Goal: Task Accomplishment & Management: Manage account settings

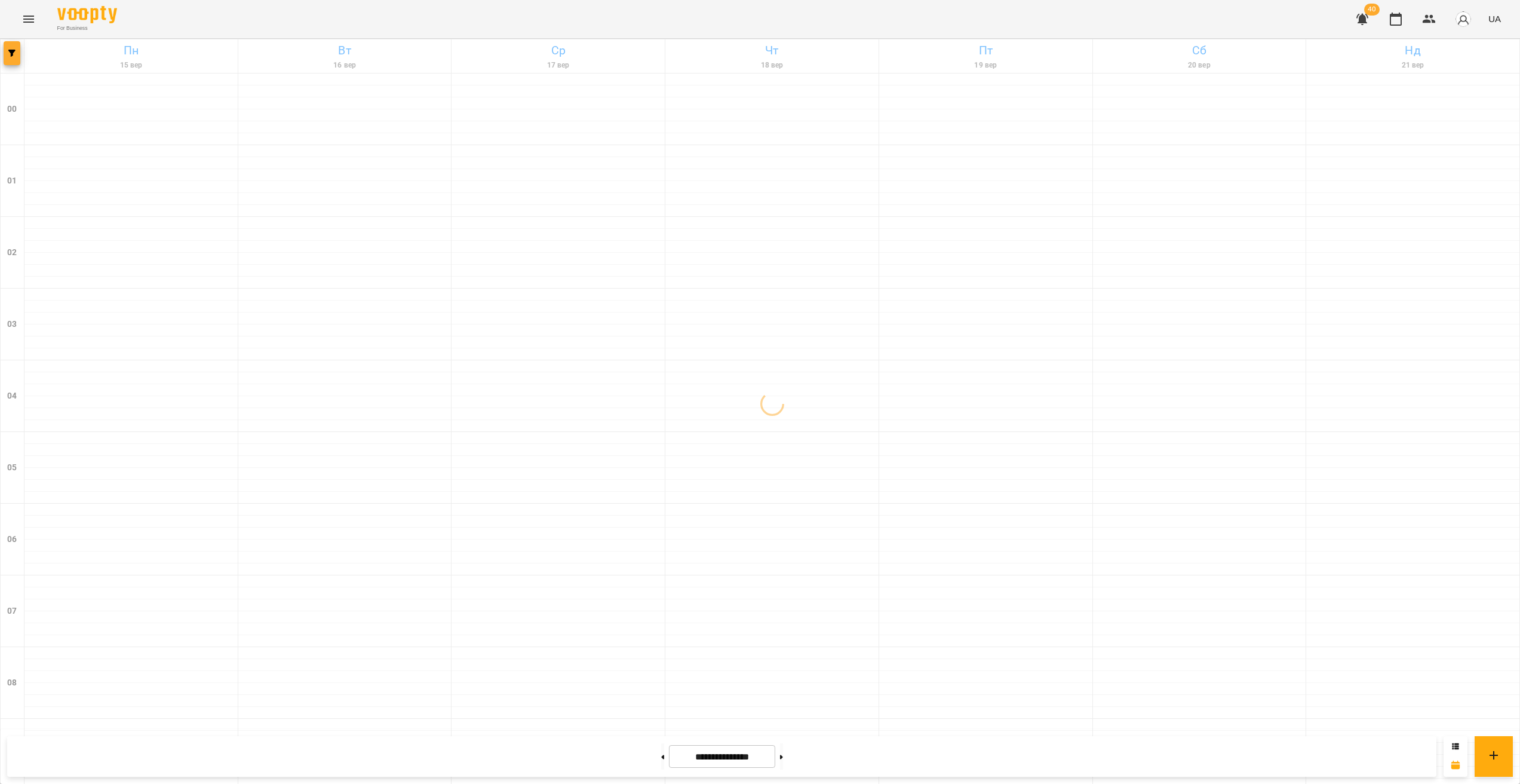
click at [14, 58] on button "button" at bounding box center [12, 53] width 17 height 24
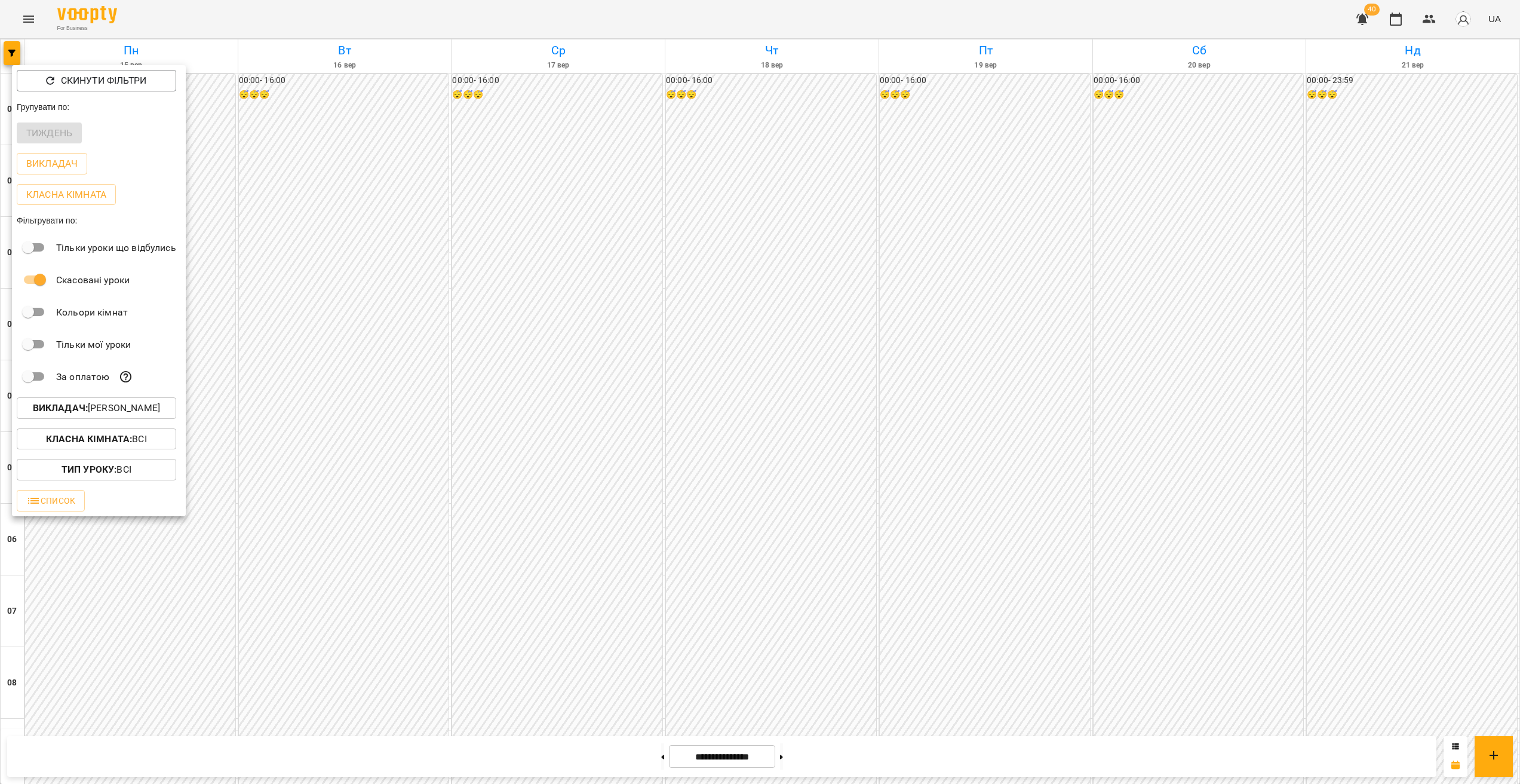
click at [122, 406] on p "Викладач : [PERSON_NAME]" at bounding box center [96, 408] width 127 height 14
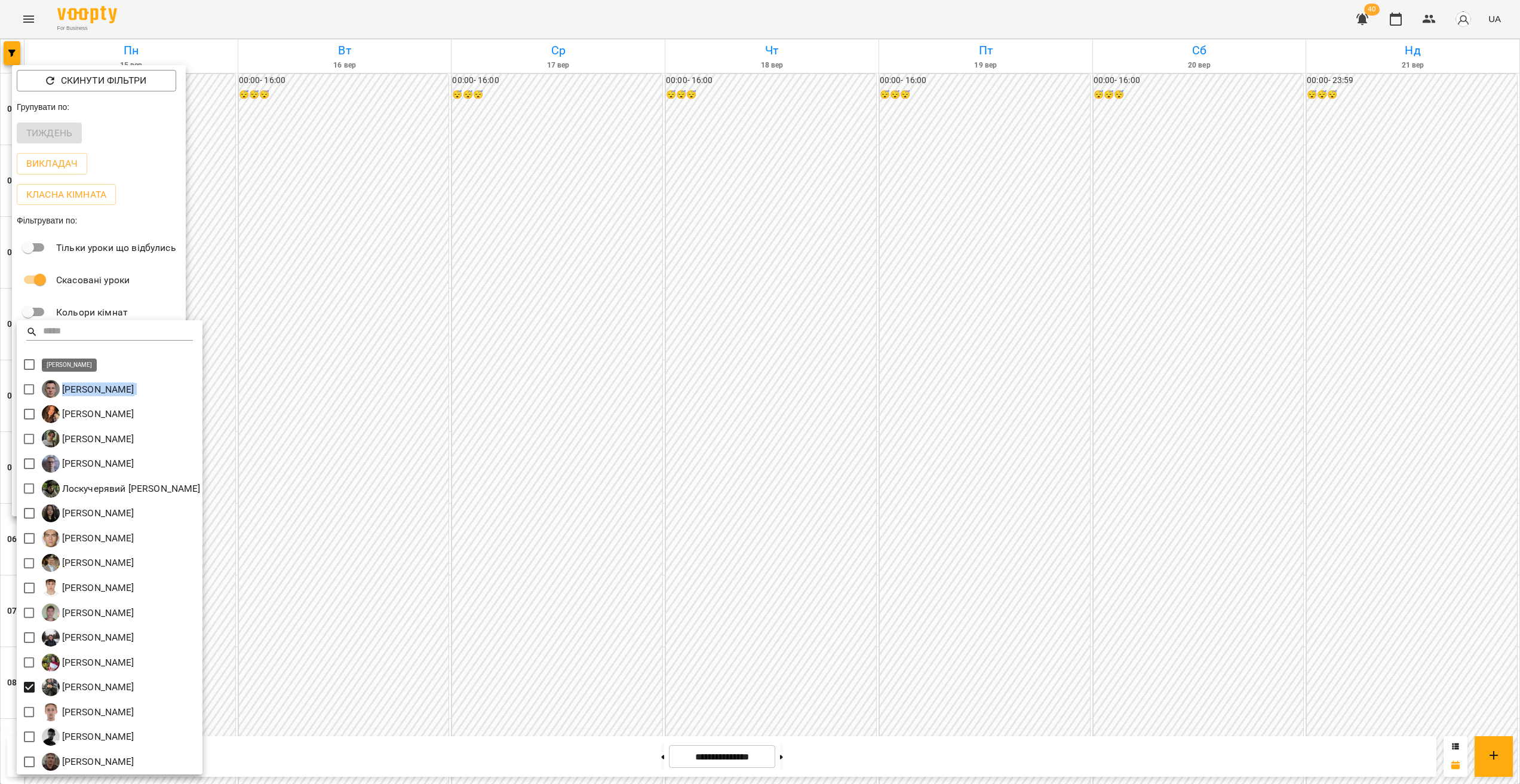
drag, startPoint x: 195, startPoint y: 392, endPoint x: 63, endPoint y: 387, distance: 132.1
click at [62, 387] on div "[PERSON_NAME]" at bounding box center [110, 389] width 186 height 25
click at [196, 393] on div "[PERSON_NAME]" at bounding box center [110, 389] width 186 height 25
drag, startPoint x: 184, startPoint y: 390, endPoint x: 61, endPoint y: 392, distance: 123.0
click at [61, 392] on div "[PERSON_NAME]" at bounding box center [110, 389] width 186 height 25
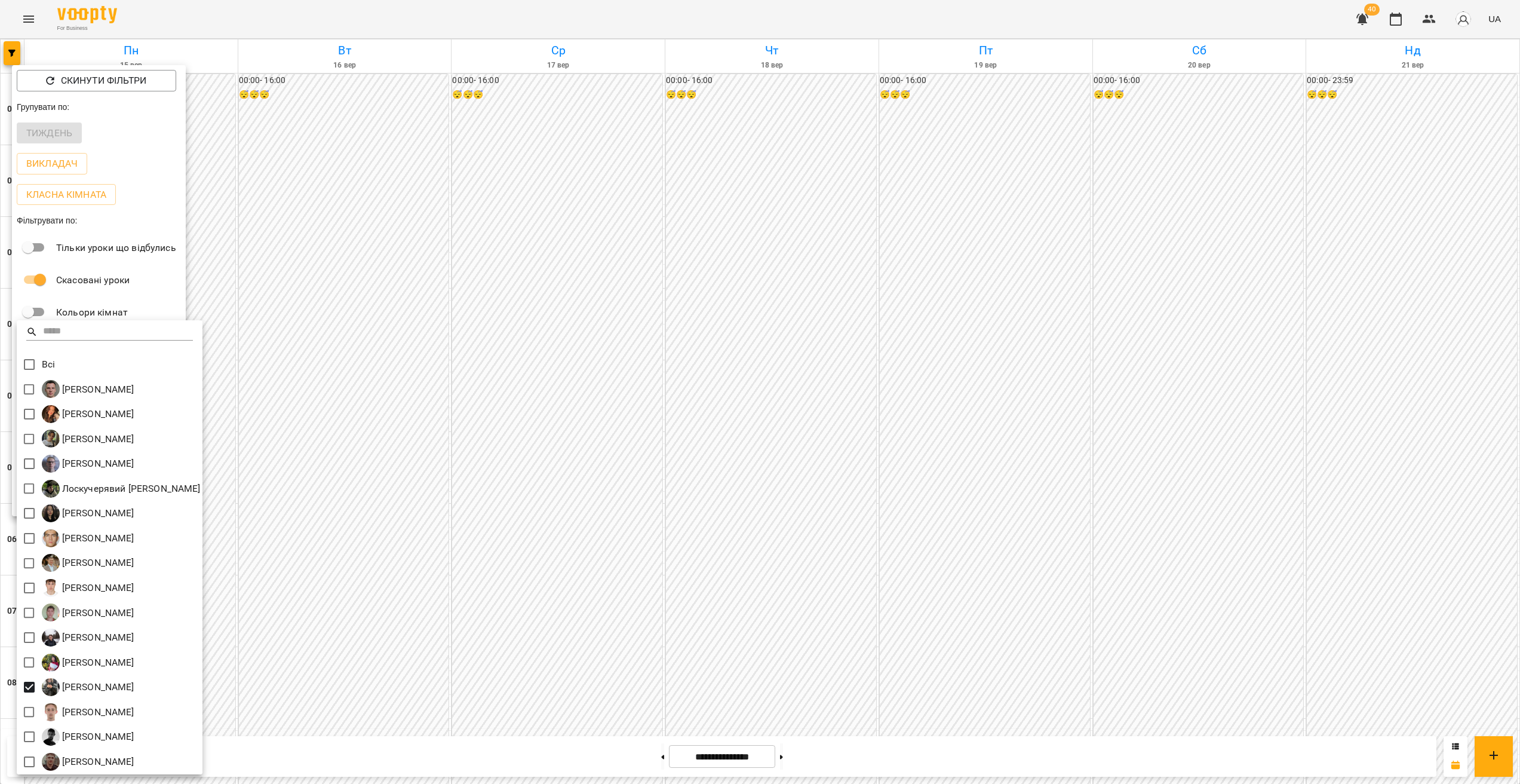
click at [203, 392] on div "[PERSON_NAME]" at bounding box center [110, 389] width 186 height 25
click at [132, 386] on p "[PERSON_NAME]" at bounding box center [97, 389] width 75 height 14
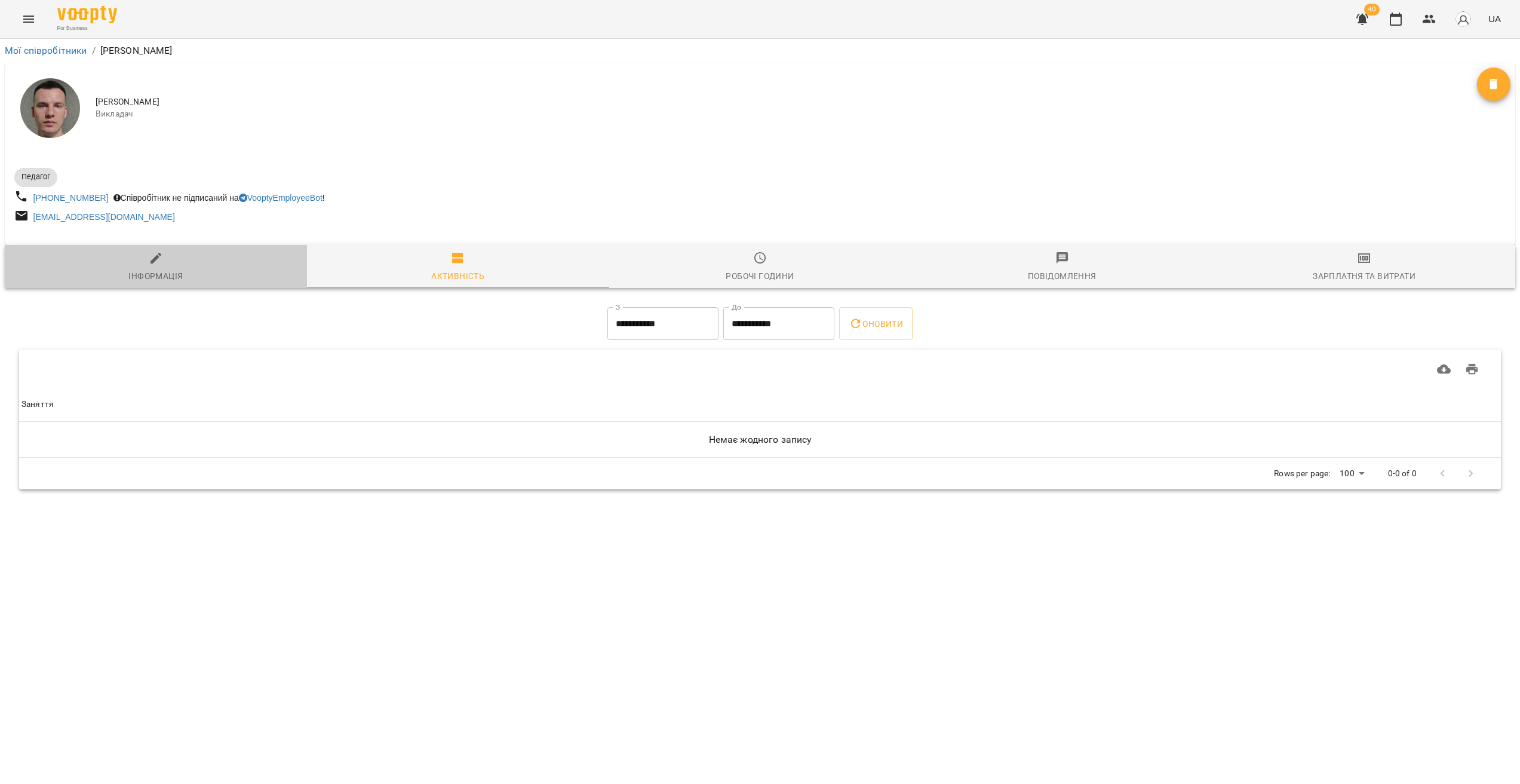
click at [170, 273] on div "Інформація" at bounding box center [155, 276] width 54 height 14
select select "**"
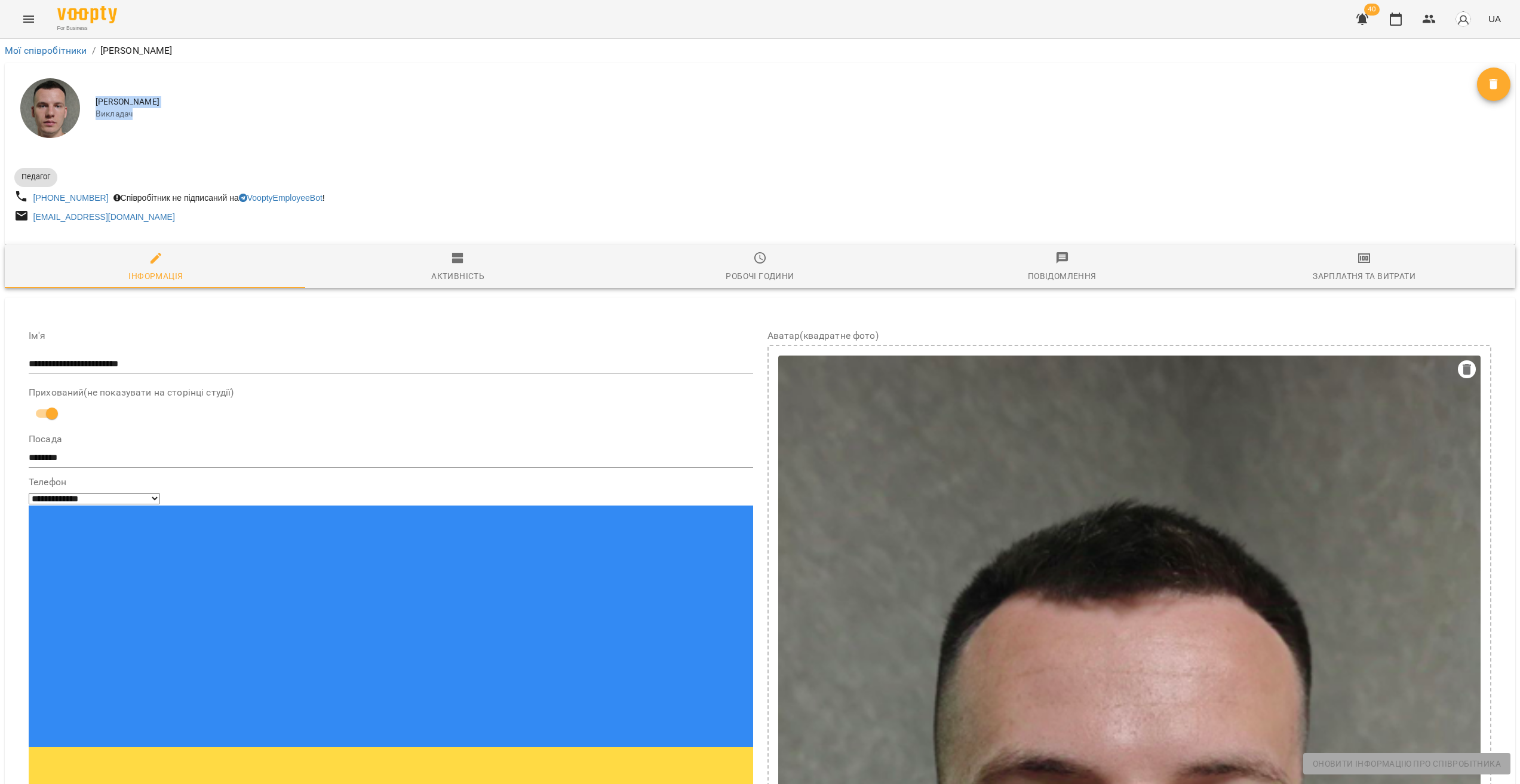
drag, startPoint x: 152, startPoint y: 117, endPoint x: 90, endPoint y: 102, distance: 63.8
click at [90, 102] on div "[PERSON_NAME]" at bounding box center [760, 108] width 1511 height 91
click at [209, 121] on div "[PERSON_NAME]" at bounding box center [760, 108] width 1511 height 91
click at [26, 22] on icon "Menu" at bounding box center [29, 19] width 11 height 7
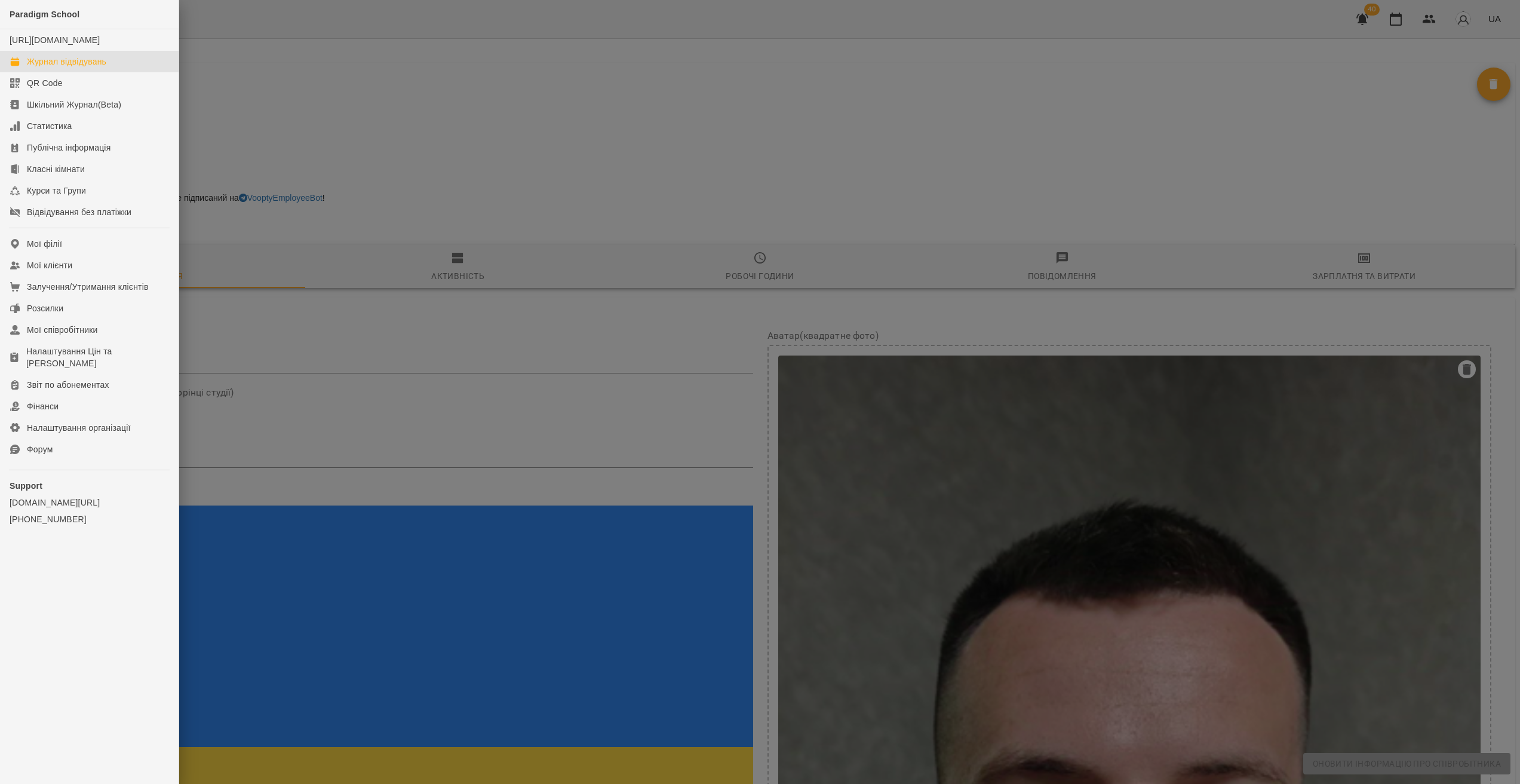
click at [75, 68] on div "Журнал відвідувань" at bounding box center [66, 61] width 80 height 12
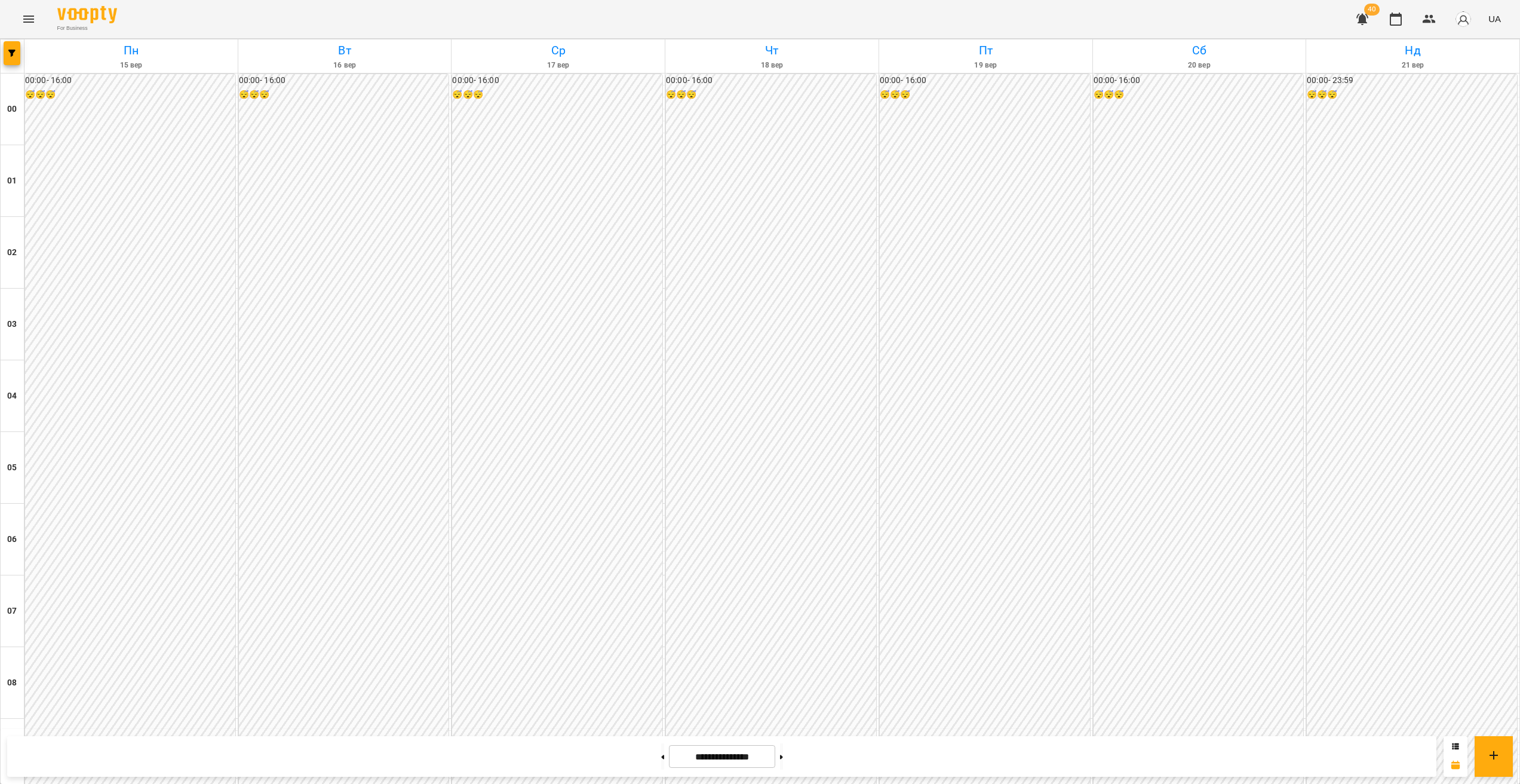
scroll to position [456, 0]
click at [10, 56] on icon "button" at bounding box center [12, 53] width 7 height 7
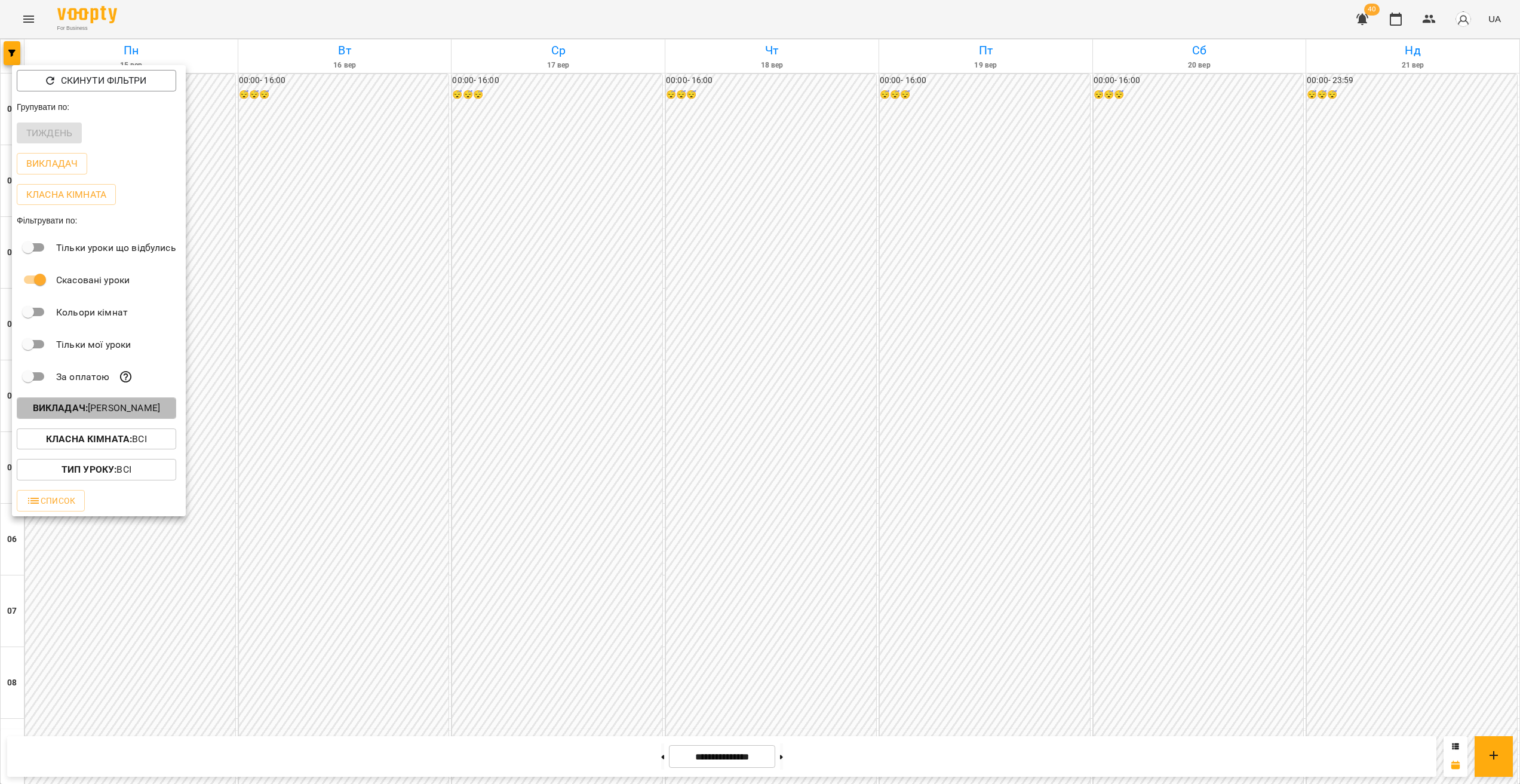
click at [148, 414] on p "Викладач : [PERSON_NAME]" at bounding box center [96, 408] width 127 height 14
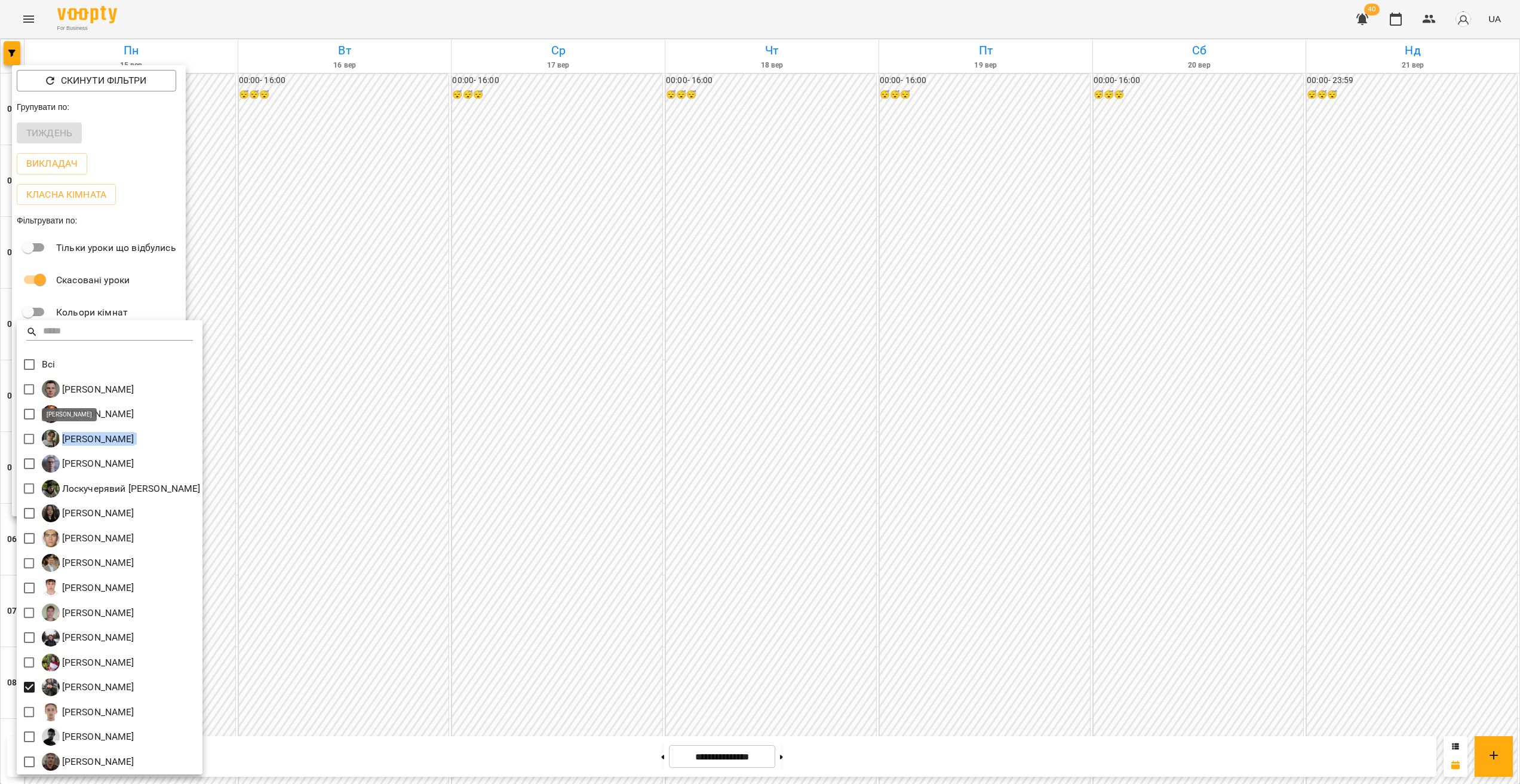
drag, startPoint x: 189, startPoint y: 443, endPoint x: 61, endPoint y: 446, distance: 128.0
click at [61, 446] on div "[PERSON_NAME]" at bounding box center [110, 439] width 186 height 25
click at [203, 442] on div "[PERSON_NAME]" at bounding box center [110, 439] width 186 height 25
click at [125, 463] on p "[PERSON_NAME]" at bounding box center [97, 463] width 75 height 14
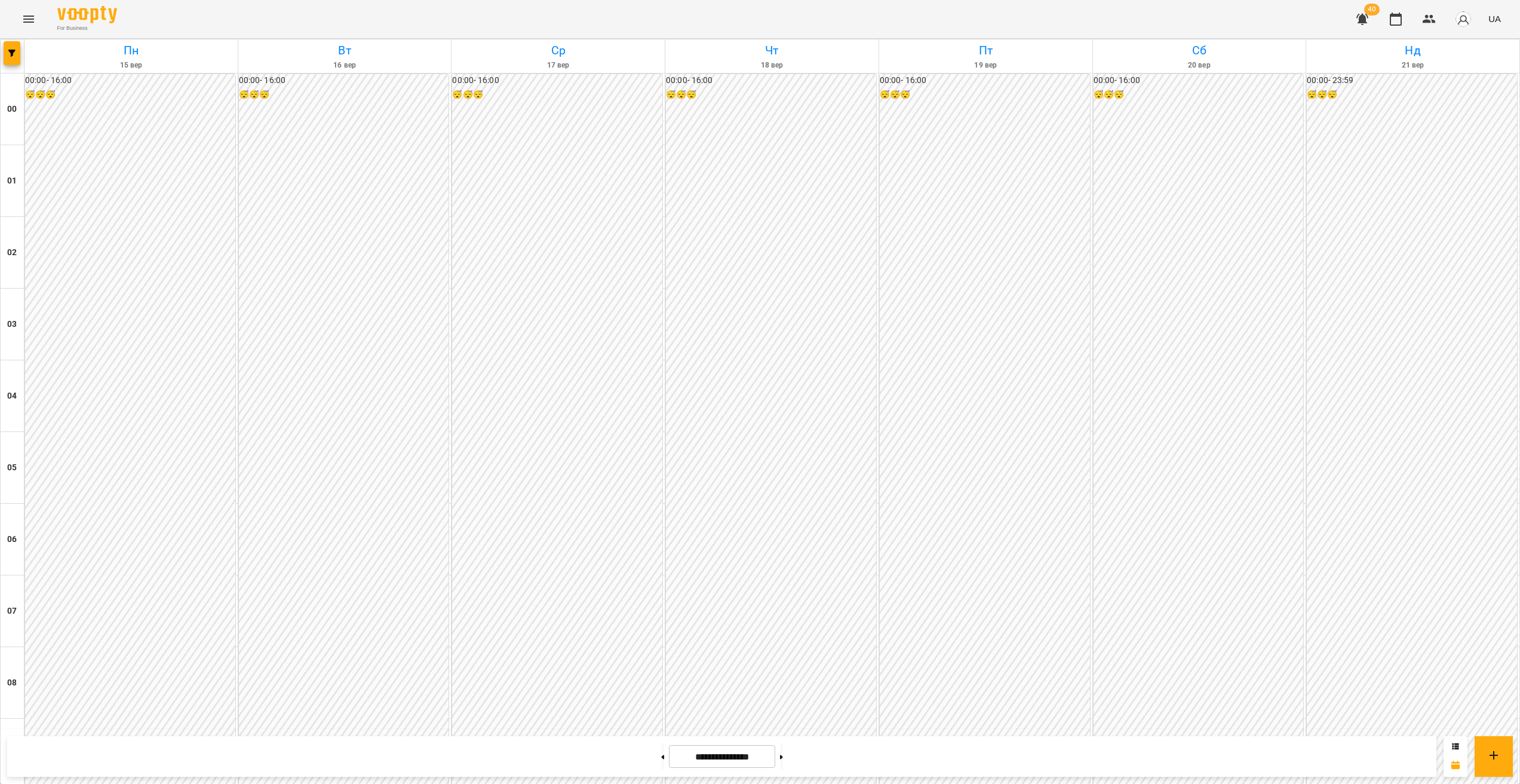
click at [10, 69] on div at bounding box center [13, 56] width 24 height 33
click at [13, 61] on button "button" at bounding box center [12, 53] width 17 height 24
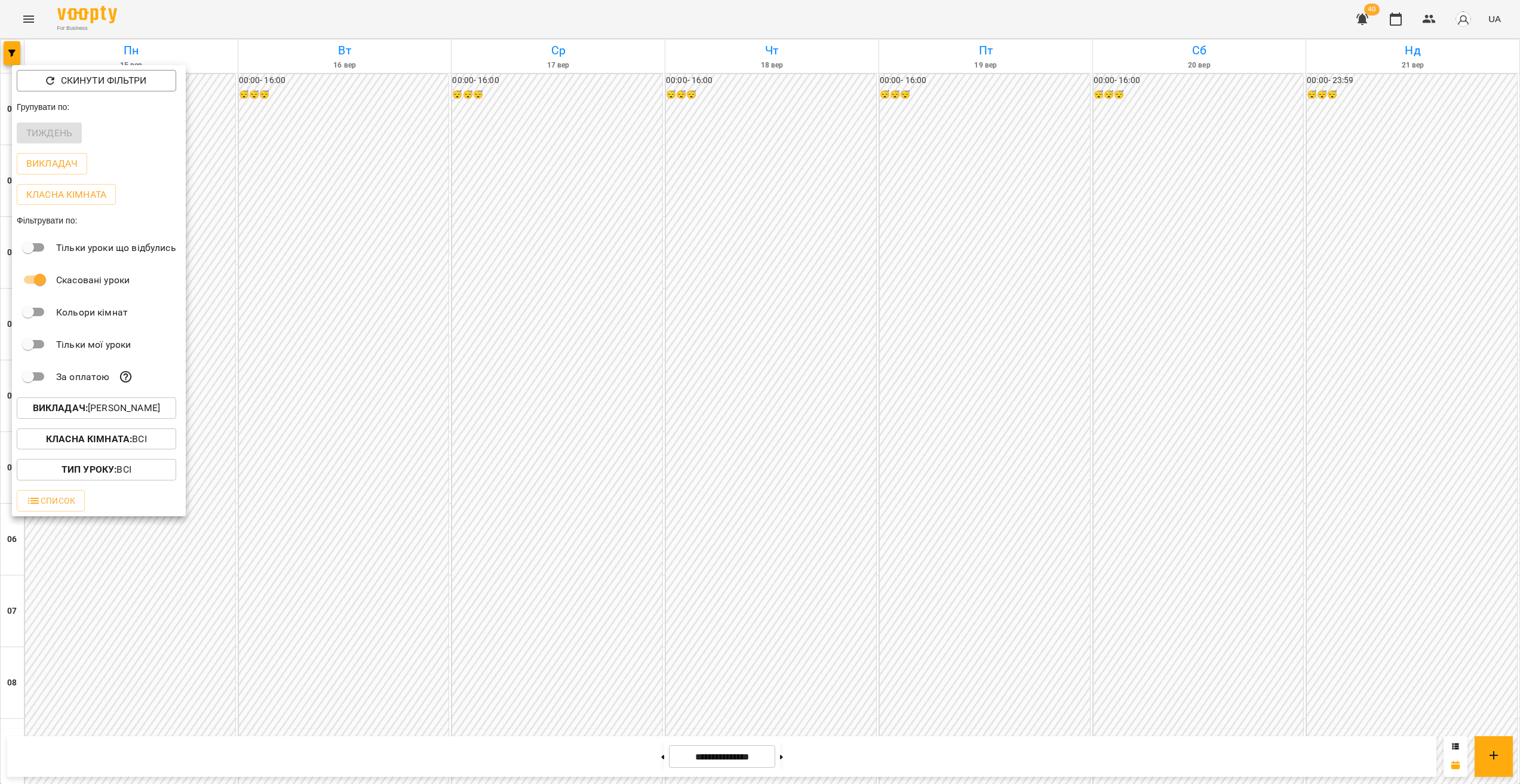
click at [82, 412] on b "Викладач :" at bounding box center [61, 407] width 55 height 11
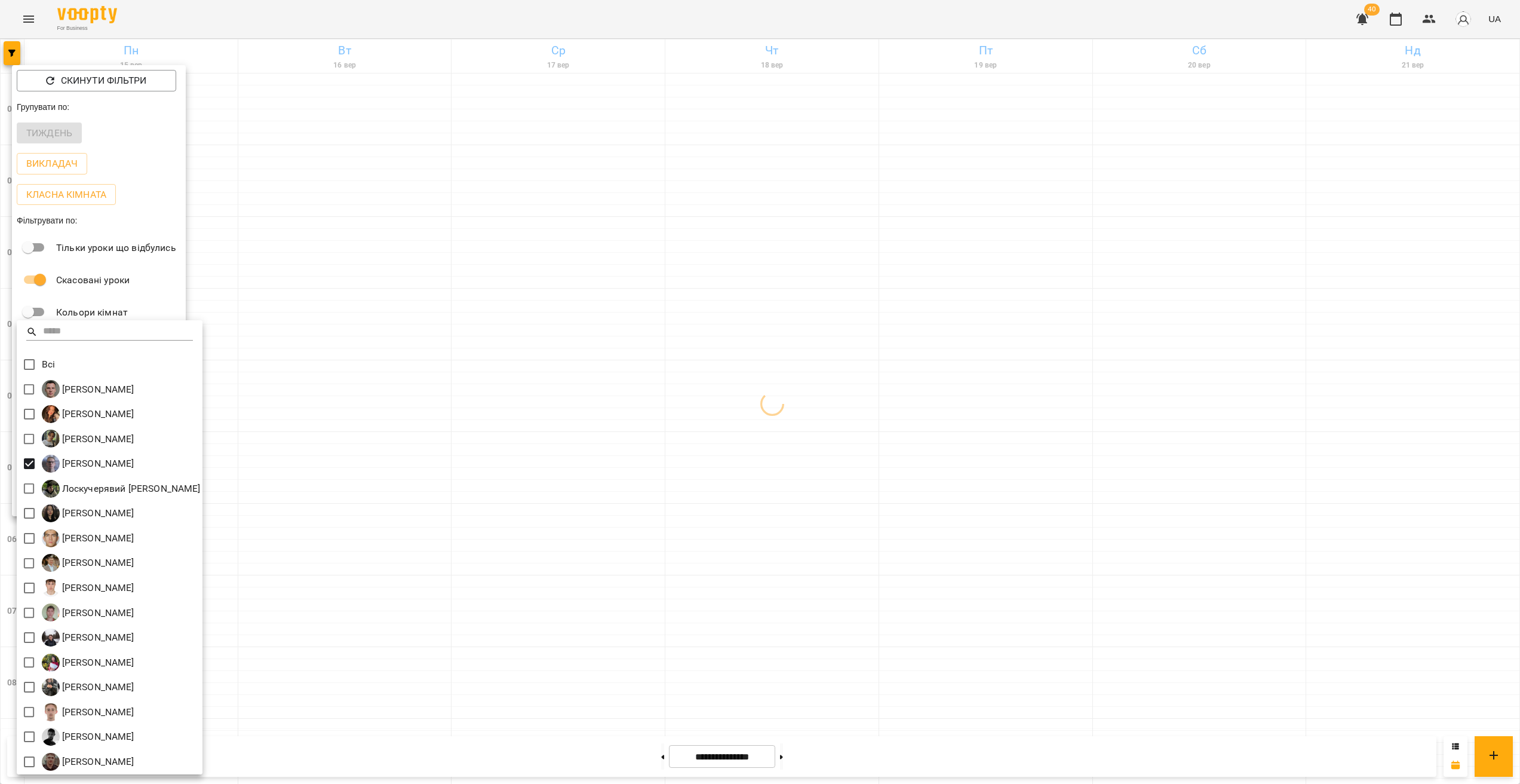
click at [606, 522] on div at bounding box center [760, 392] width 1520 height 784
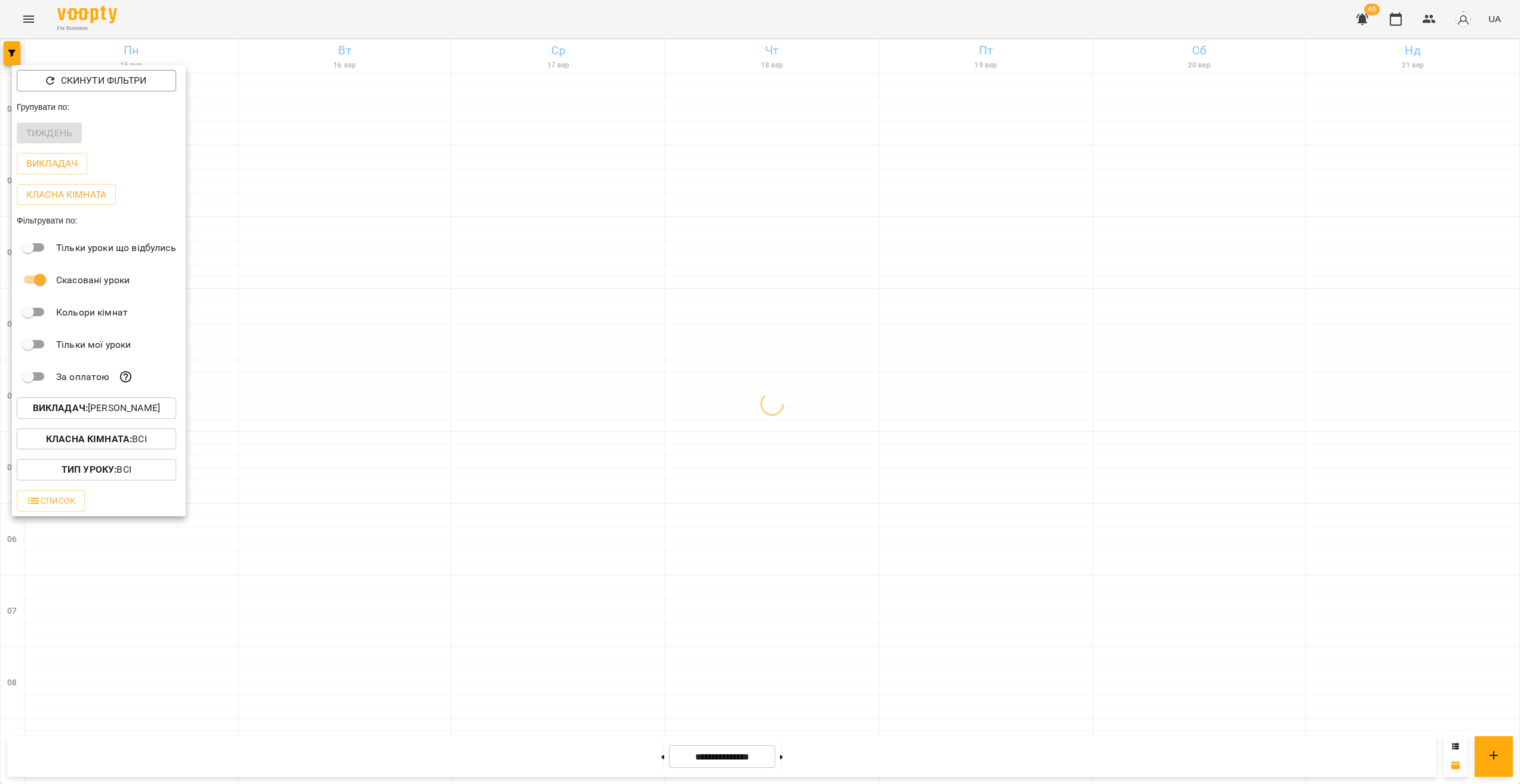
click at [600, 493] on div at bounding box center [760, 392] width 1520 height 784
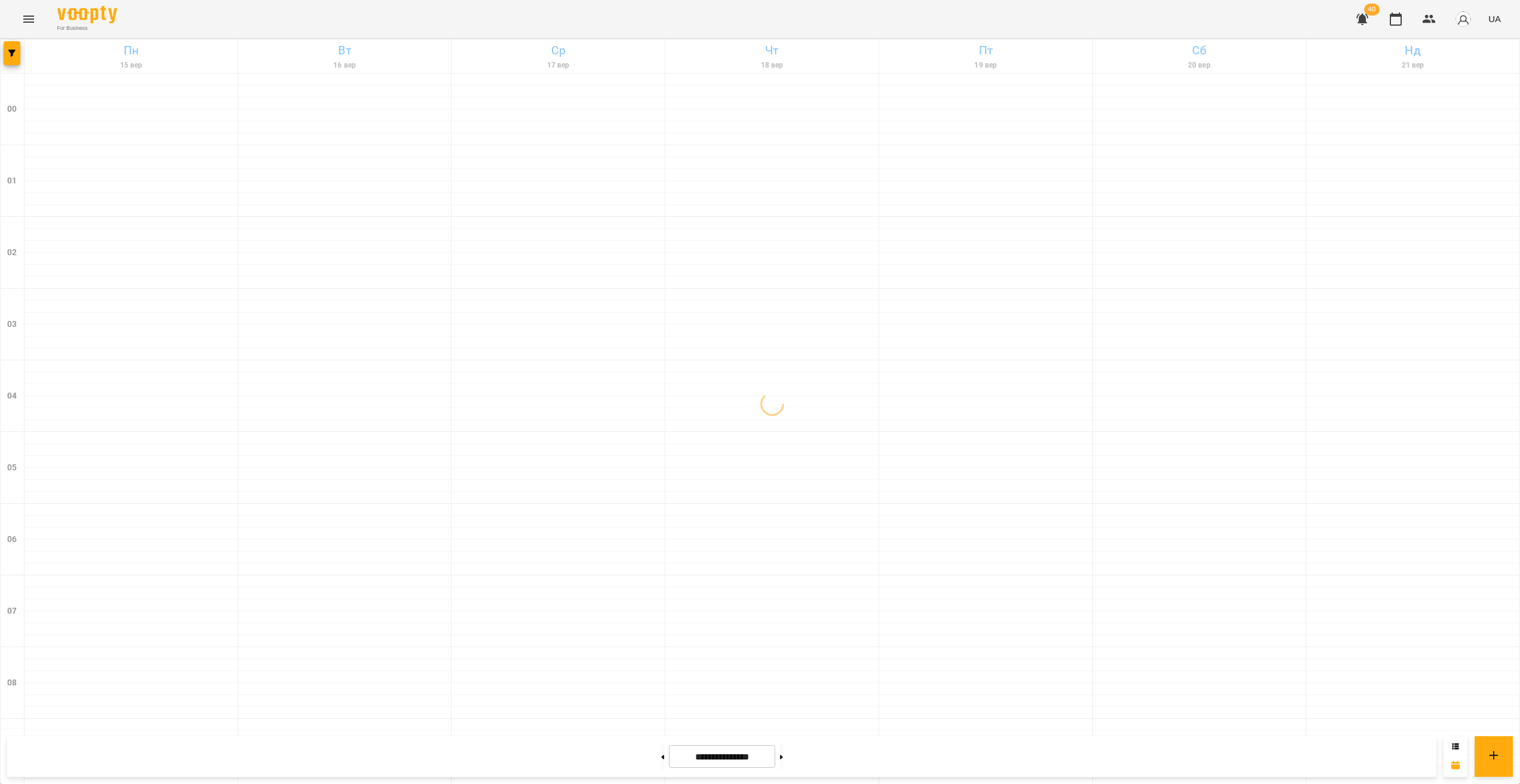
scroll to position [955, 0]
click at [783, 759] on button at bounding box center [782, 756] width 3 height 26
click at [783, 760] on button at bounding box center [782, 756] width 3 height 26
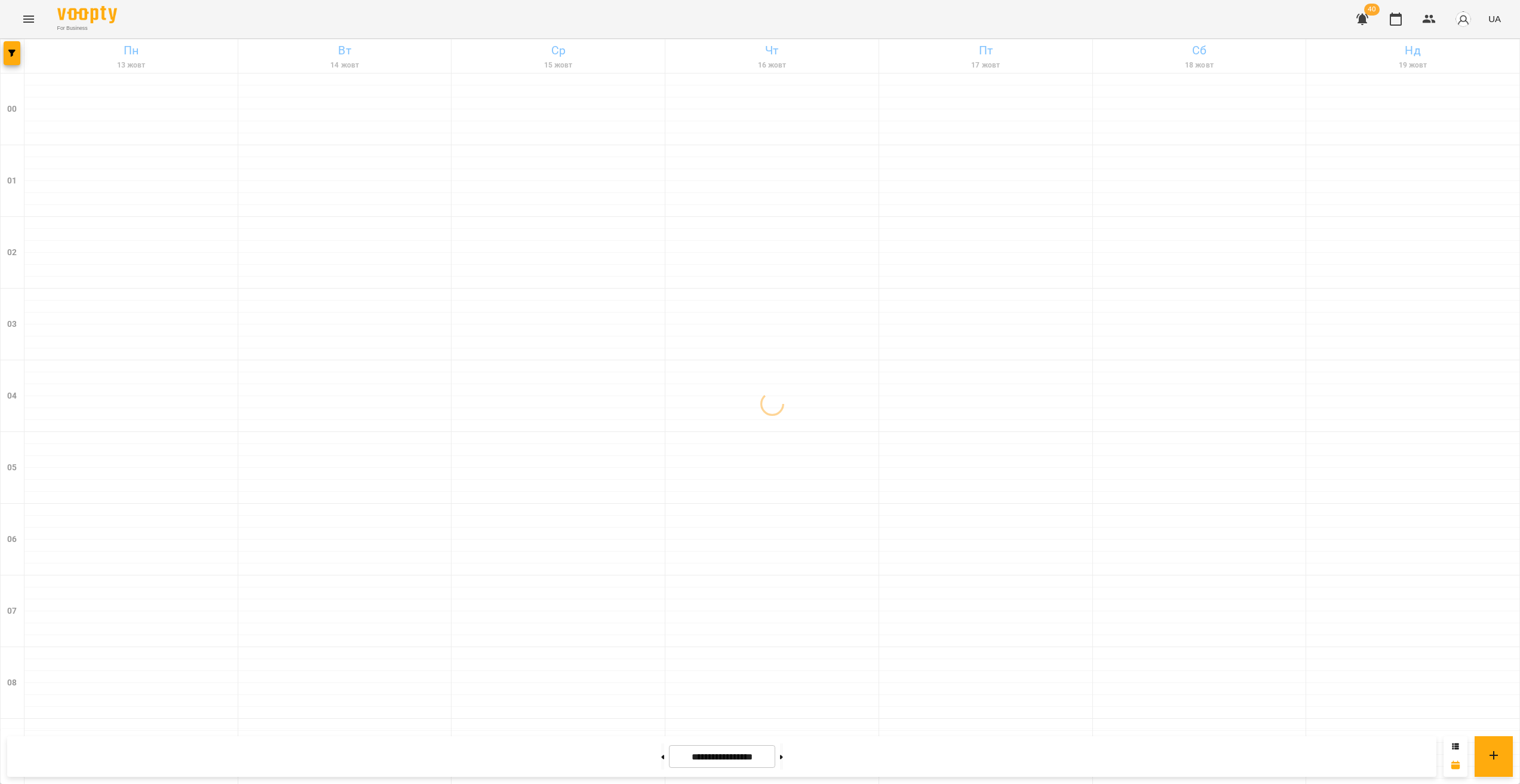
scroll to position [1064, 0]
click at [15, 54] on icon "button" at bounding box center [12, 53] width 7 height 7
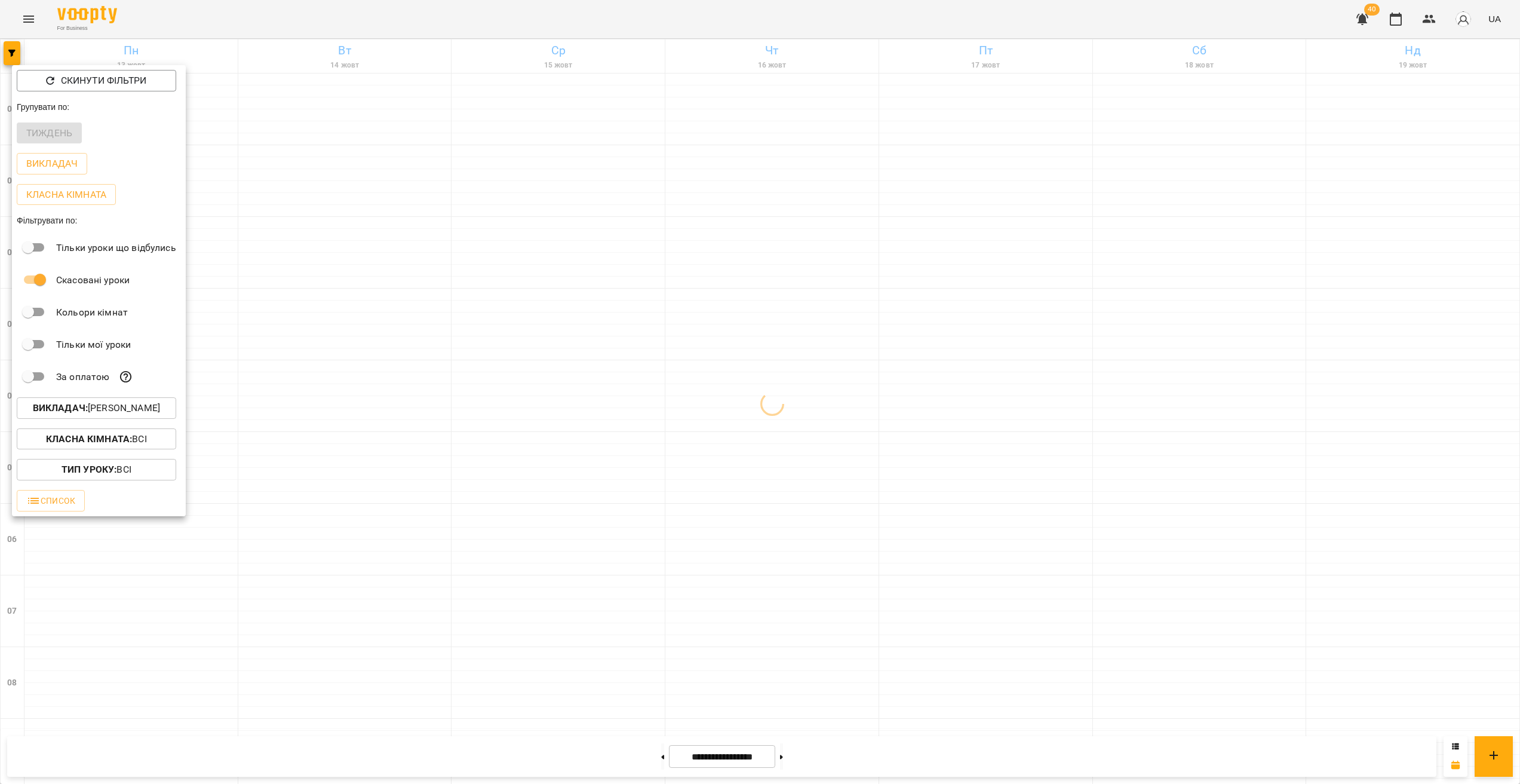
click at [704, 398] on div at bounding box center [760, 392] width 1520 height 784
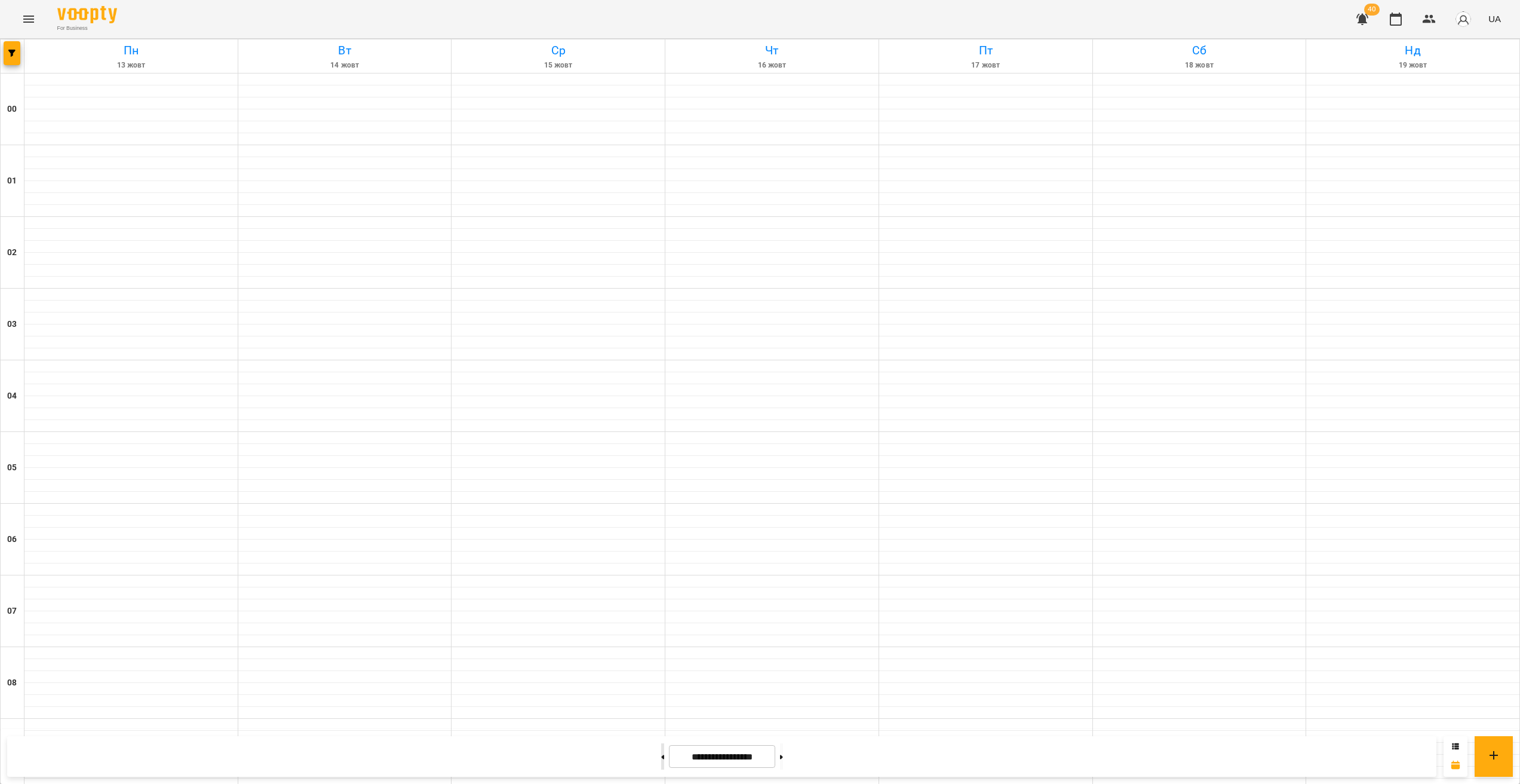
click at [661, 752] on button at bounding box center [663, 756] width 3 height 26
click at [661, 756] on button at bounding box center [663, 756] width 3 height 26
click at [788, 757] on div at bounding box center [782, 756] width 13 height 26
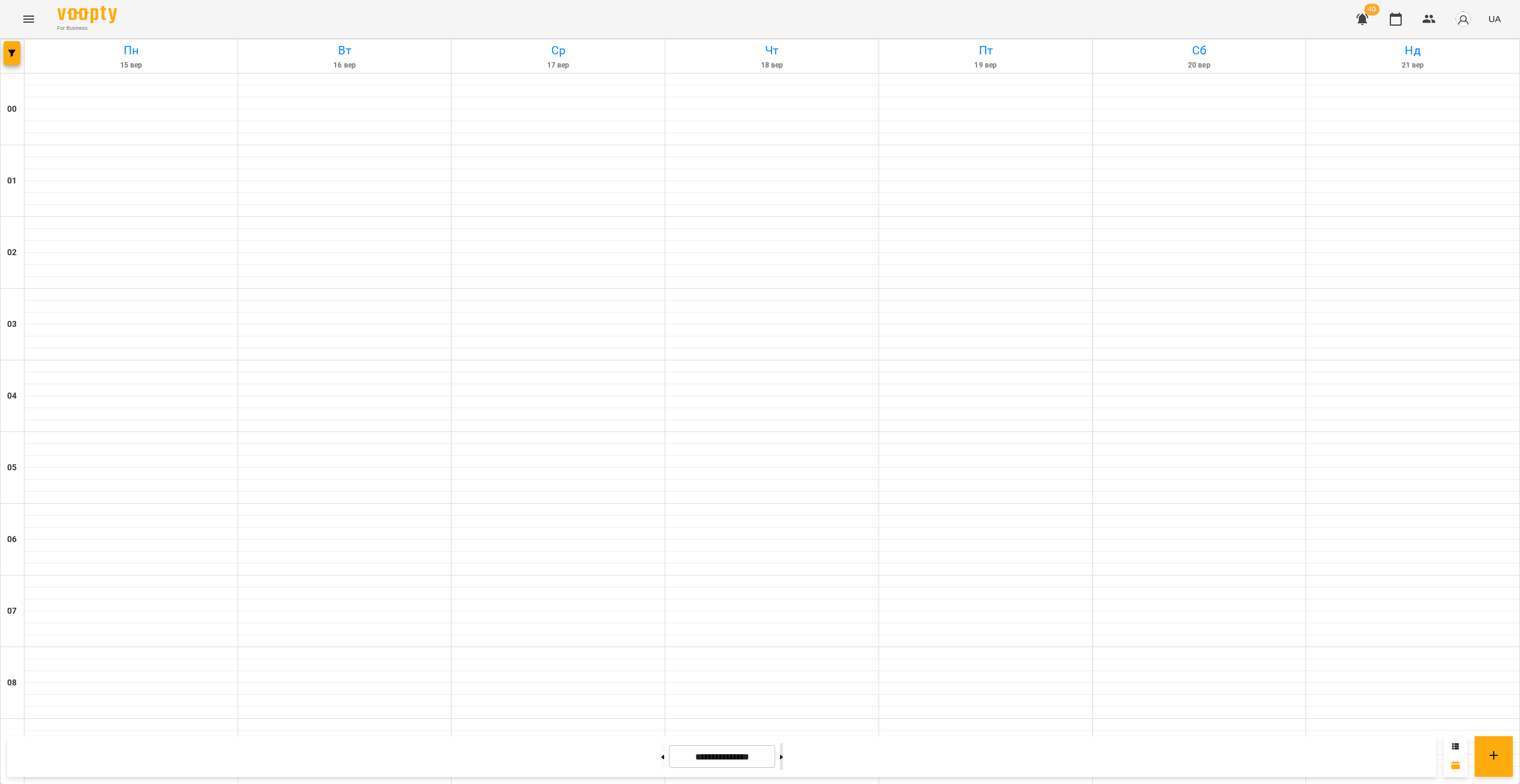
click at [783, 761] on button at bounding box center [782, 756] width 3 height 26
click at [661, 758] on button at bounding box center [663, 756] width 3 height 26
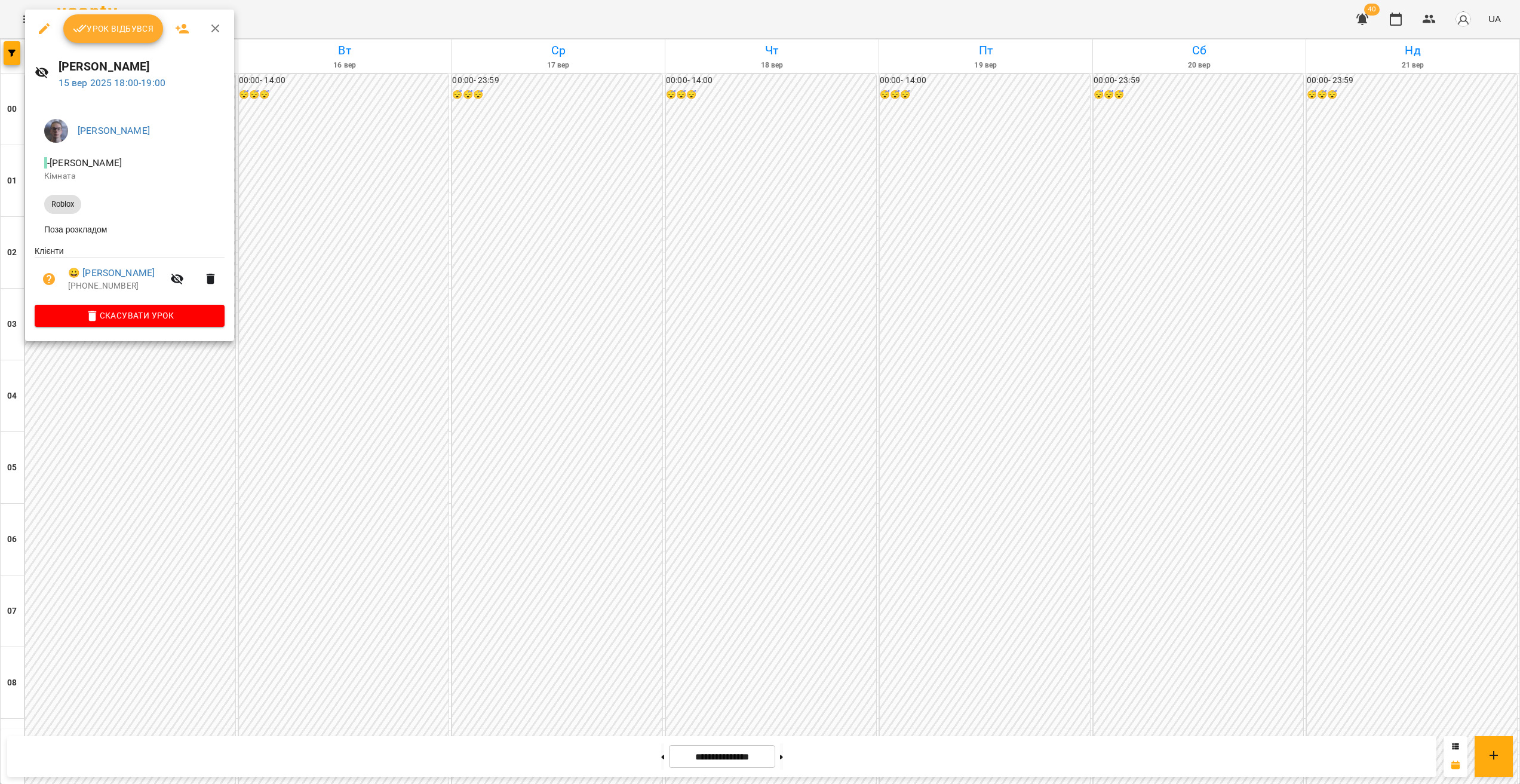
click at [146, 399] on div at bounding box center [760, 392] width 1520 height 784
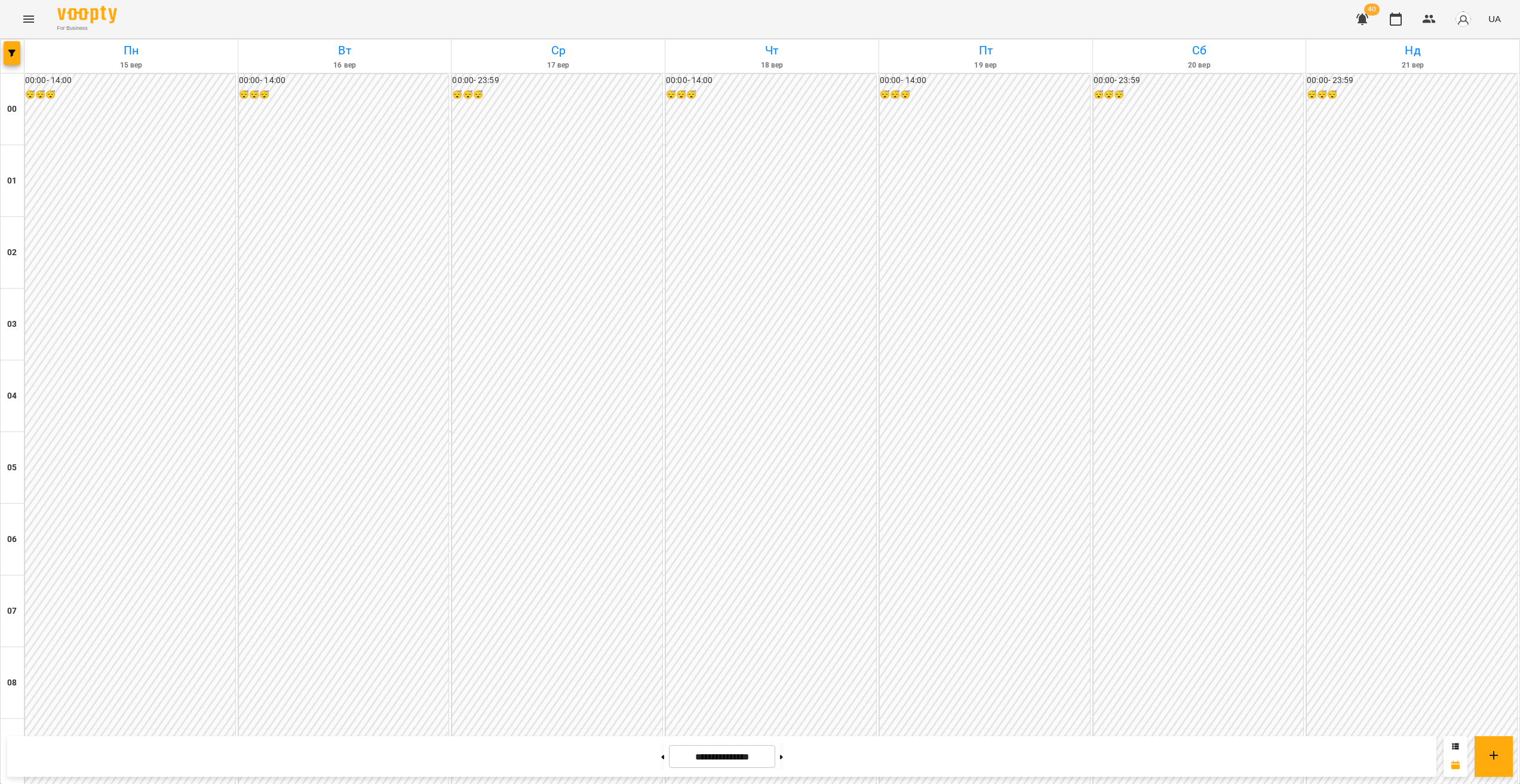
scroll to position [978, 0]
click at [661, 759] on button at bounding box center [663, 756] width 3 height 26
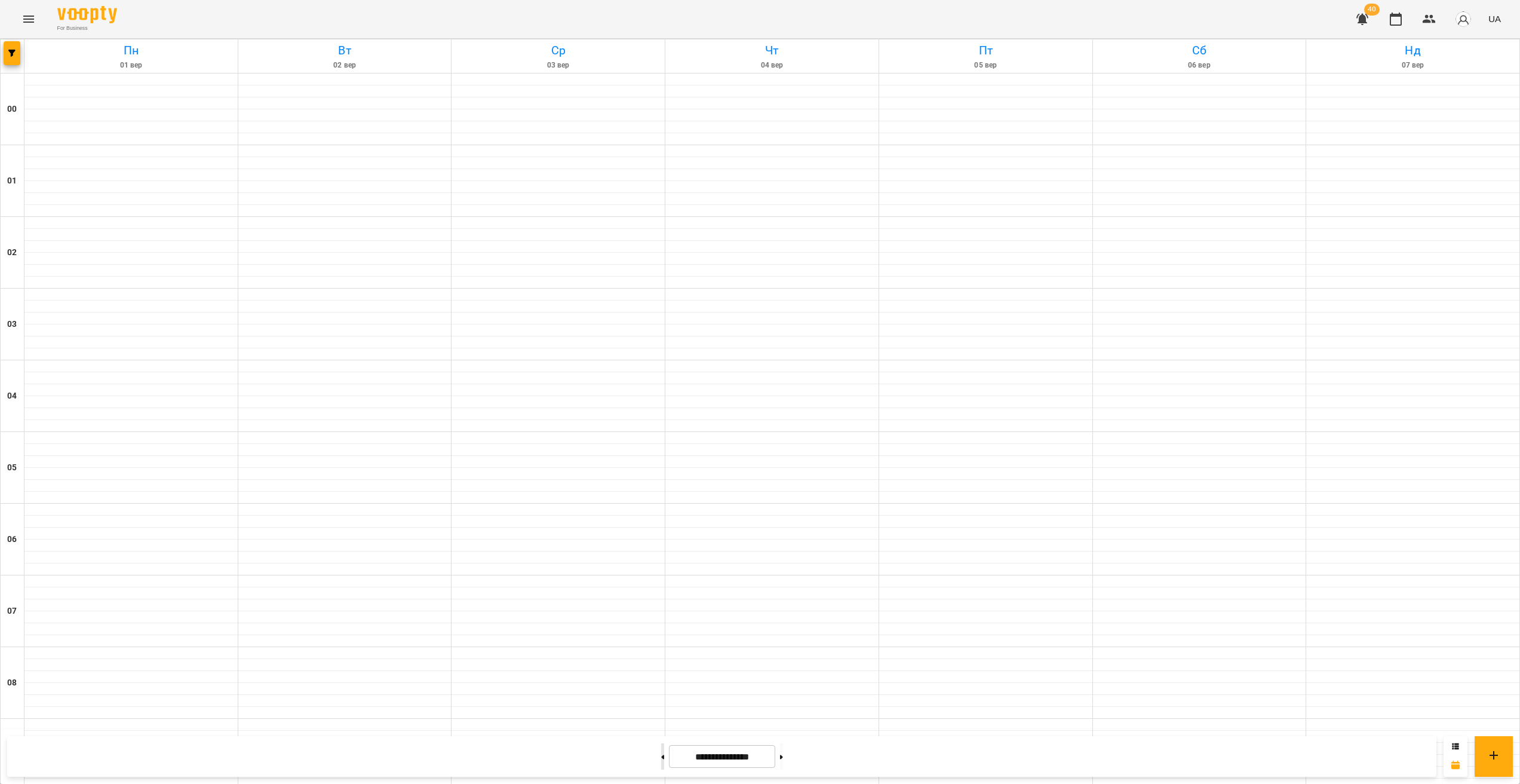
click at [661, 759] on button at bounding box center [663, 756] width 3 height 26
click at [783, 756] on button at bounding box center [782, 756] width 3 height 26
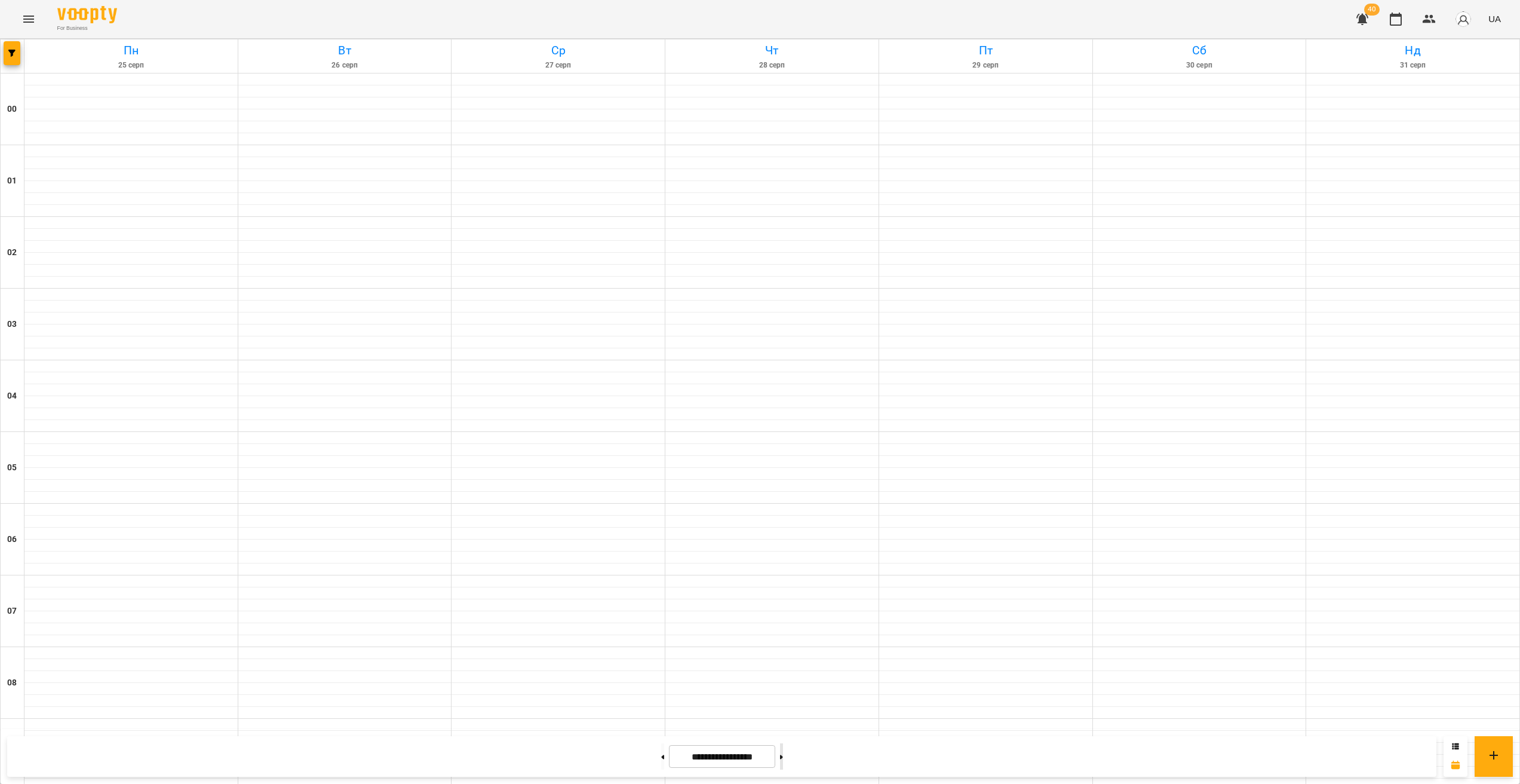
click at [783, 756] on button at bounding box center [782, 756] width 3 height 26
click at [783, 759] on button at bounding box center [782, 756] width 3 height 26
click at [783, 760] on button at bounding box center [782, 756] width 3 height 26
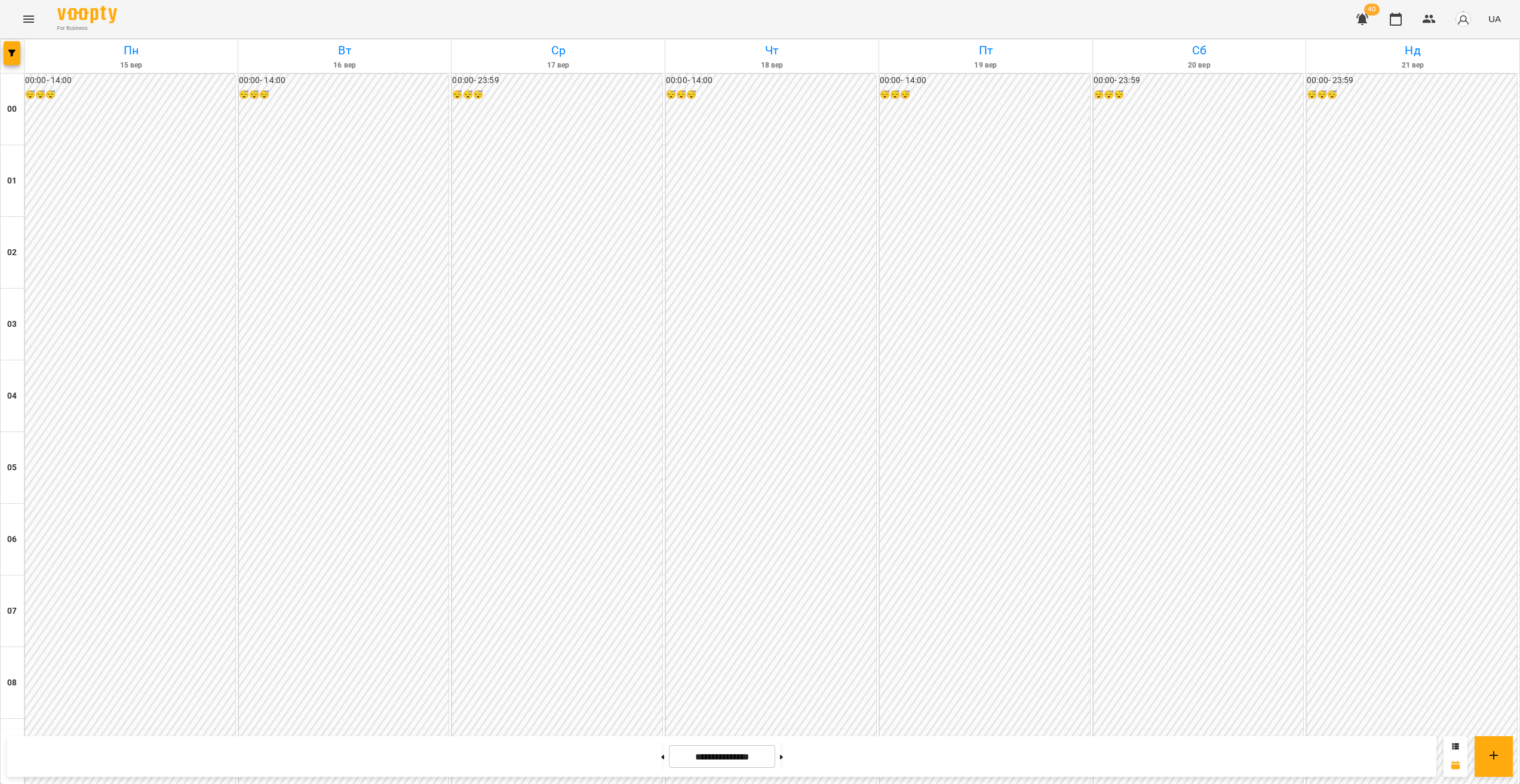
scroll to position [949, 0]
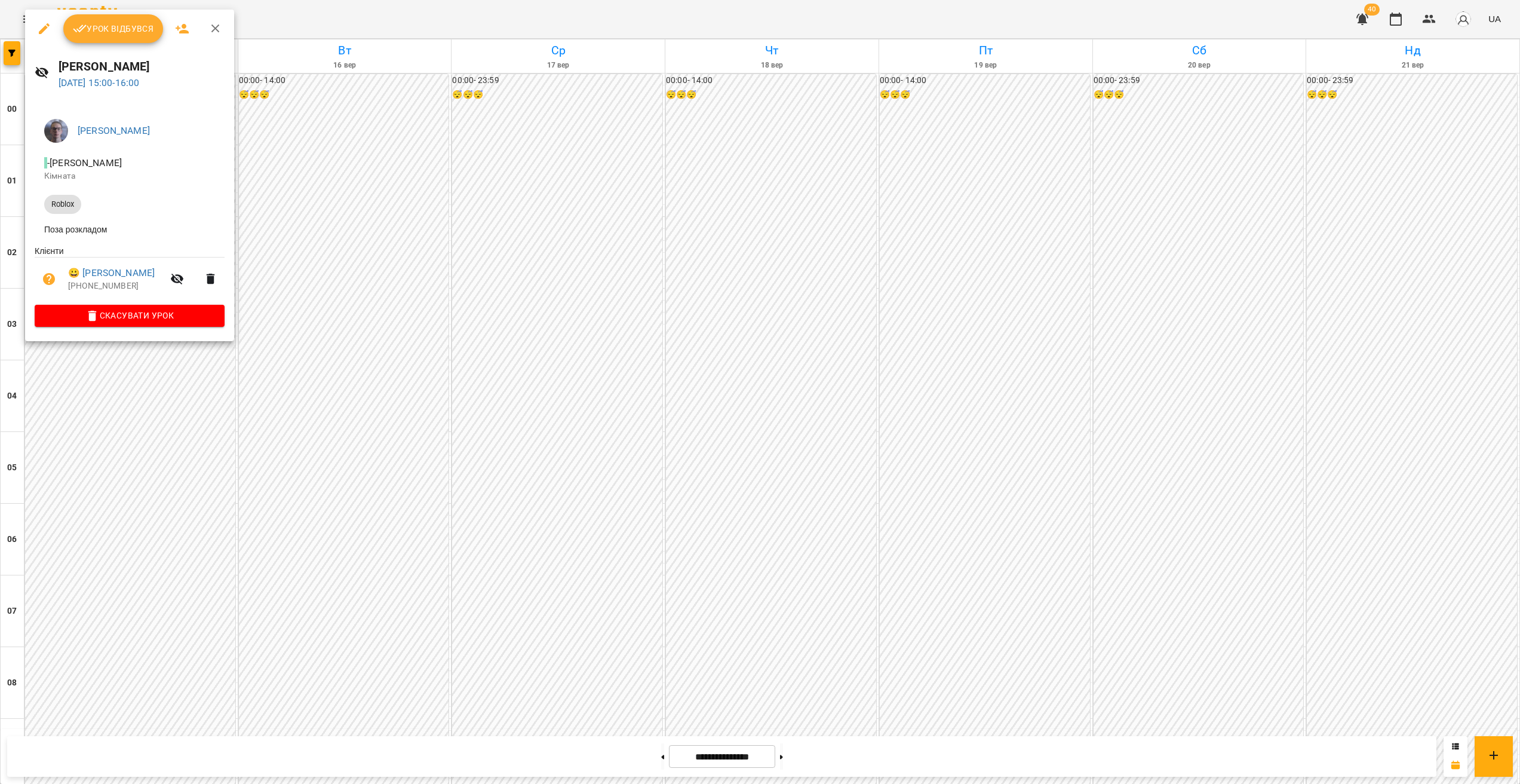
click at [340, 344] on div at bounding box center [760, 392] width 1520 height 784
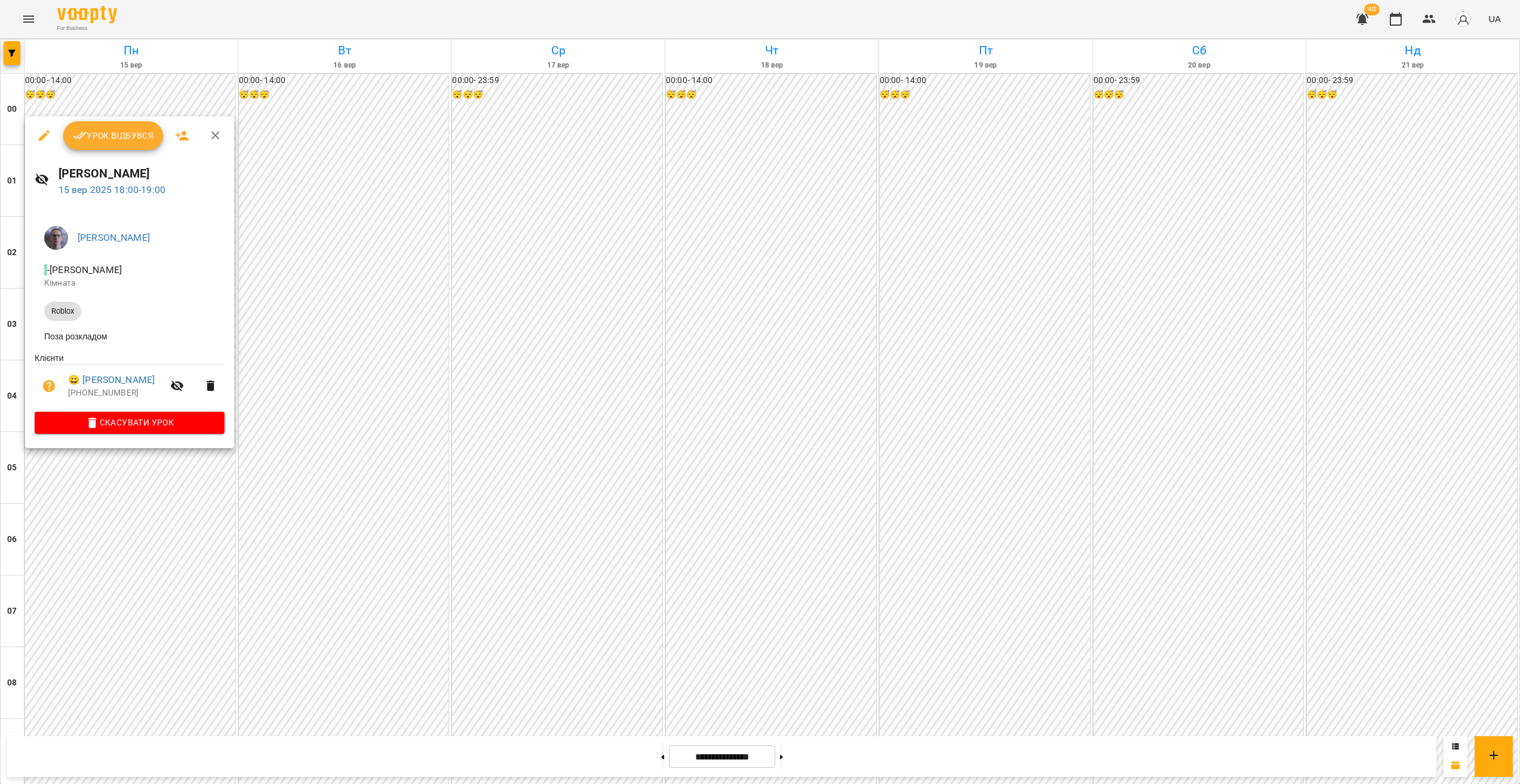
click at [191, 522] on div at bounding box center [760, 392] width 1520 height 784
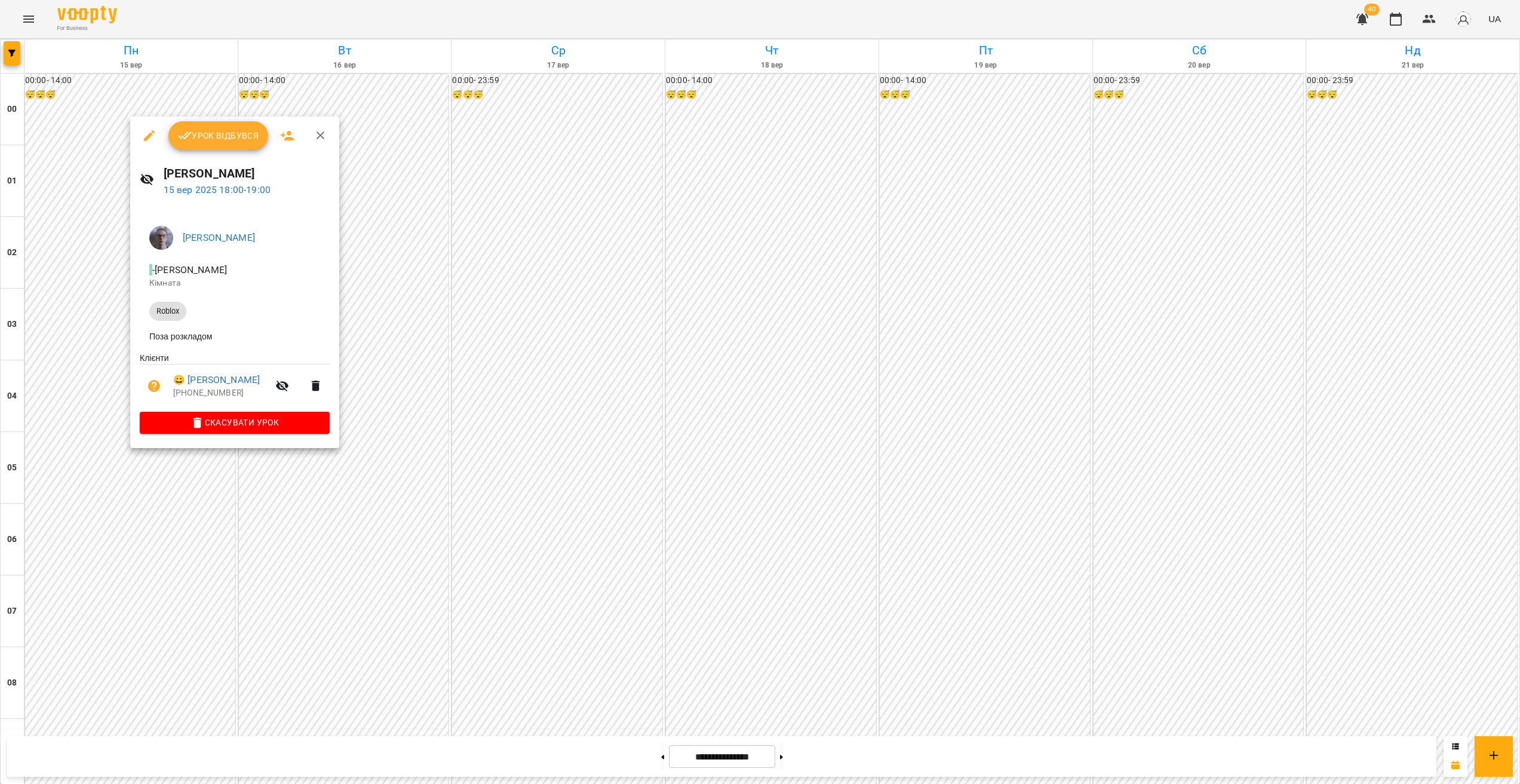
click at [206, 477] on div at bounding box center [760, 392] width 1520 height 784
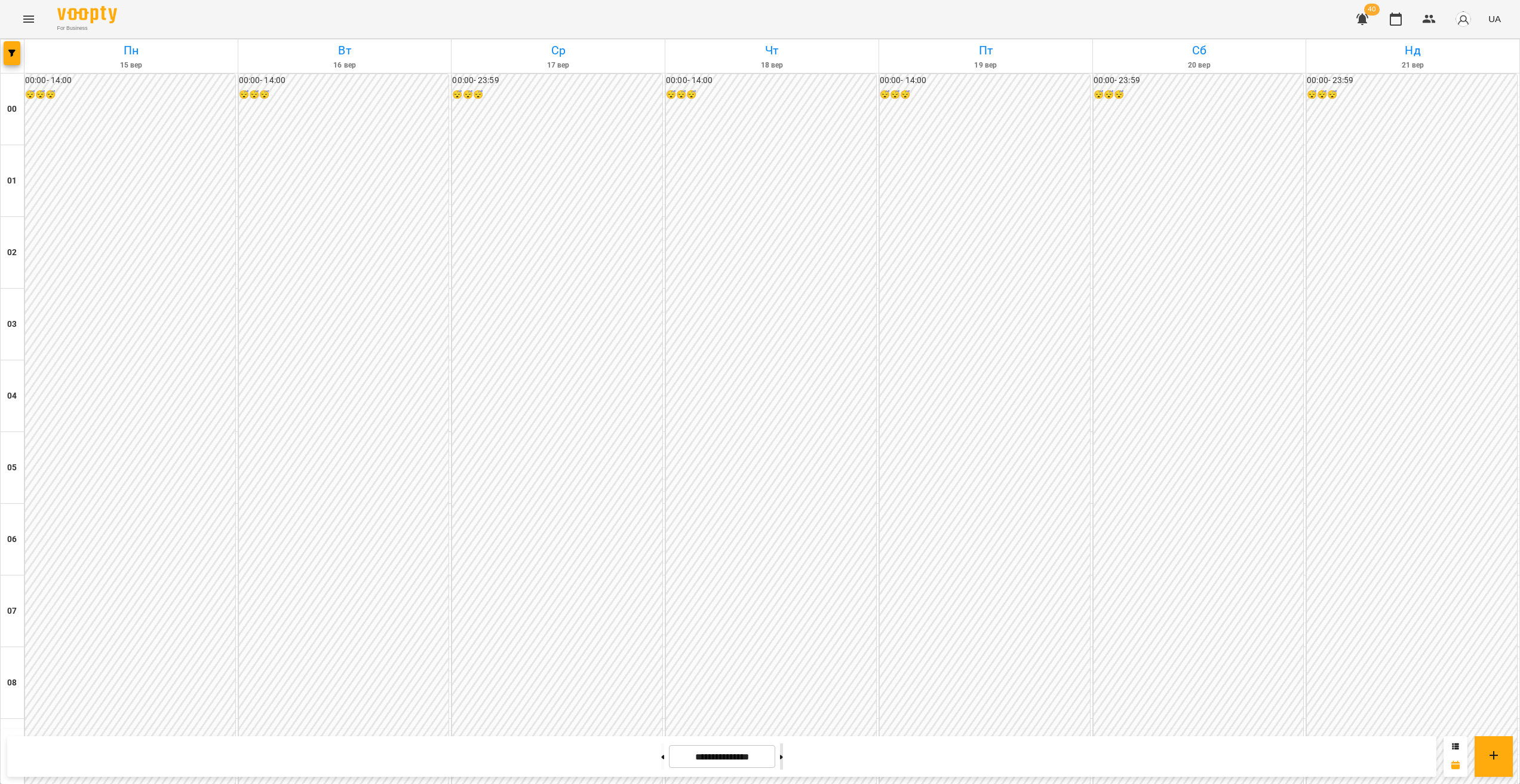
click at [783, 749] on button at bounding box center [782, 756] width 3 height 26
type input "**********"
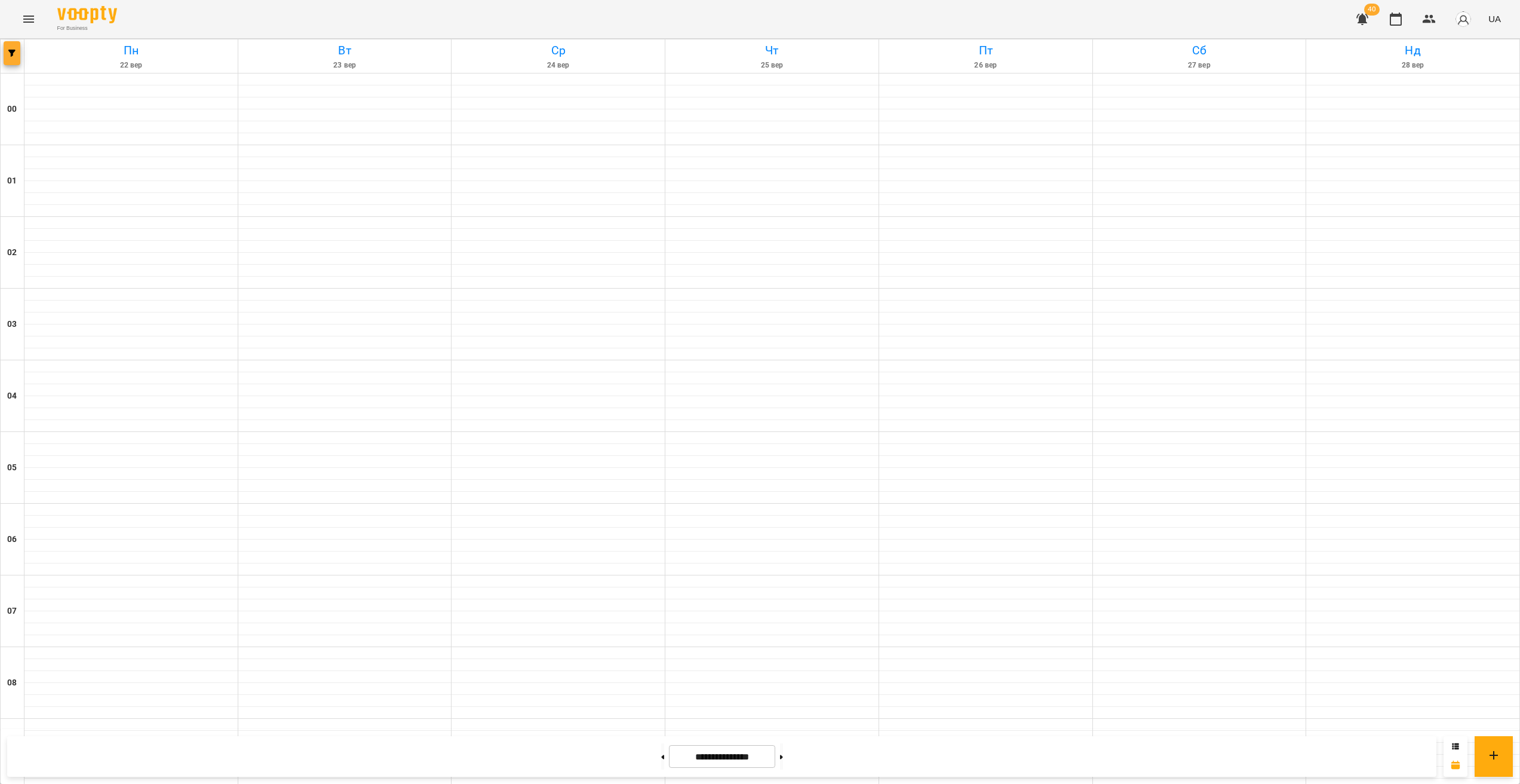
click at [13, 50] on icon "button" at bounding box center [12, 53] width 7 height 7
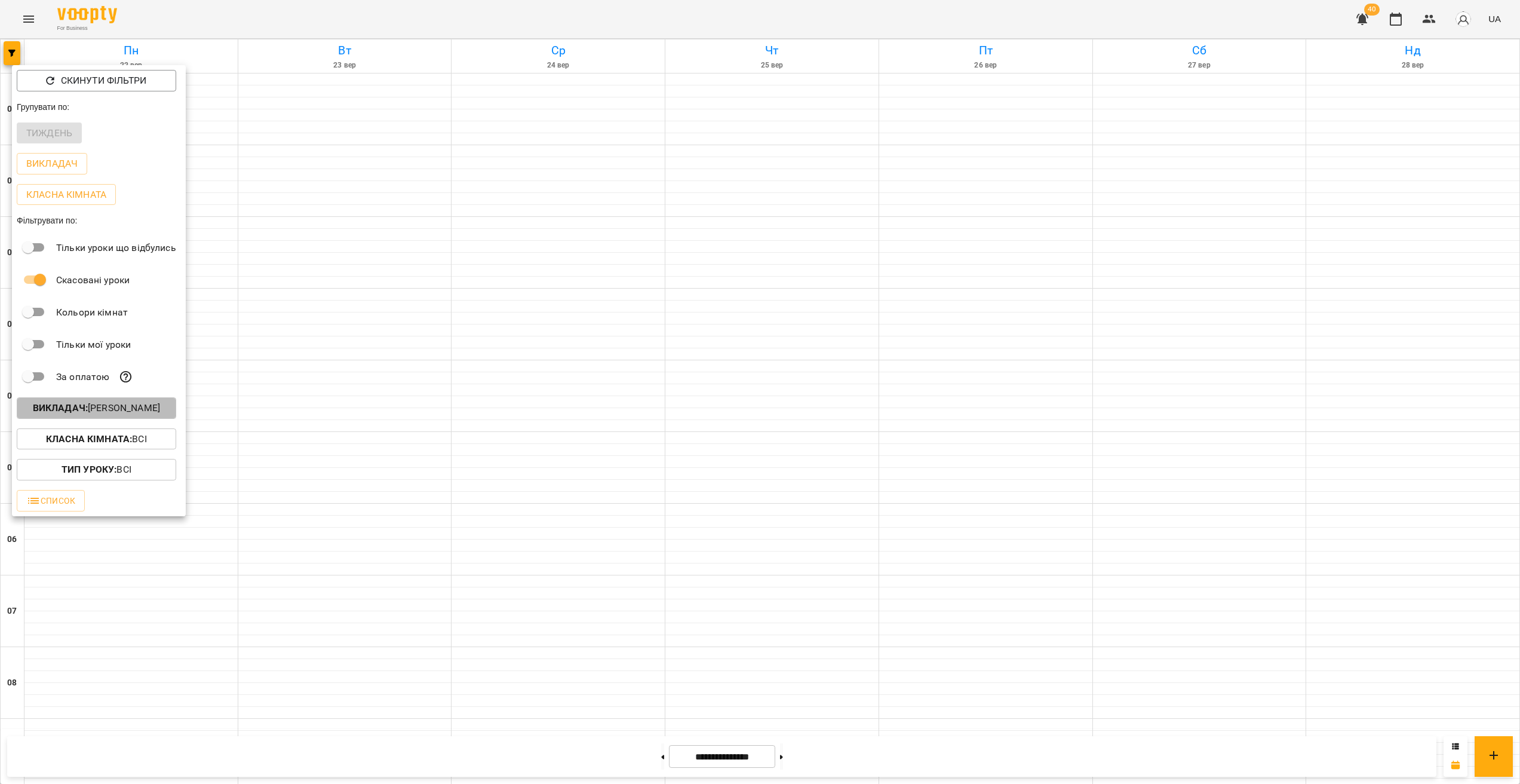
click at [127, 404] on p "Викладач : [PERSON_NAME]" at bounding box center [96, 408] width 127 height 14
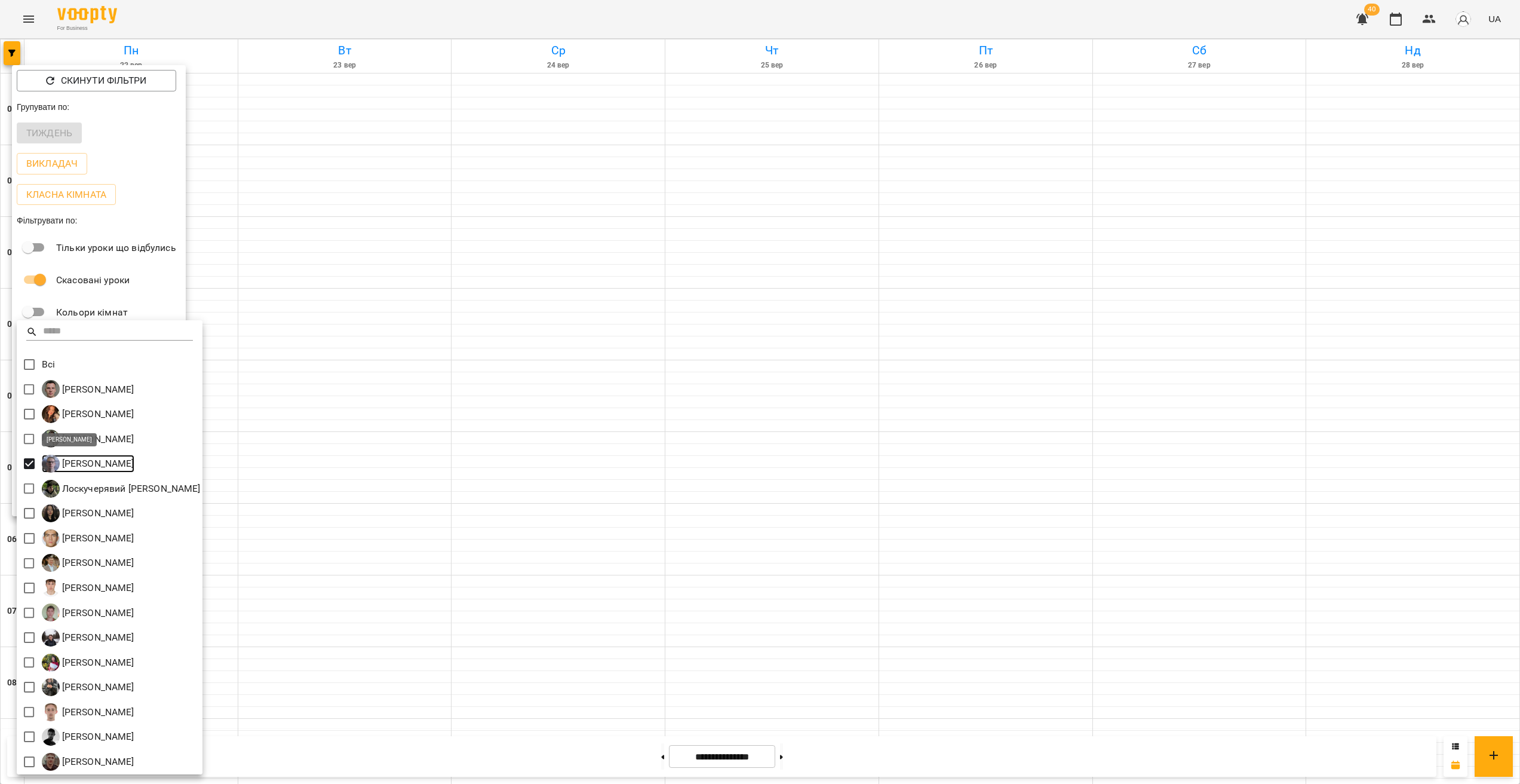
click at [135, 463] on p "[PERSON_NAME]" at bounding box center [97, 463] width 75 height 14
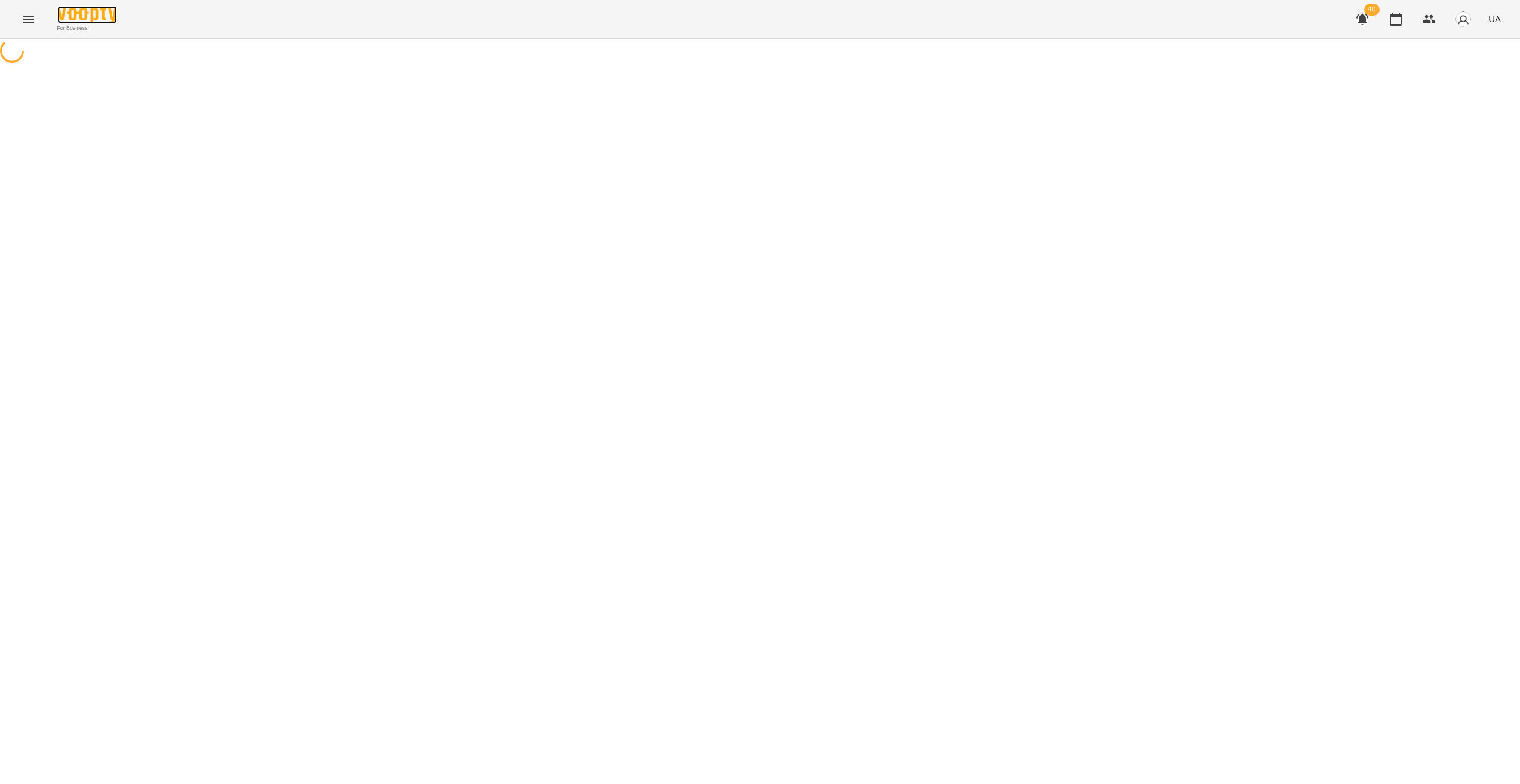
click at [84, 12] on img at bounding box center [87, 15] width 60 height 17
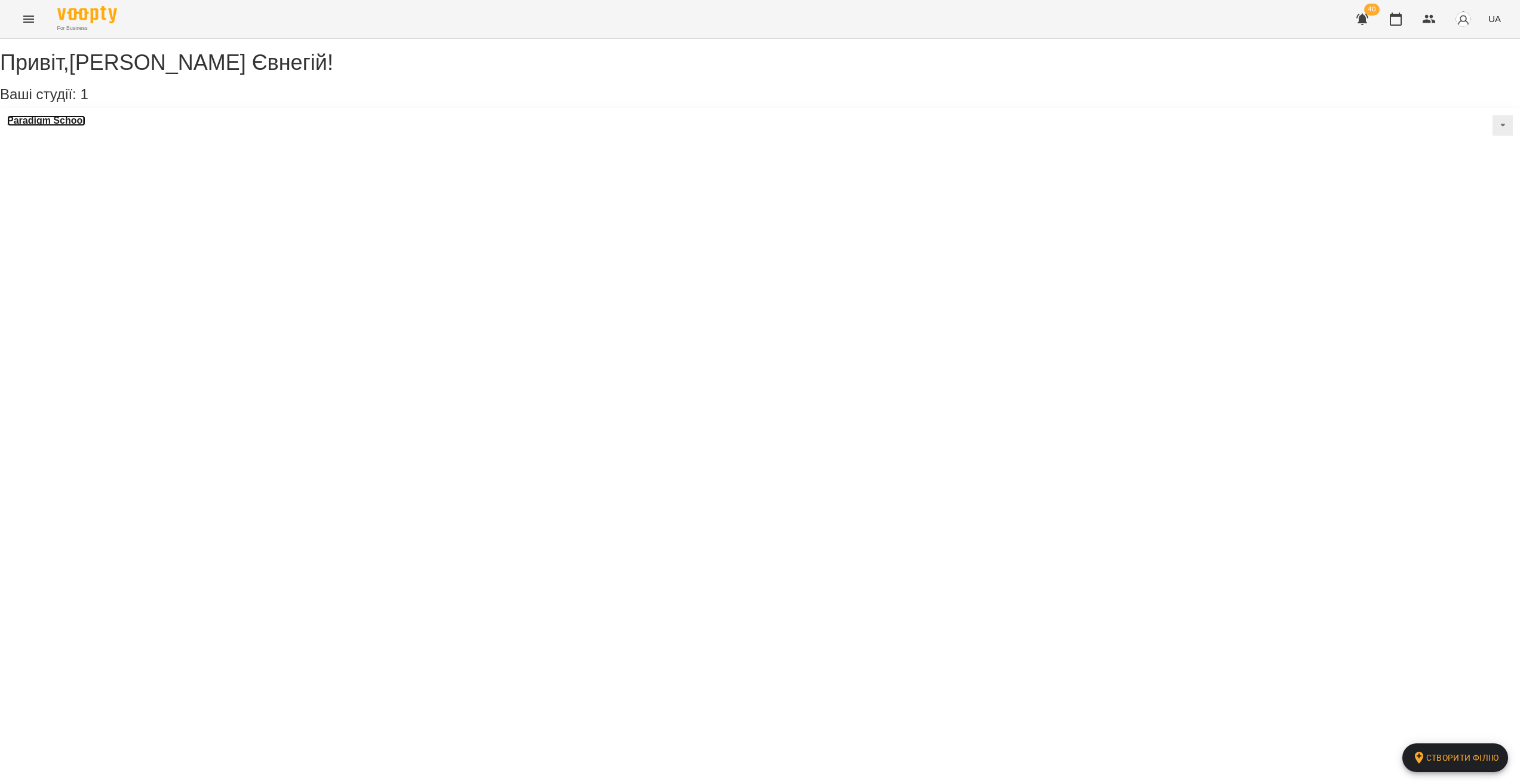
click at [85, 126] on h3 "Paradigm School" at bounding box center [46, 121] width 78 height 11
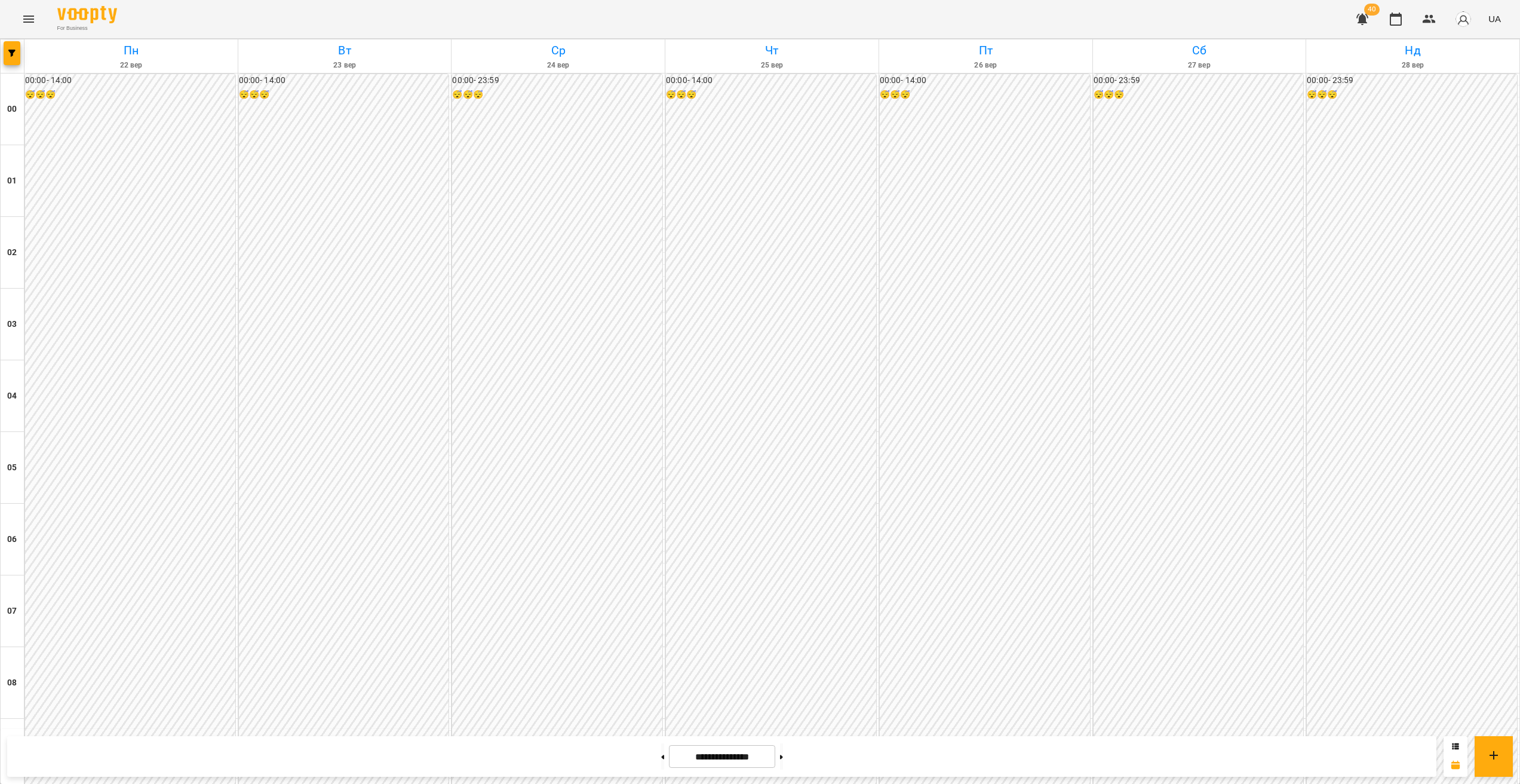
scroll to position [473, 0]
click at [9, 54] on icon "button" at bounding box center [12, 53] width 7 height 7
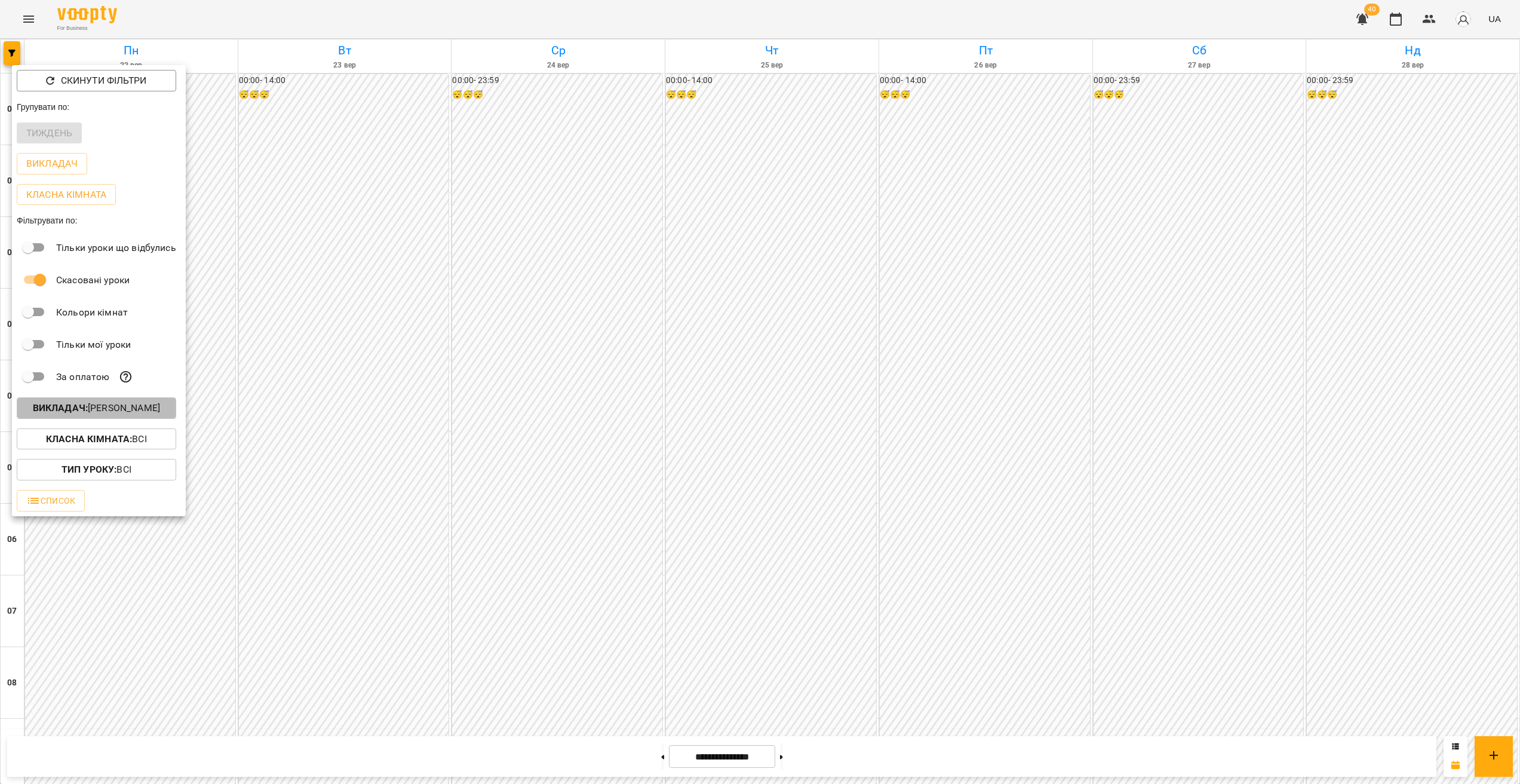
click at [117, 414] on p "Викладач : [PERSON_NAME]" at bounding box center [96, 408] width 127 height 14
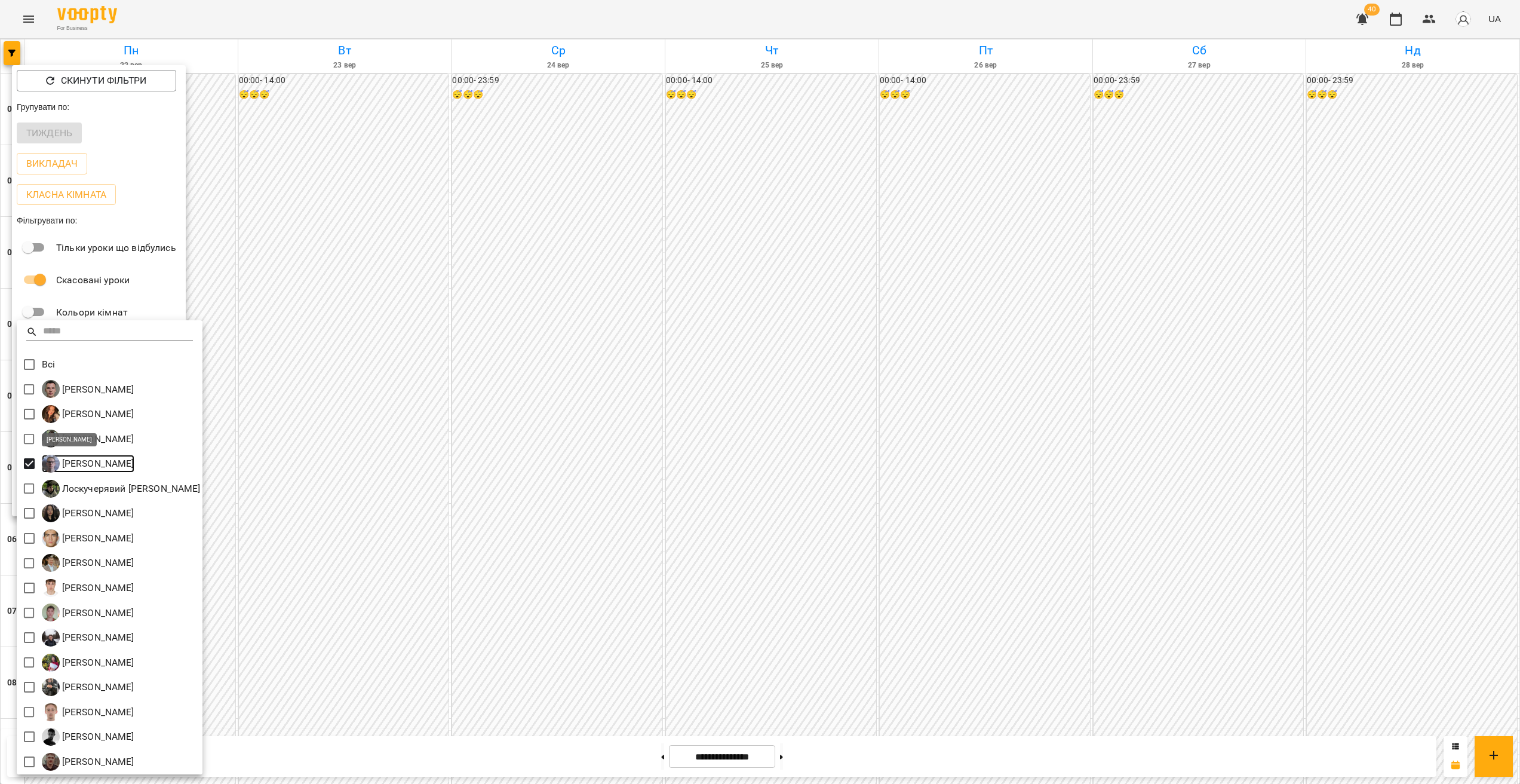
click at [119, 460] on p "[PERSON_NAME]" at bounding box center [97, 463] width 75 height 14
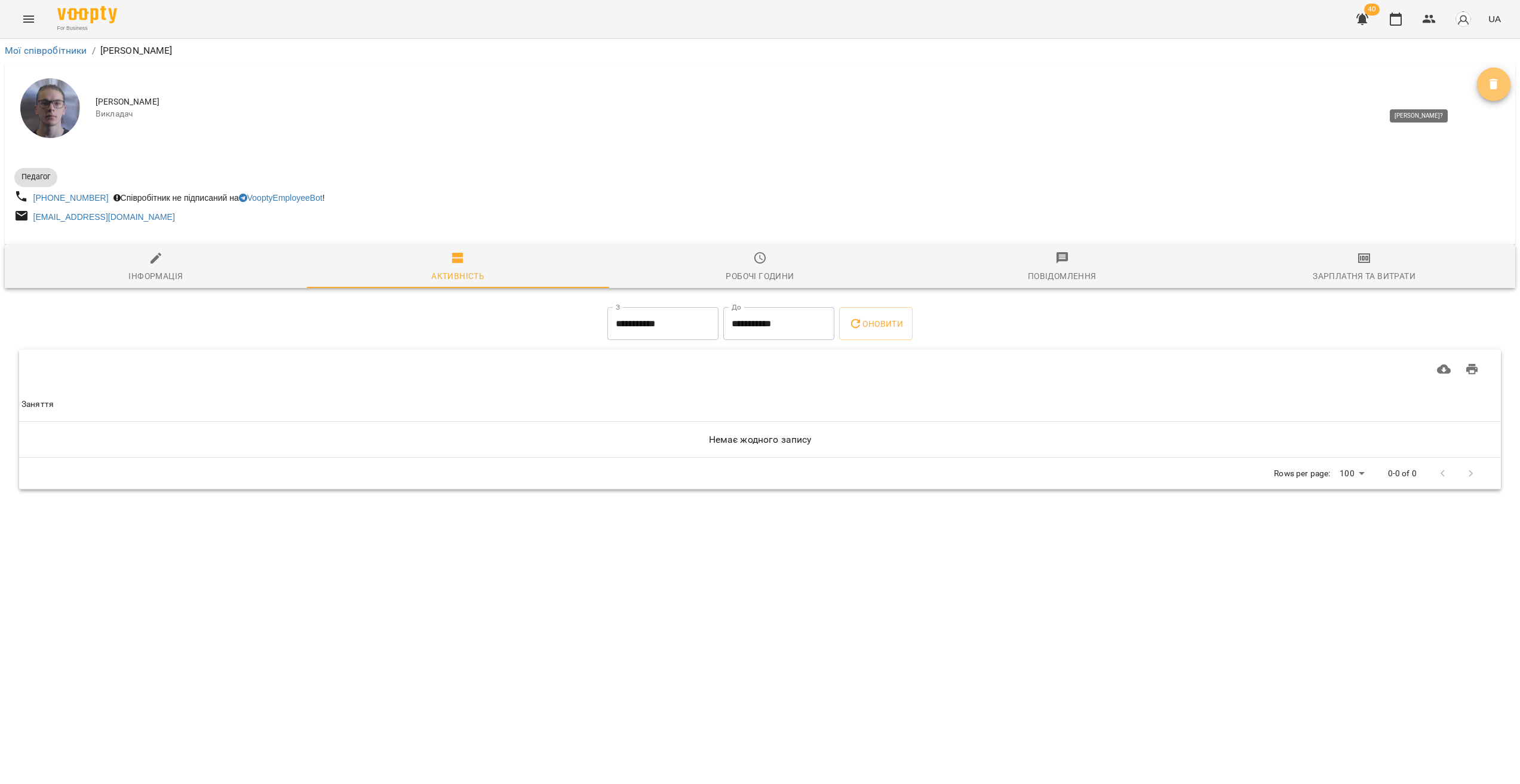
click at [1496, 89] on icon "Видалити" at bounding box center [1494, 84] width 14 height 14
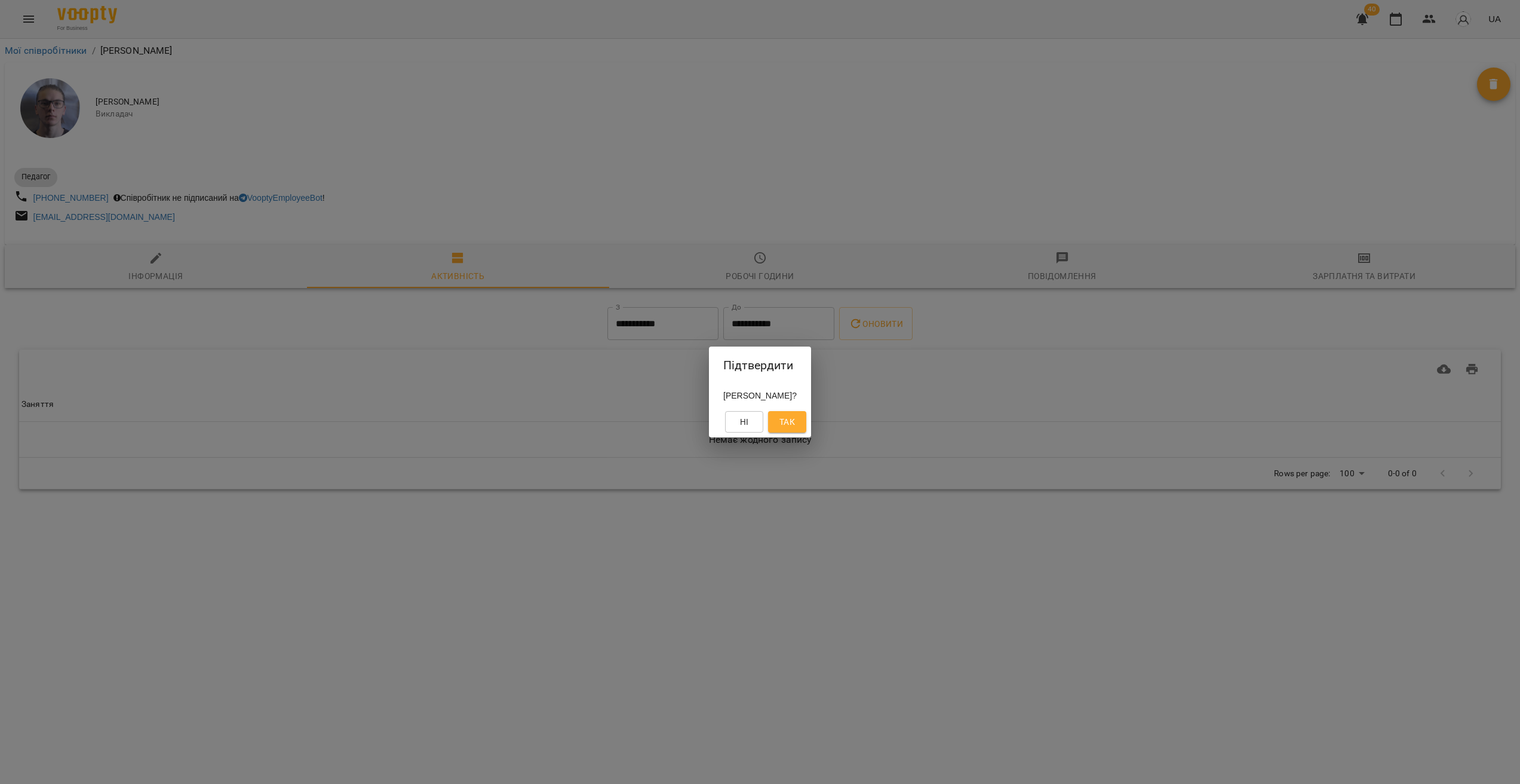
click at [795, 423] on span "Так" at bounding box center [787, 422] width 16 height 14
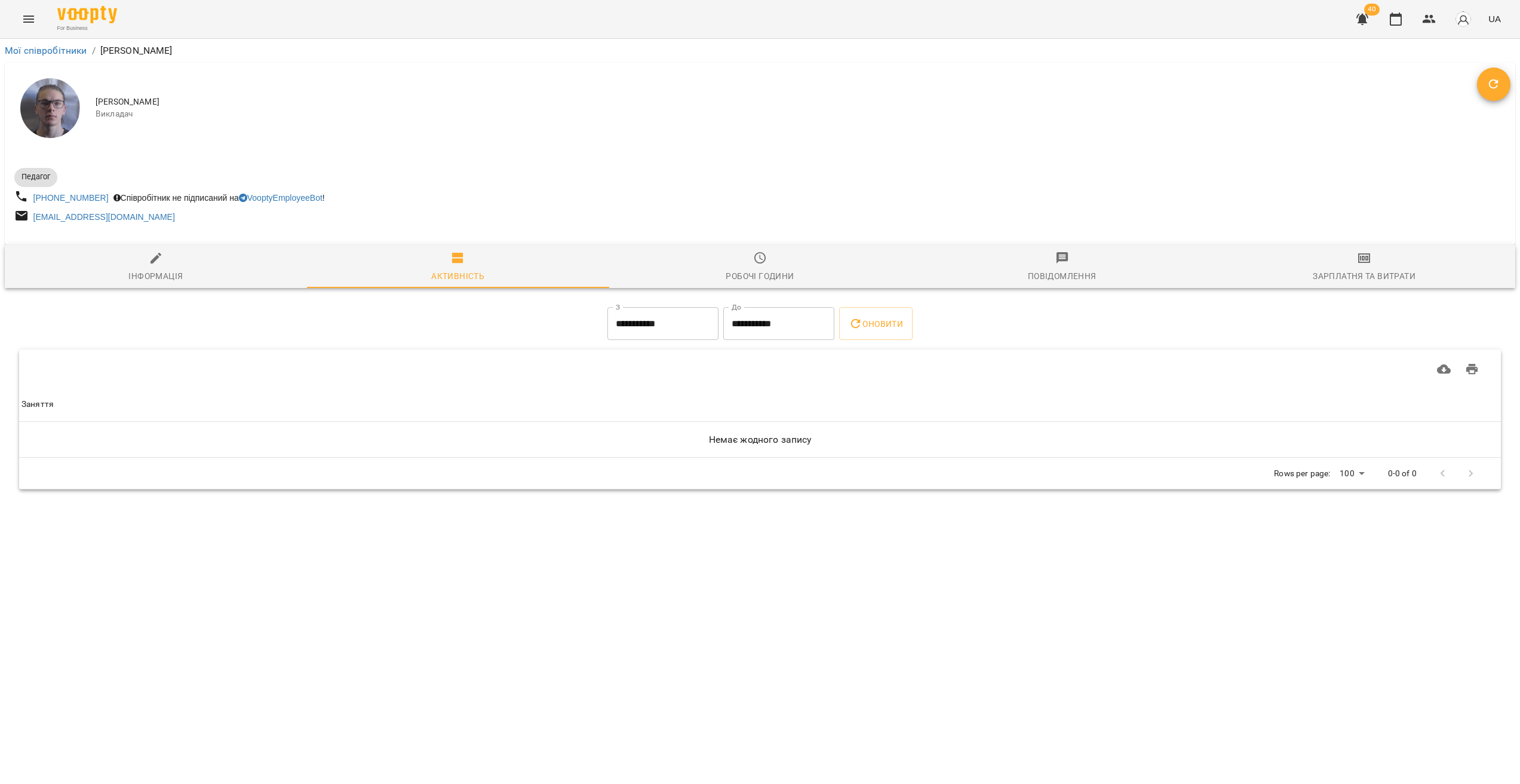
click at [28, 22] on icon "Menu" at bounding box center [29, 19] width 11 height 7
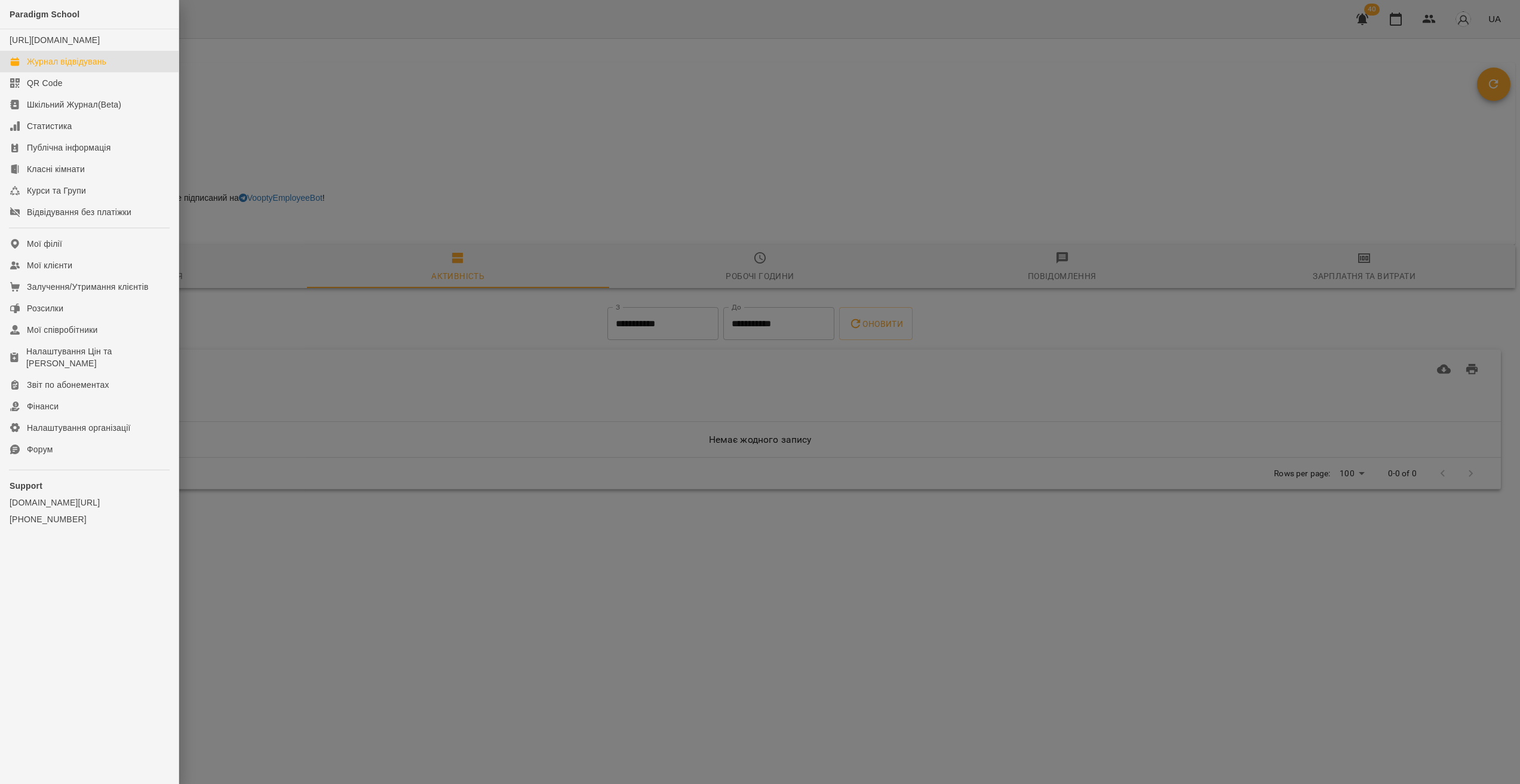
click at [63, 68] on div "Журнал відвідувань" at bounding box center [66, 61] width 80 height 12
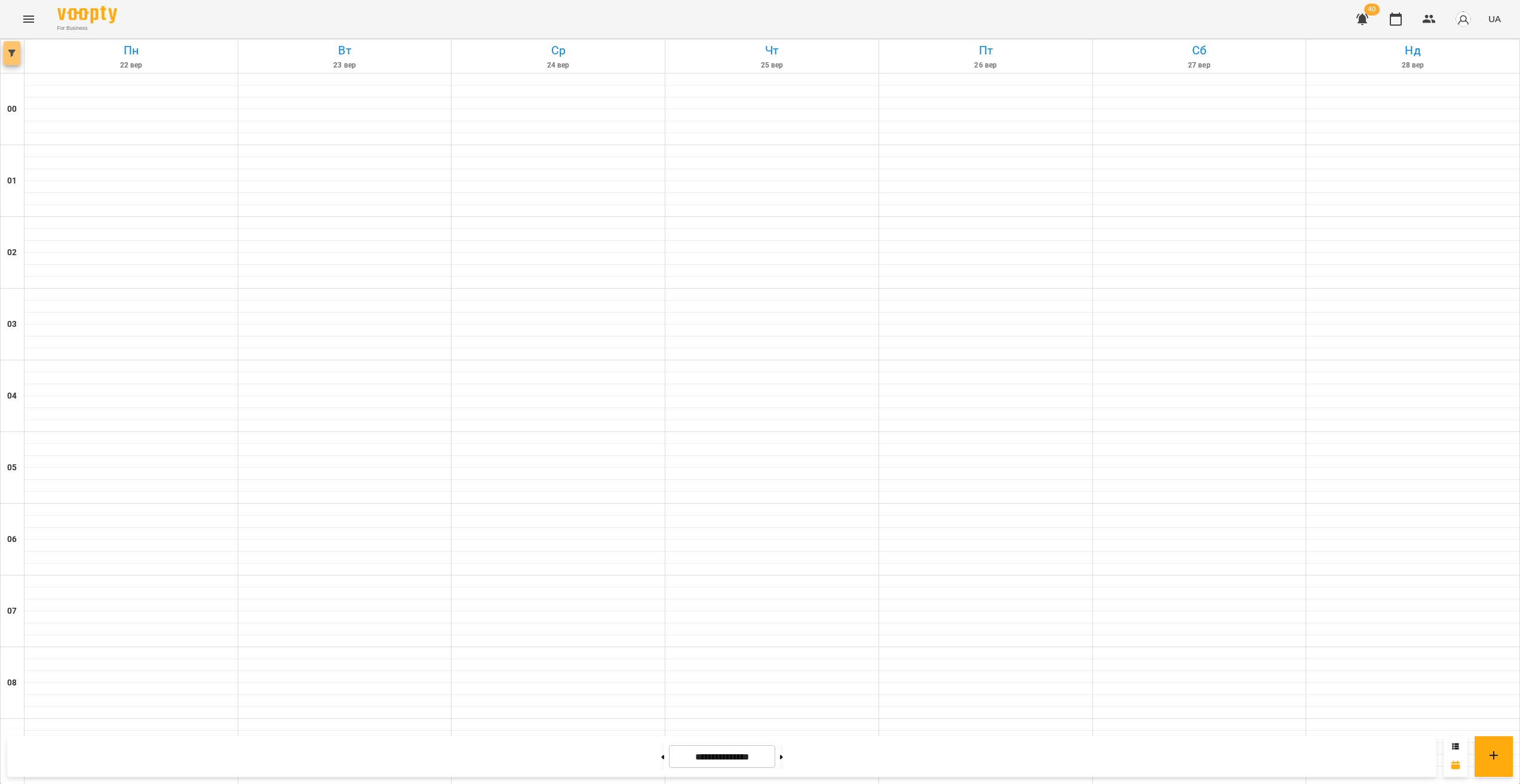
click at [13, 54] on icon "button" at bounding box center [12, 53] width 7 height 7
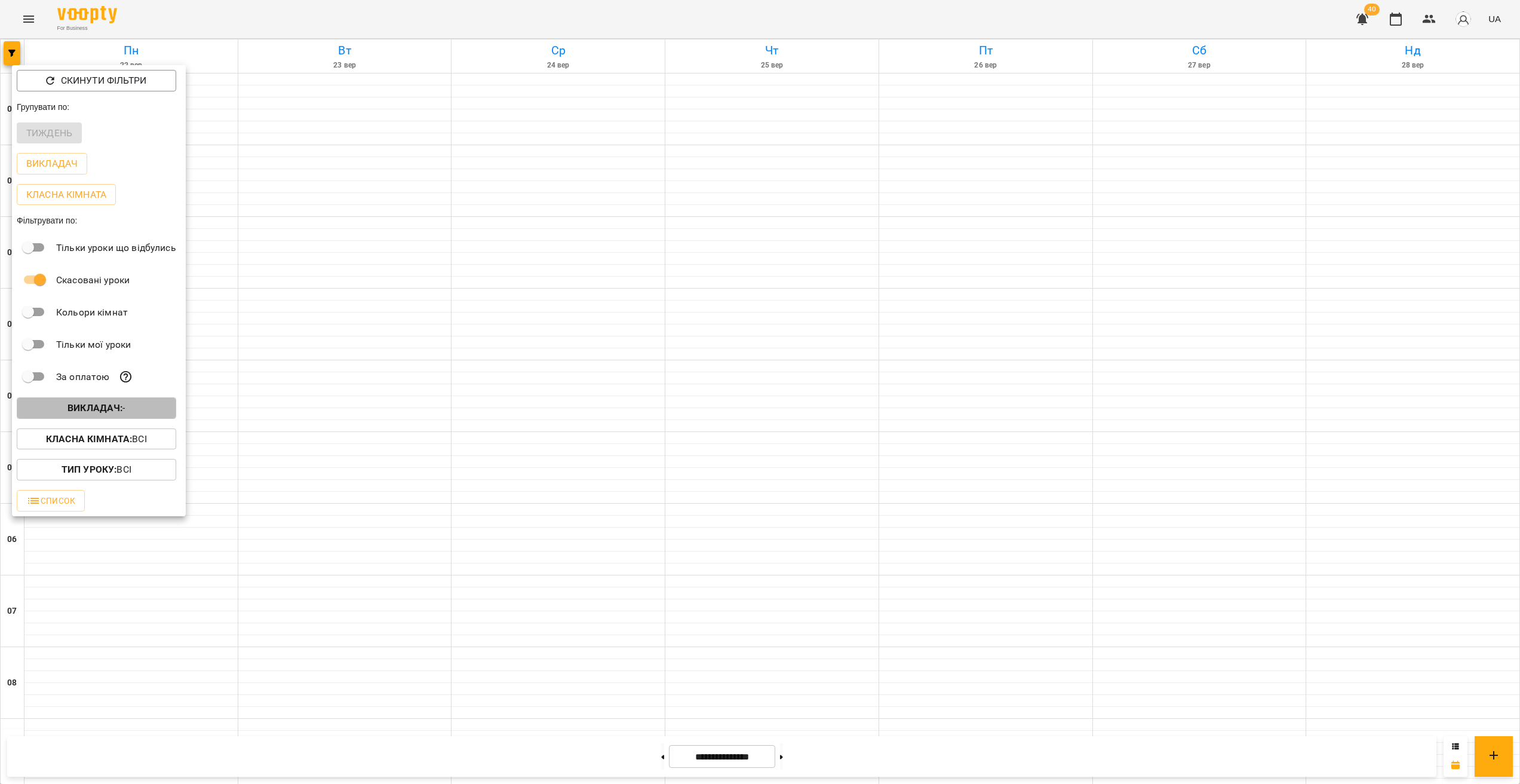
click at [87, 411] on b "Викладач :" at bounding box center [95, 407] width 55 height 11
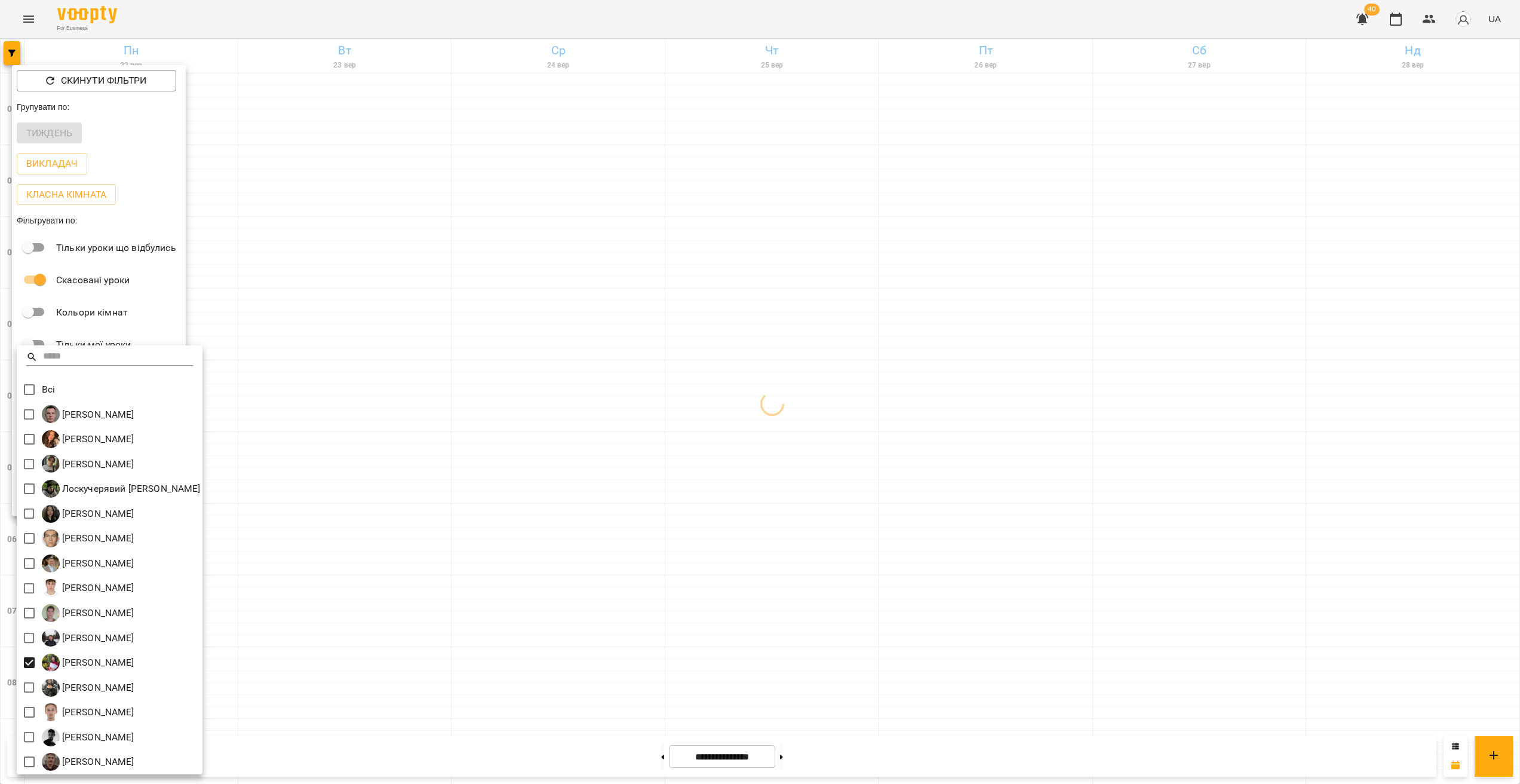
click at [316, 570] on div at bounding box center [760, 392] width 1520 height 784
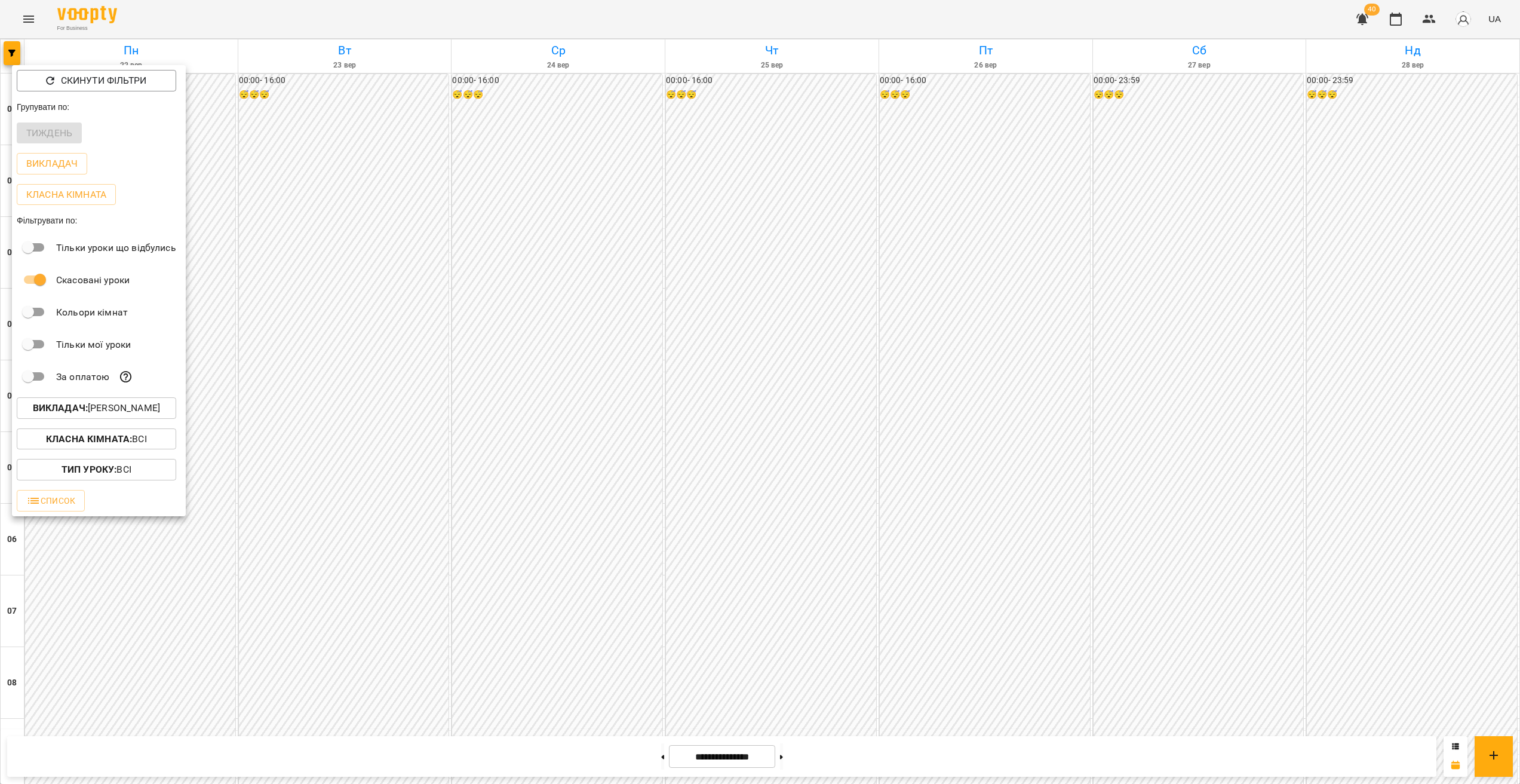
click at [738, 562] on div at bounding box center [760, 392] width 1520 height 784
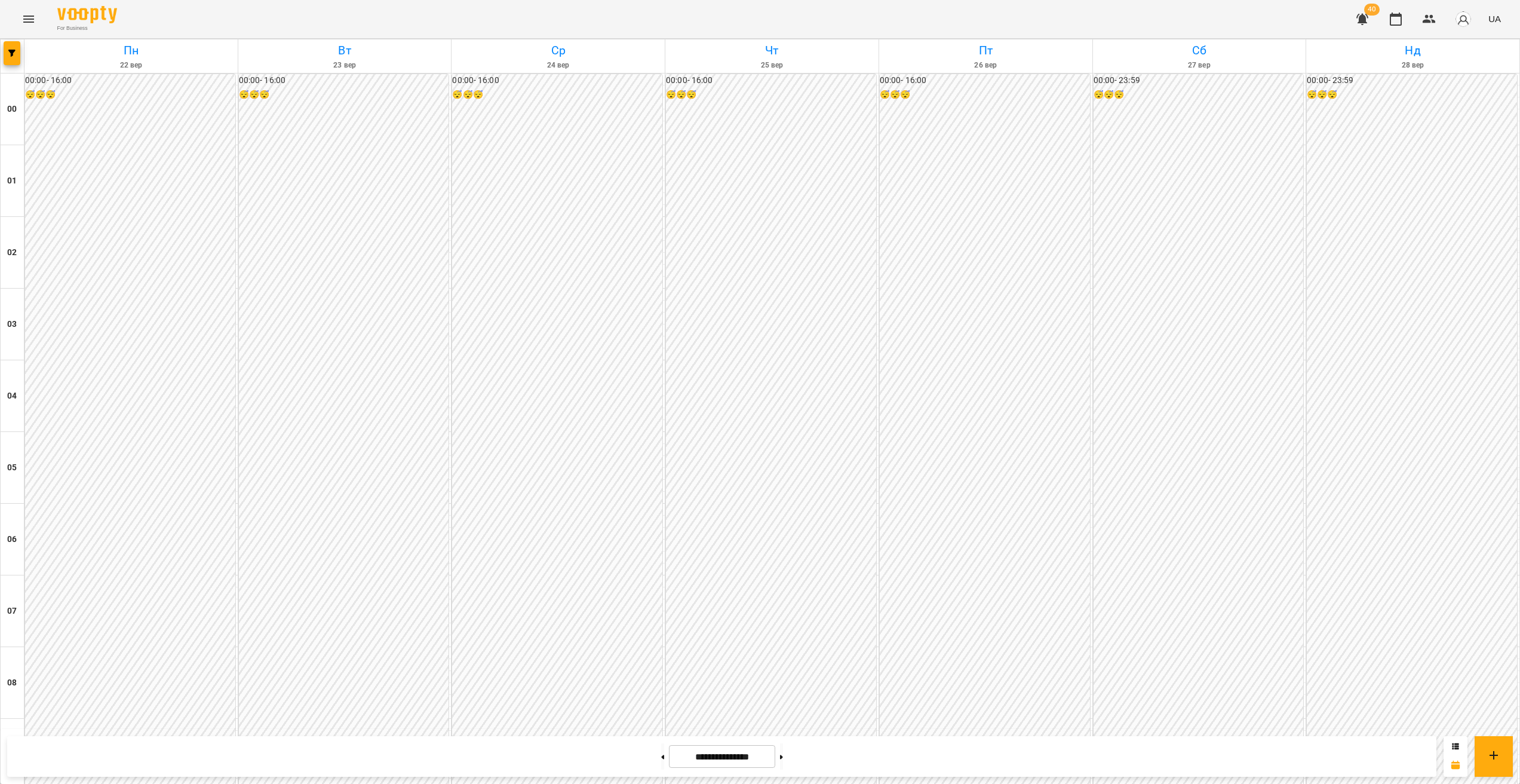
scroll to position [1064, 0]
click at [783, 755] on button at bounding box center [782, 756] width 3 height 26
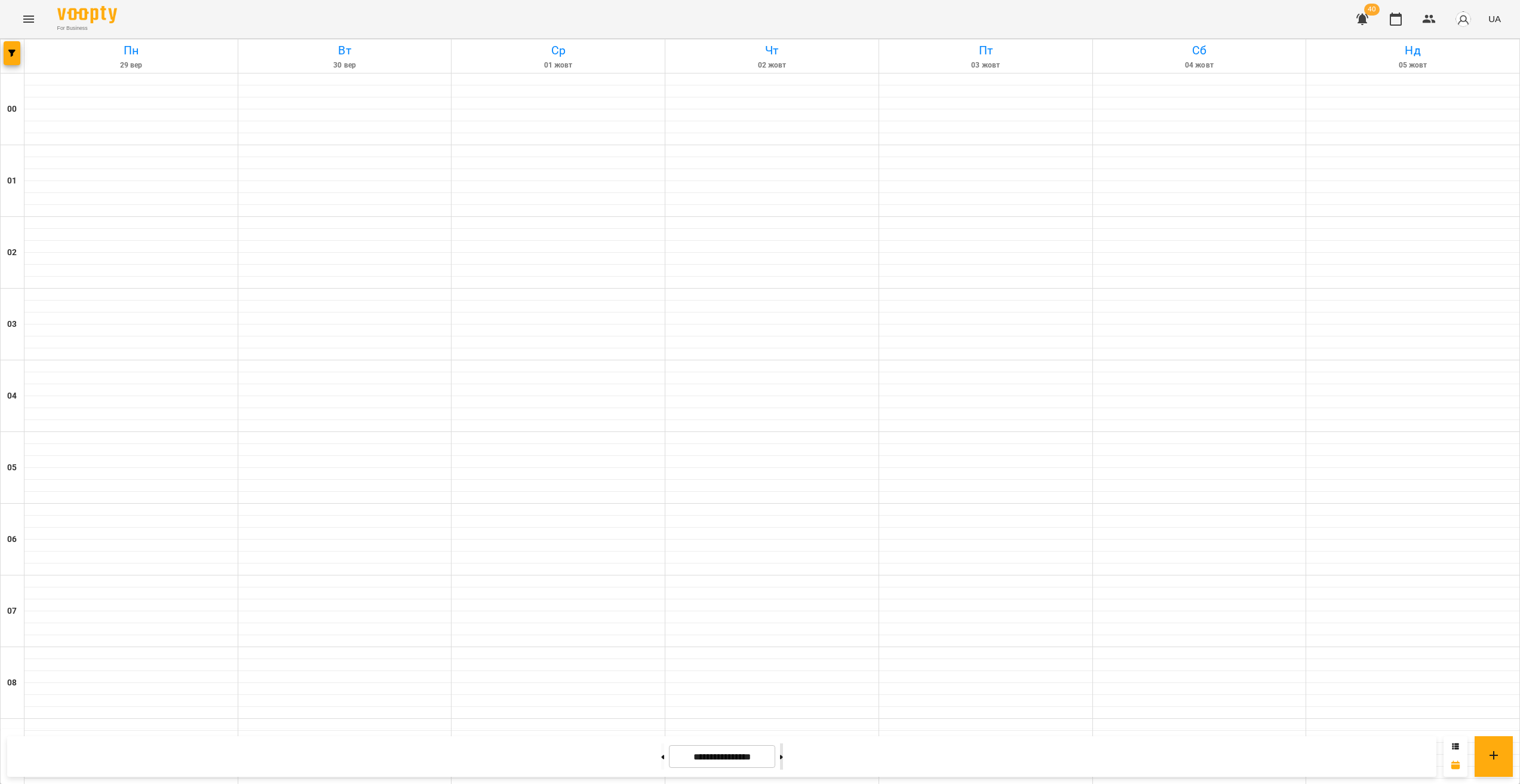
click at [783, 756] on button at bounding box center [782, 756] width 3 height 26
type input "**********"
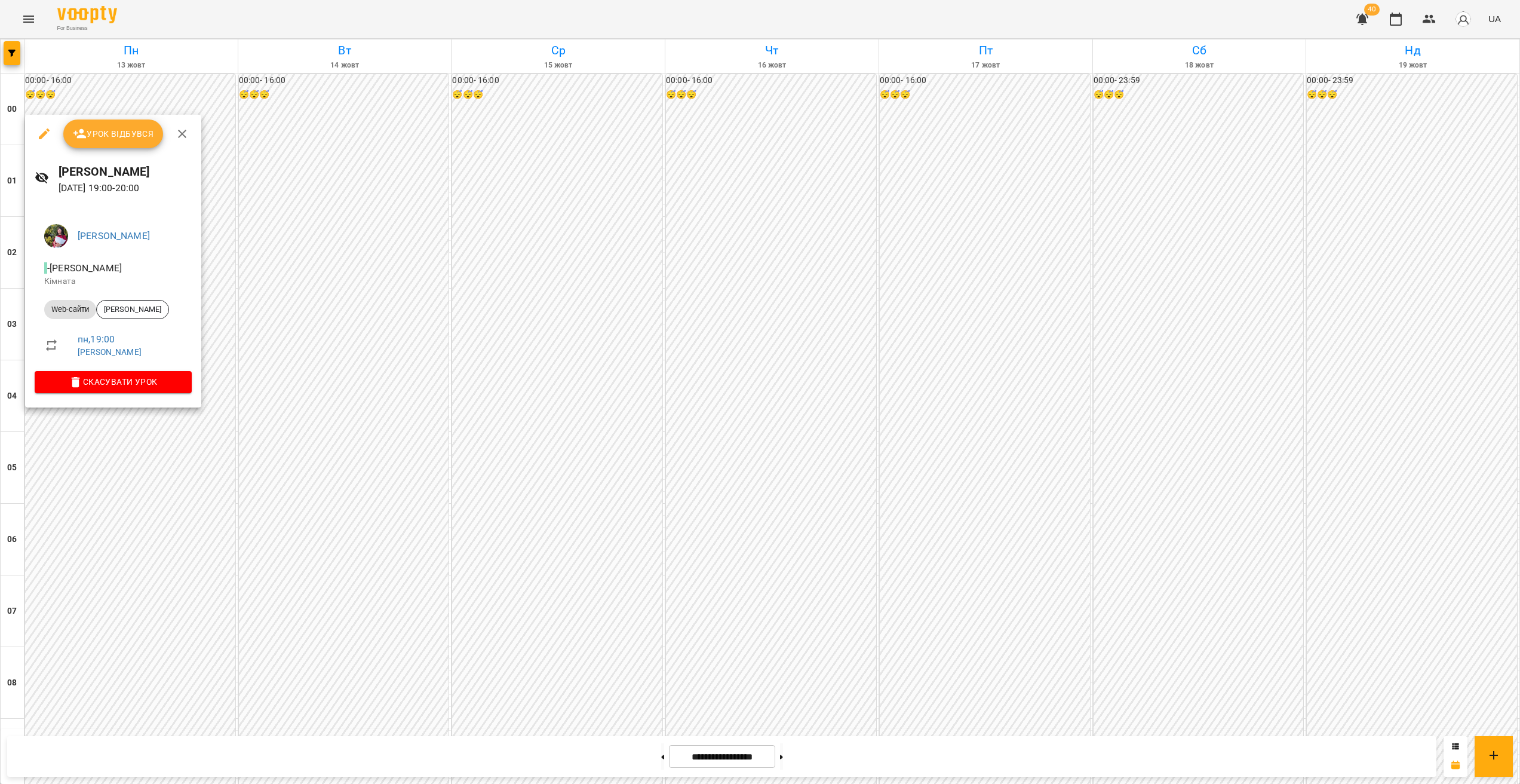
click at [554, 401] on div at bounding box center [760, 392] width 1520 height 784
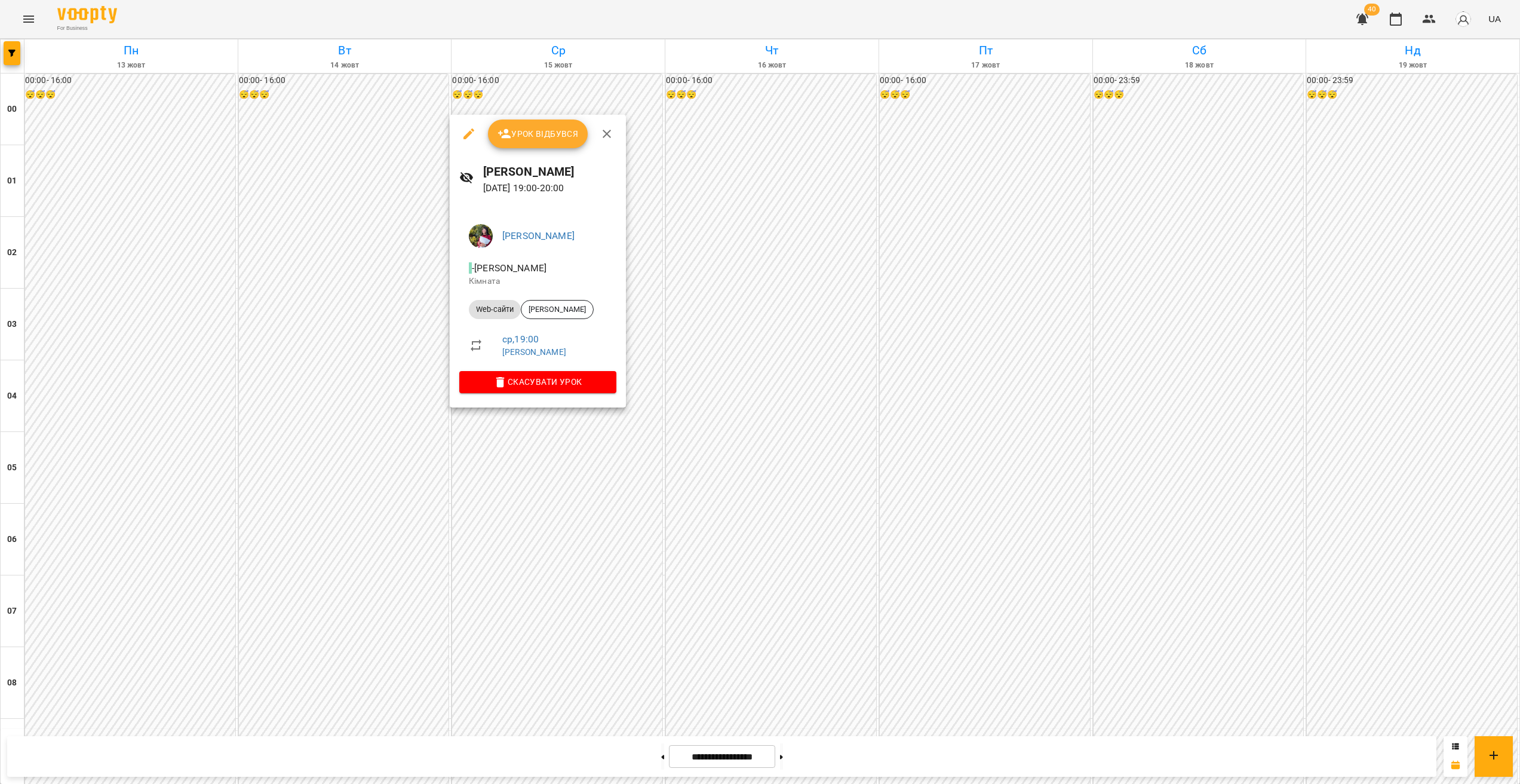
click at [564, 485] on div at bounding box center [760, 392] width 1520 height 784
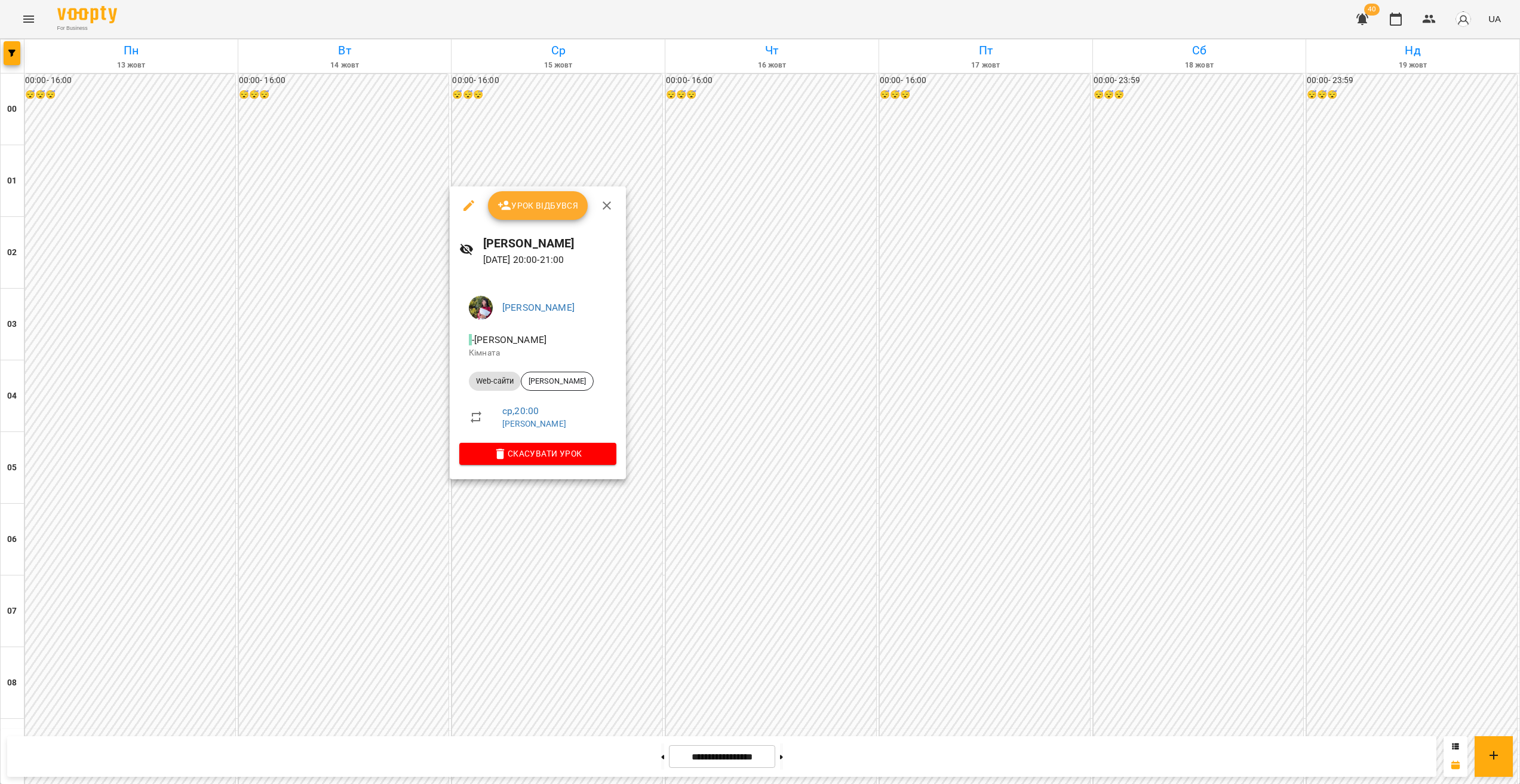
click at [961, 483] on div at bounding box center [760, 392] width 1520 height 784
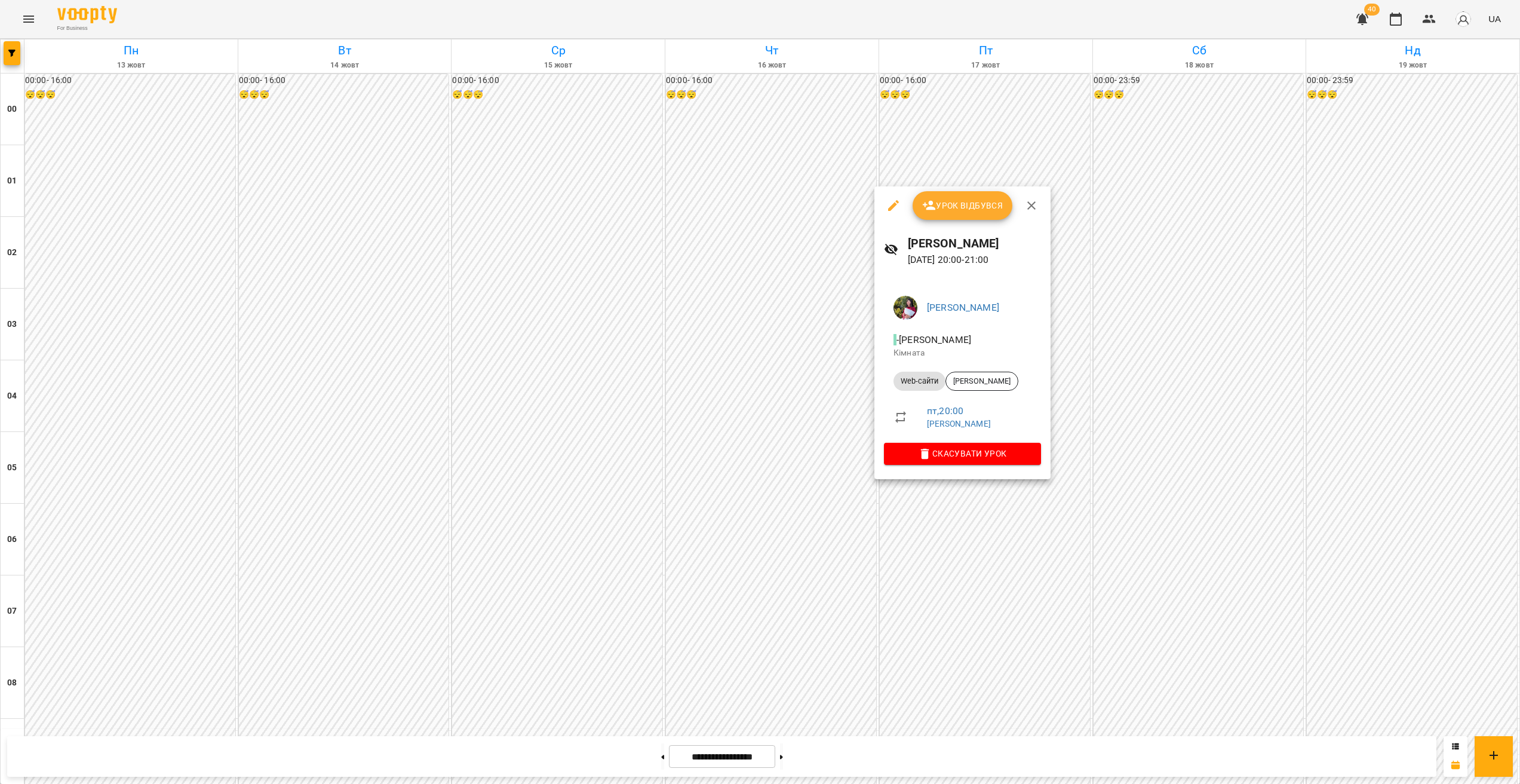
click at [978, 491] on div at bounding box center [760, 392] width 1520 height 784
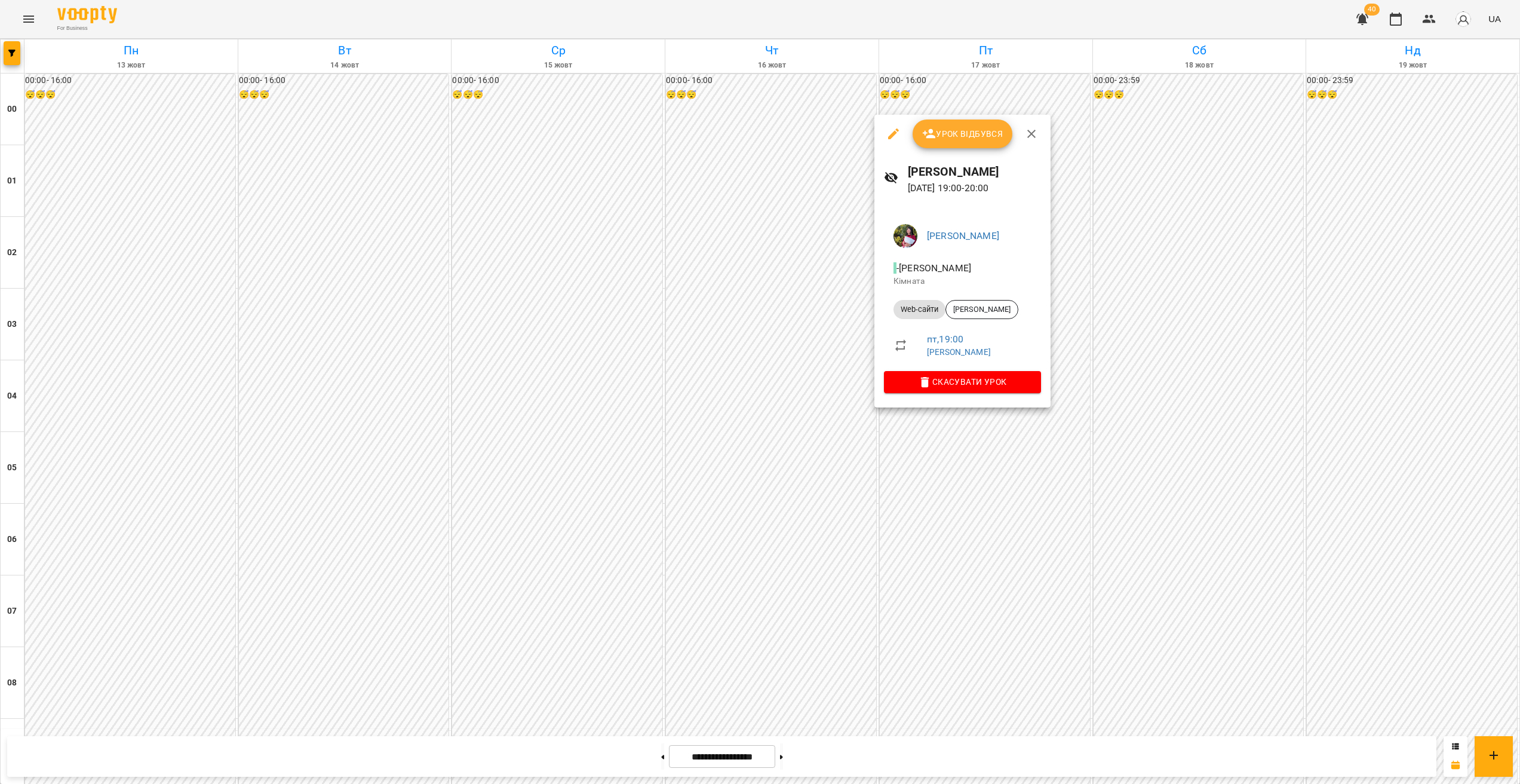
click at [985, 481] on div at bounding box center [760, 392] width 1520 height 784
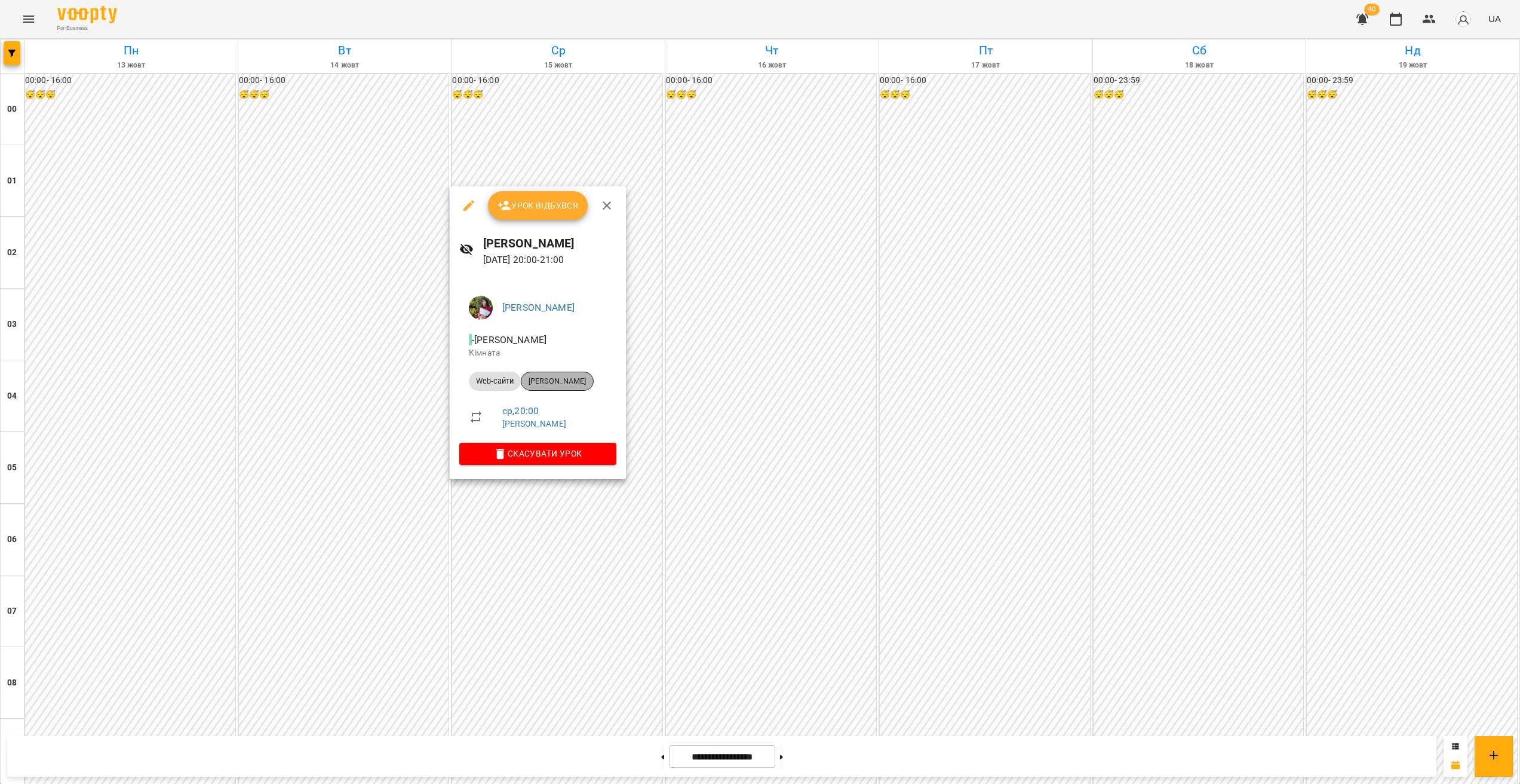
click at [575, 384] on span "[PERSON_NAME]" at bounding box center [557, 381] width 72 height 11
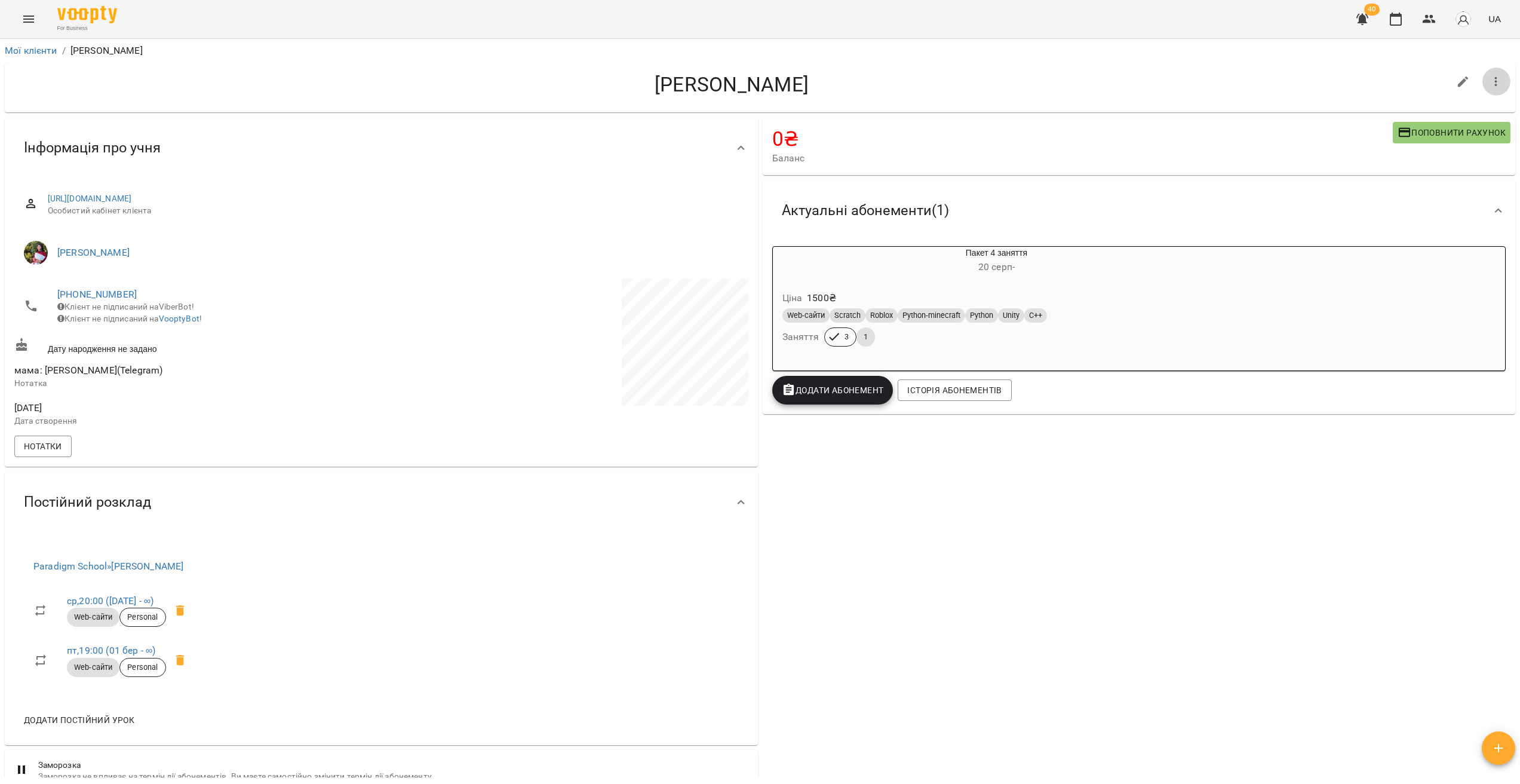
click at [1494, 80] on icon "button" at bounding box center [1496, 82] width 14 height 14
click at [574, 442] on div at bounding box center [760, 392] width 1520 height 784
click at [184, 616] on icon at bounding box center [180, 611] width 9 height 11
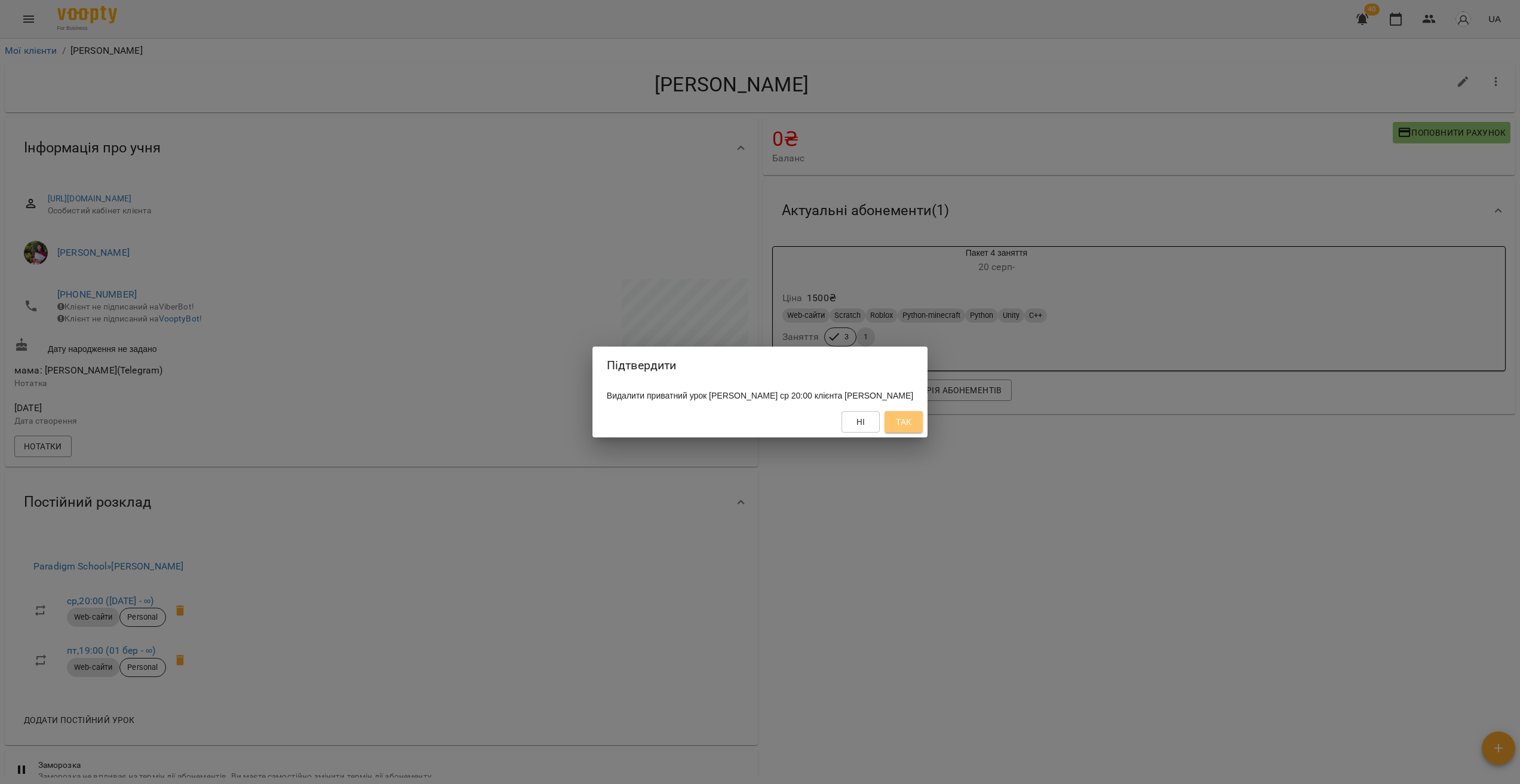
drag, startPoint x: 915, startPoint y: 433, endPoint x: 852, endPoint y: 473, distance: 74.6
click at [912, 429] on span "Так" at bounding box center [904, 422] width 16 height 14
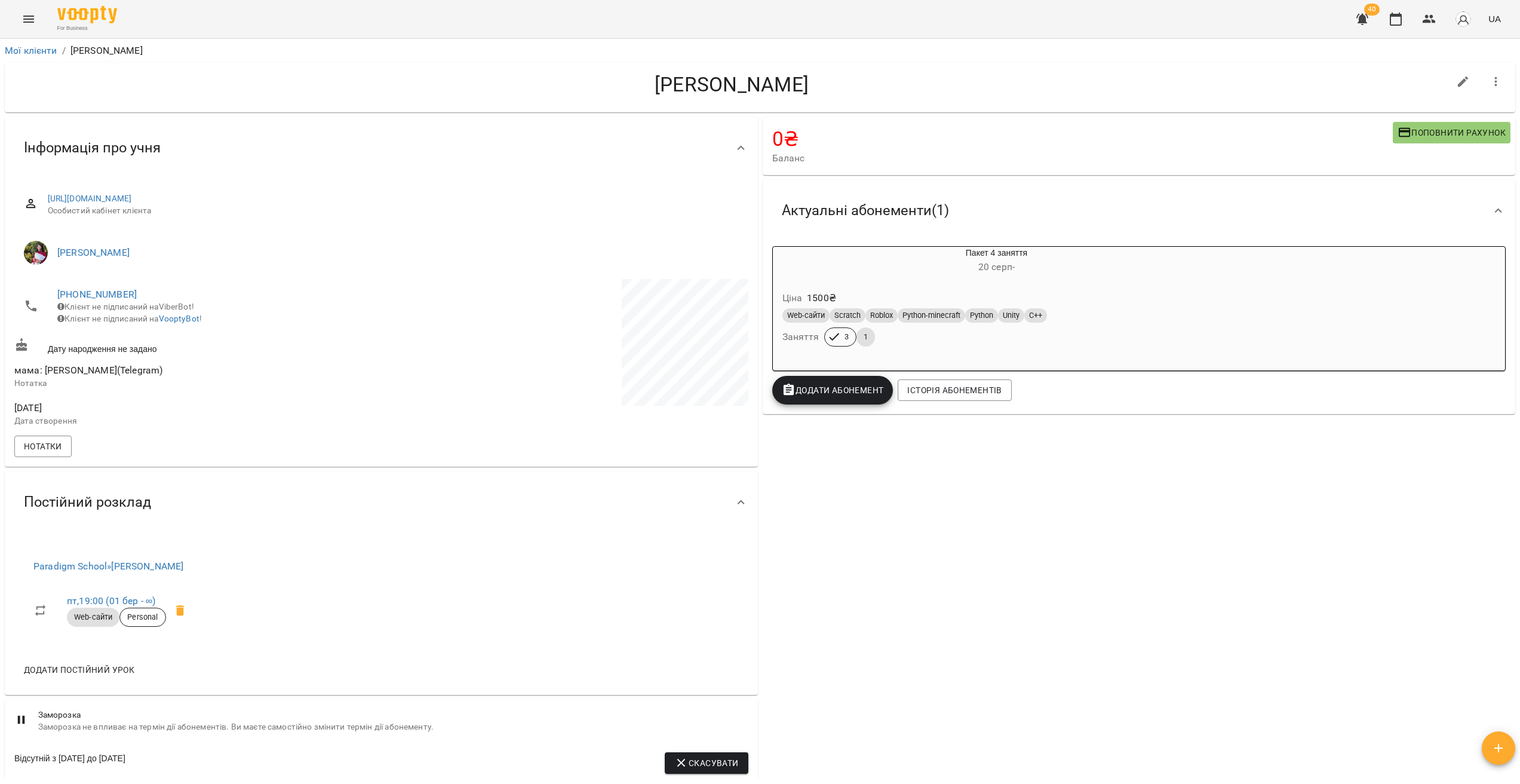
click at [184, 616] on icon at bounding box center [180, 611] width 9 height 11
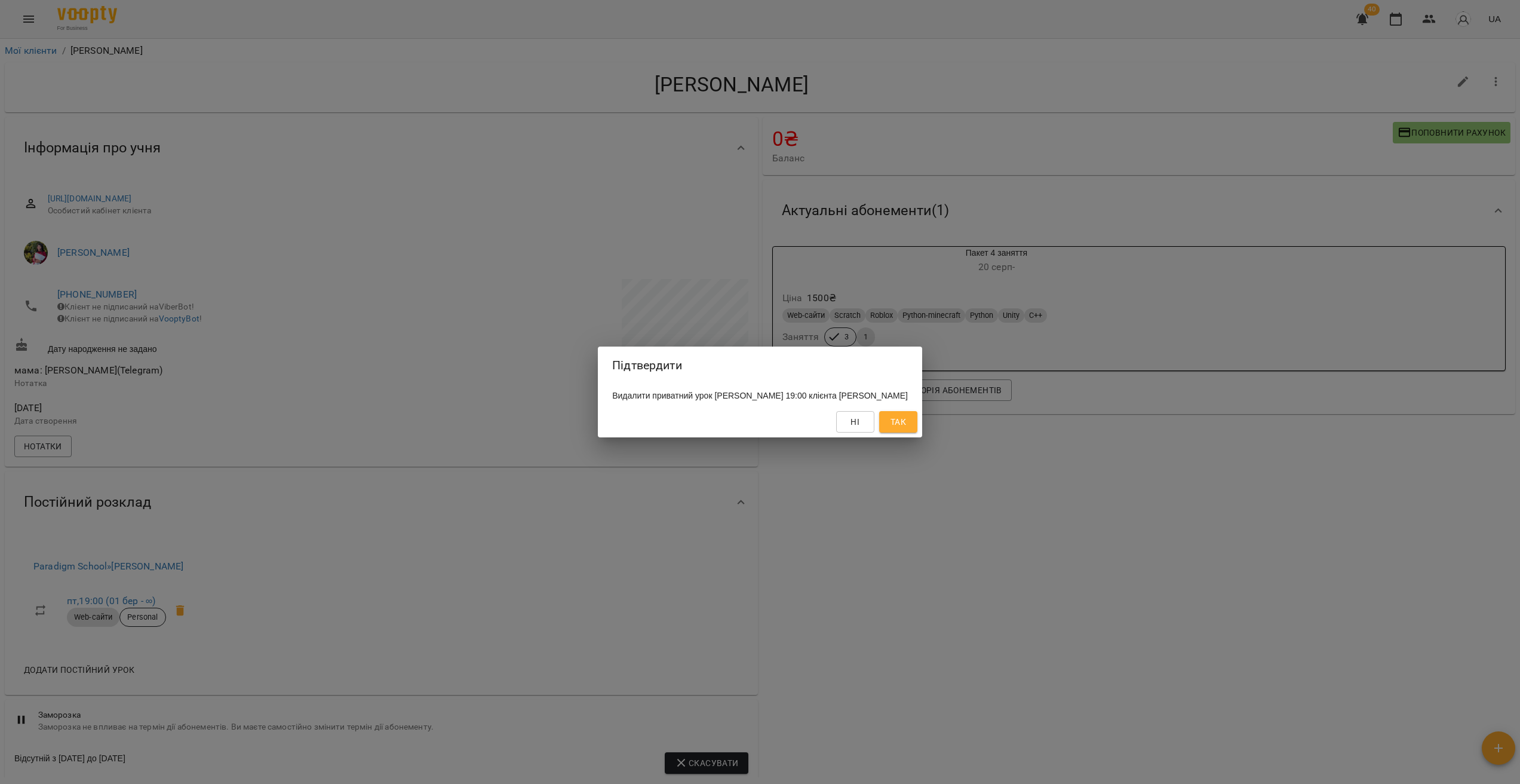
click at [906, 429] on span "Так" at bounding box center [898, 422] width 16 height 14
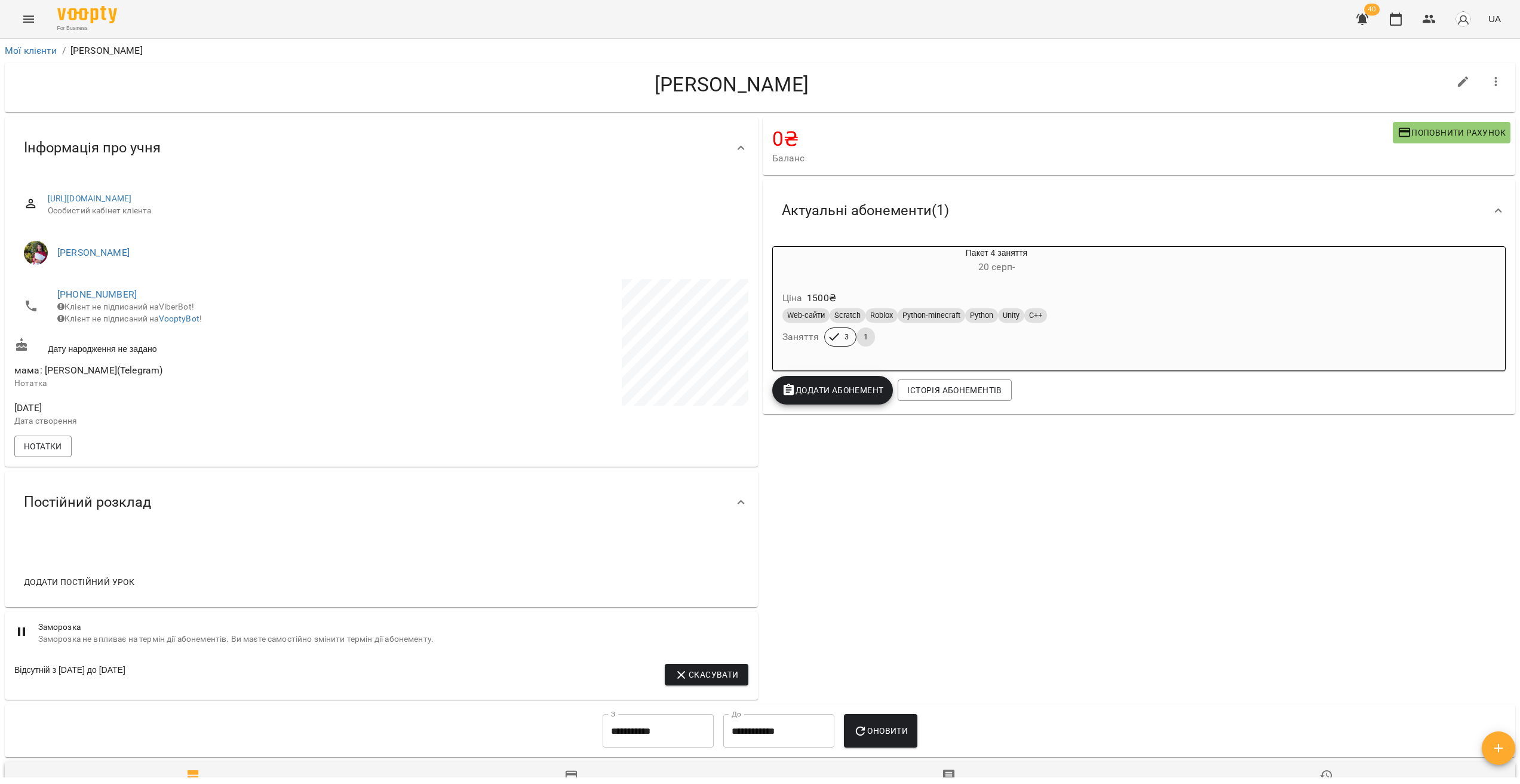
click at [35, 18] on button "Menu" at bounding box center [28, 19] width 28 height 28
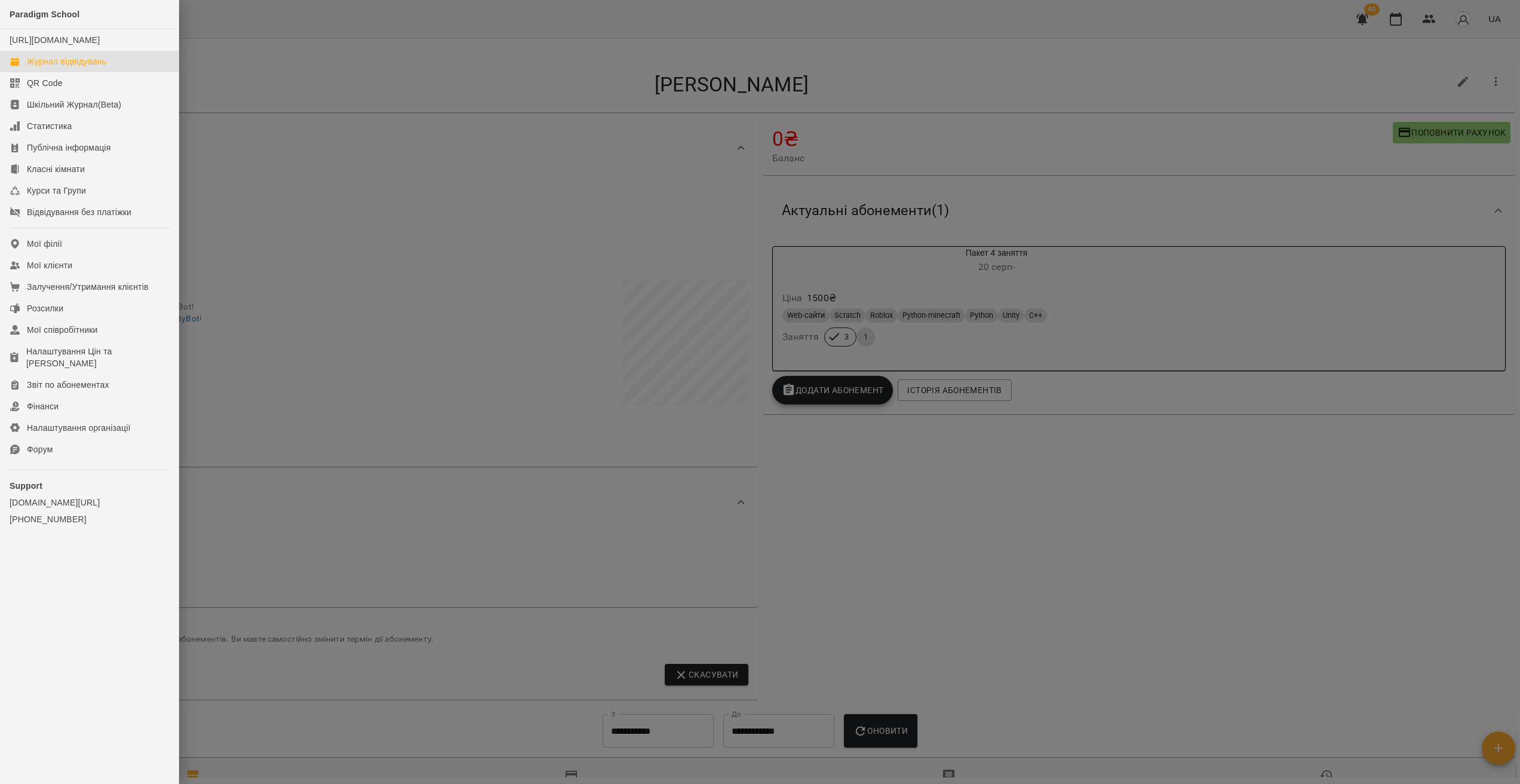
click at [69, 68] on div "Журнал відвідувань" at bounding box center [66, 61] width 80 height 12
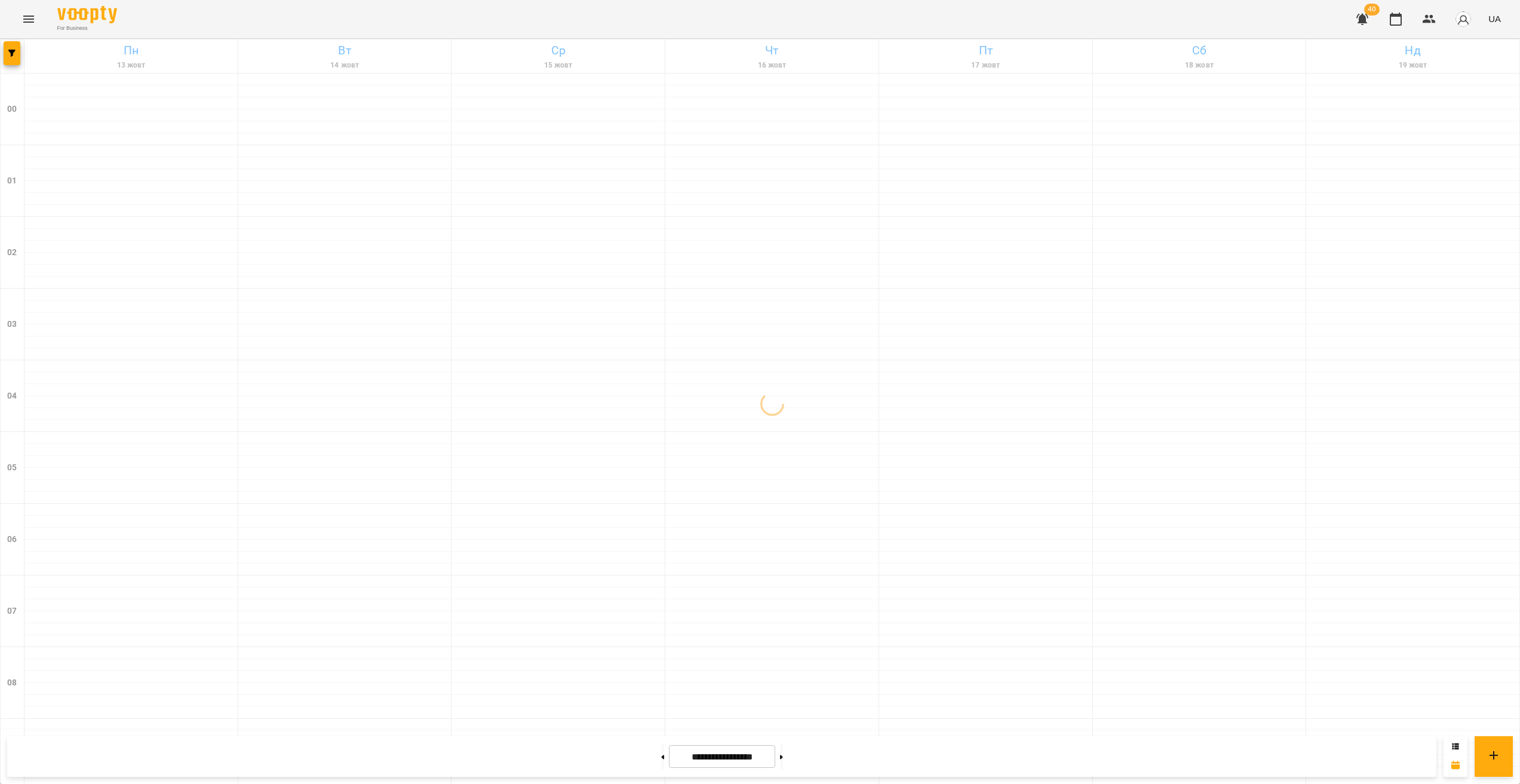
scroll to position [1064, 0]
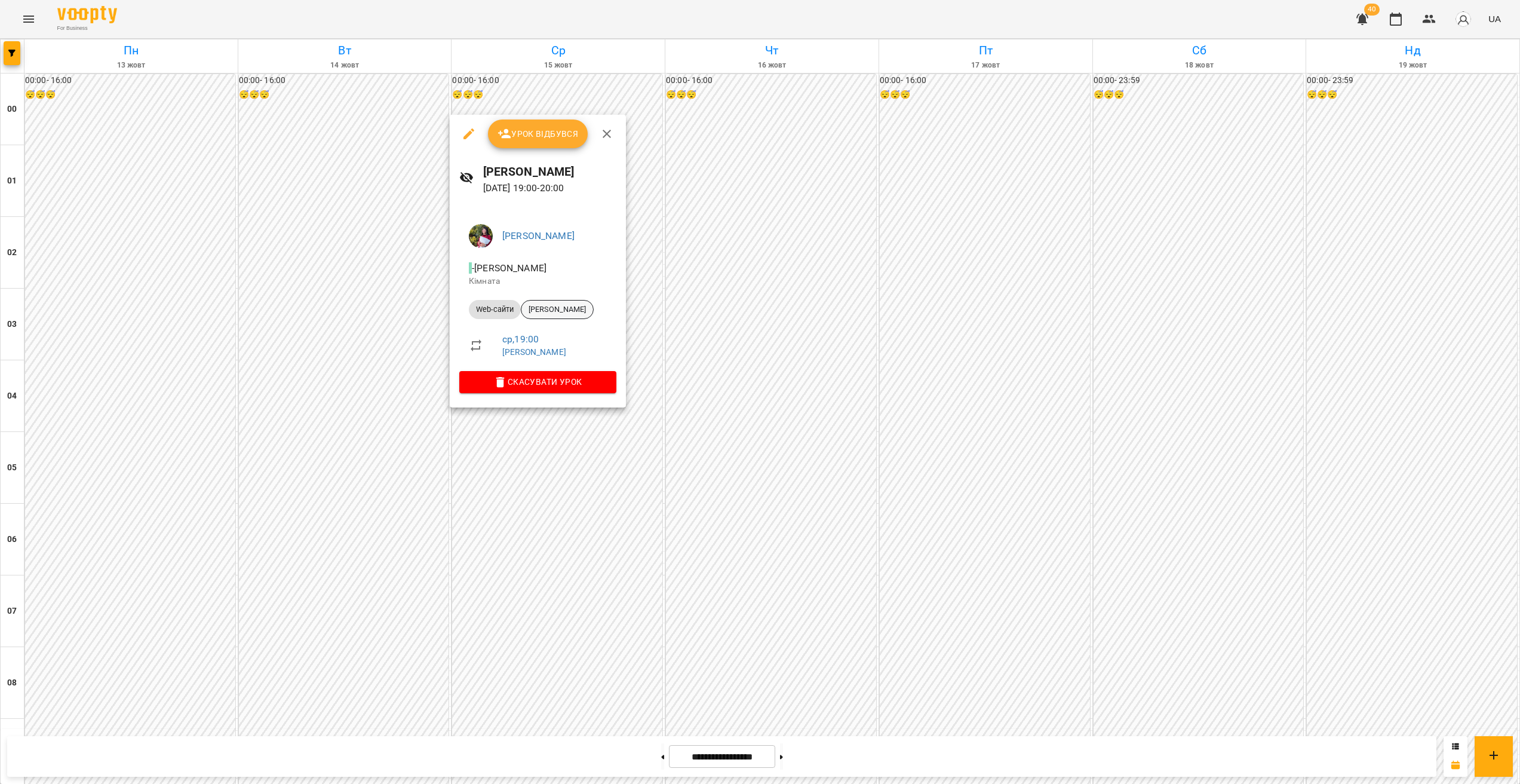
click at [551, 310] on span "[PERSON_NAME]" at bounding box center [557, 310] width 72 height 11
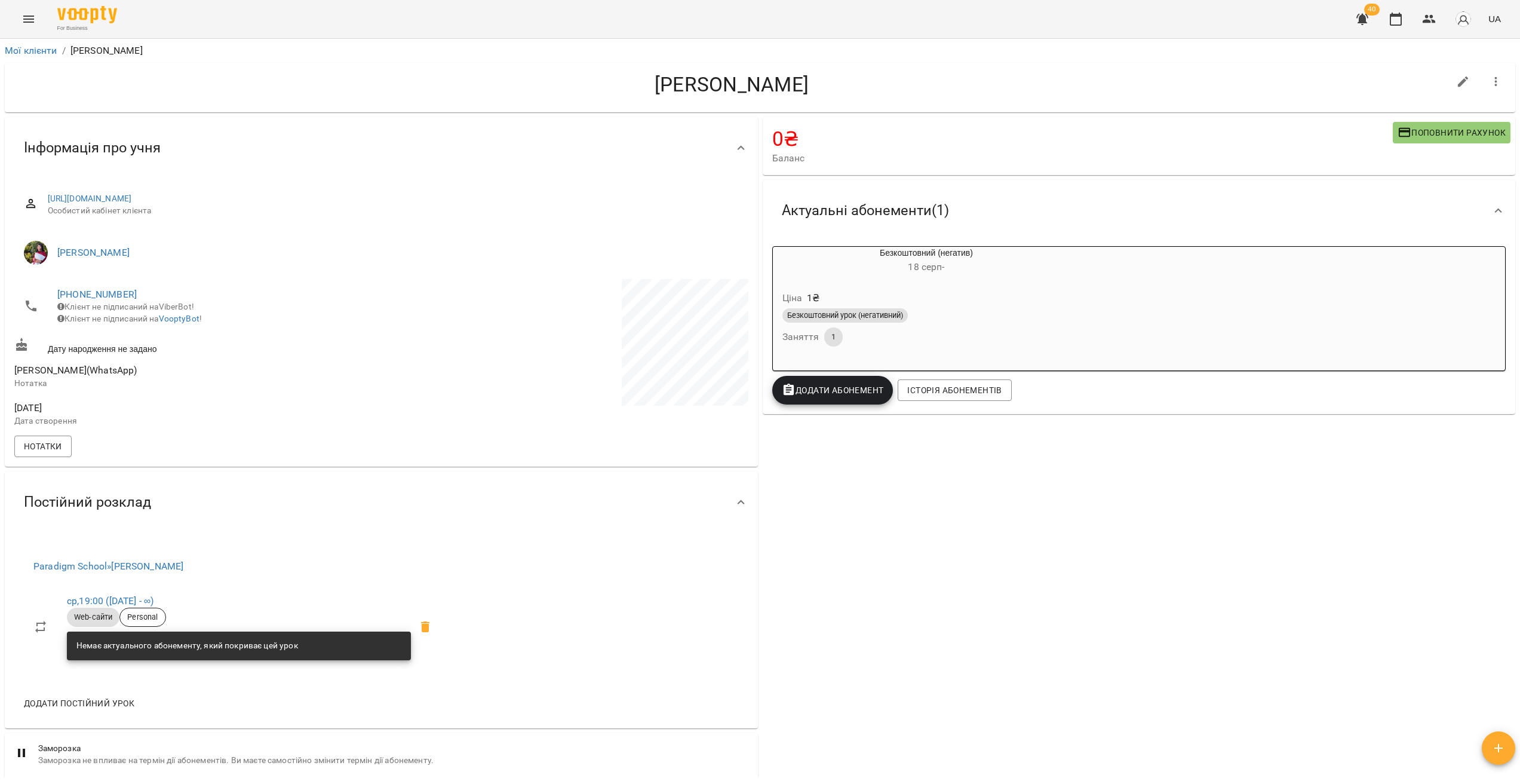
click at [1489, 76] on icon "button" at bounding box center [1496, 82] width 14 height 14
click at [498, 480] on div at bounding box center [760, 392] width 1520 height 784
click at [429, 632] on icon at bounding box center [425, 626] width 9 height 11
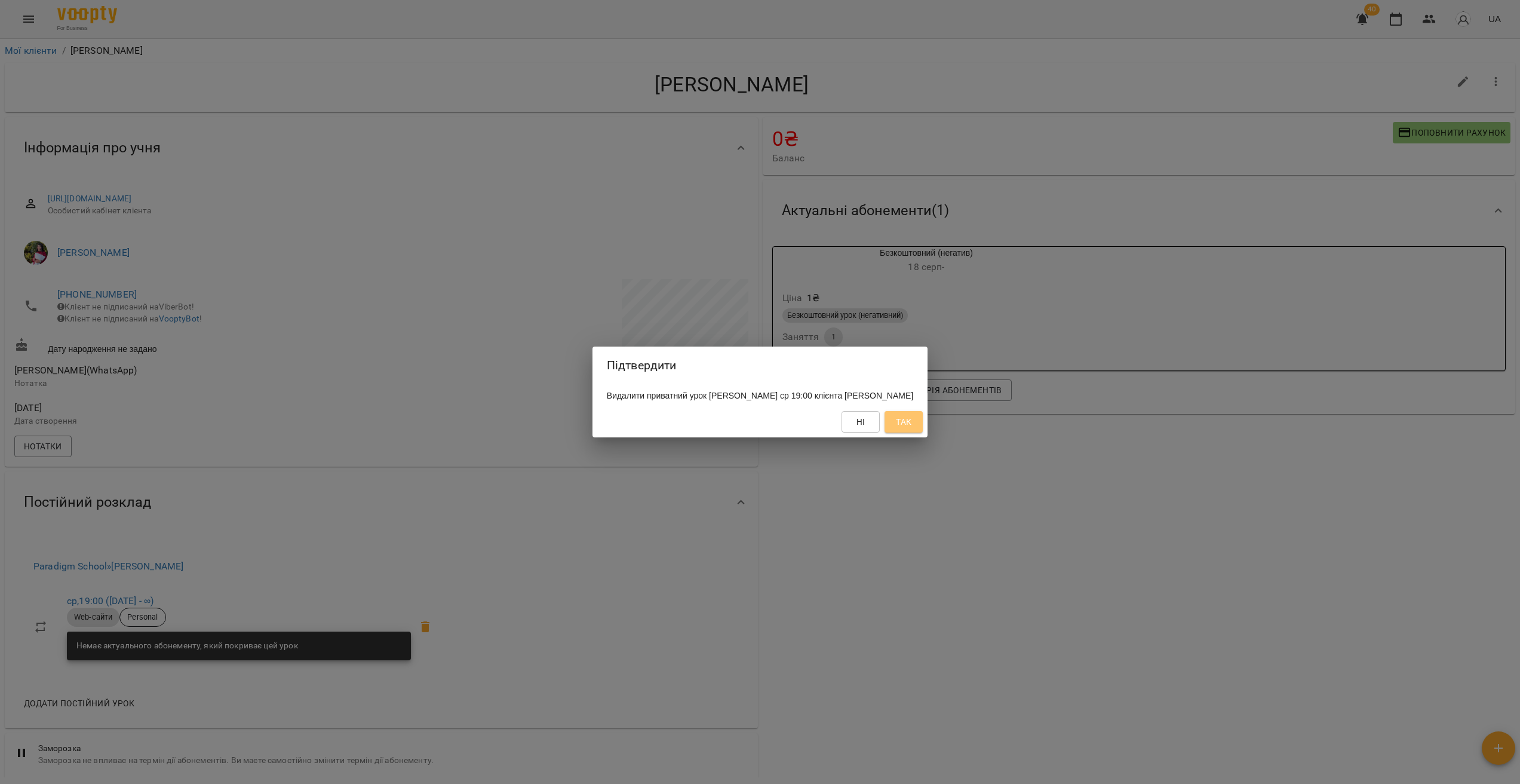
click at [912, 429] on span "Так" at bounding box center [904, 422] width 16 height 14
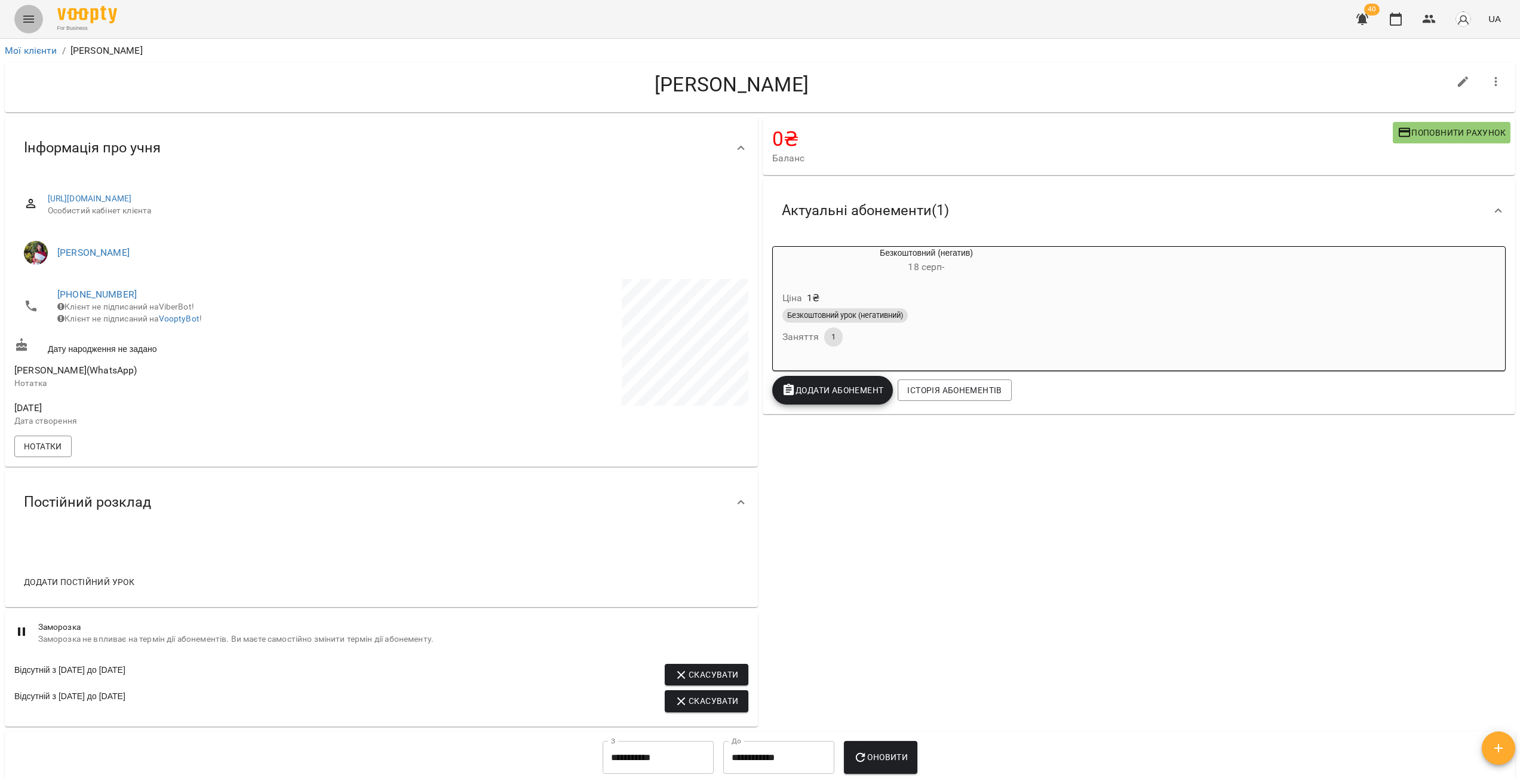
click at [27, 17] on icon "Menu" at bounding box center [28, 19] width 14 height 14
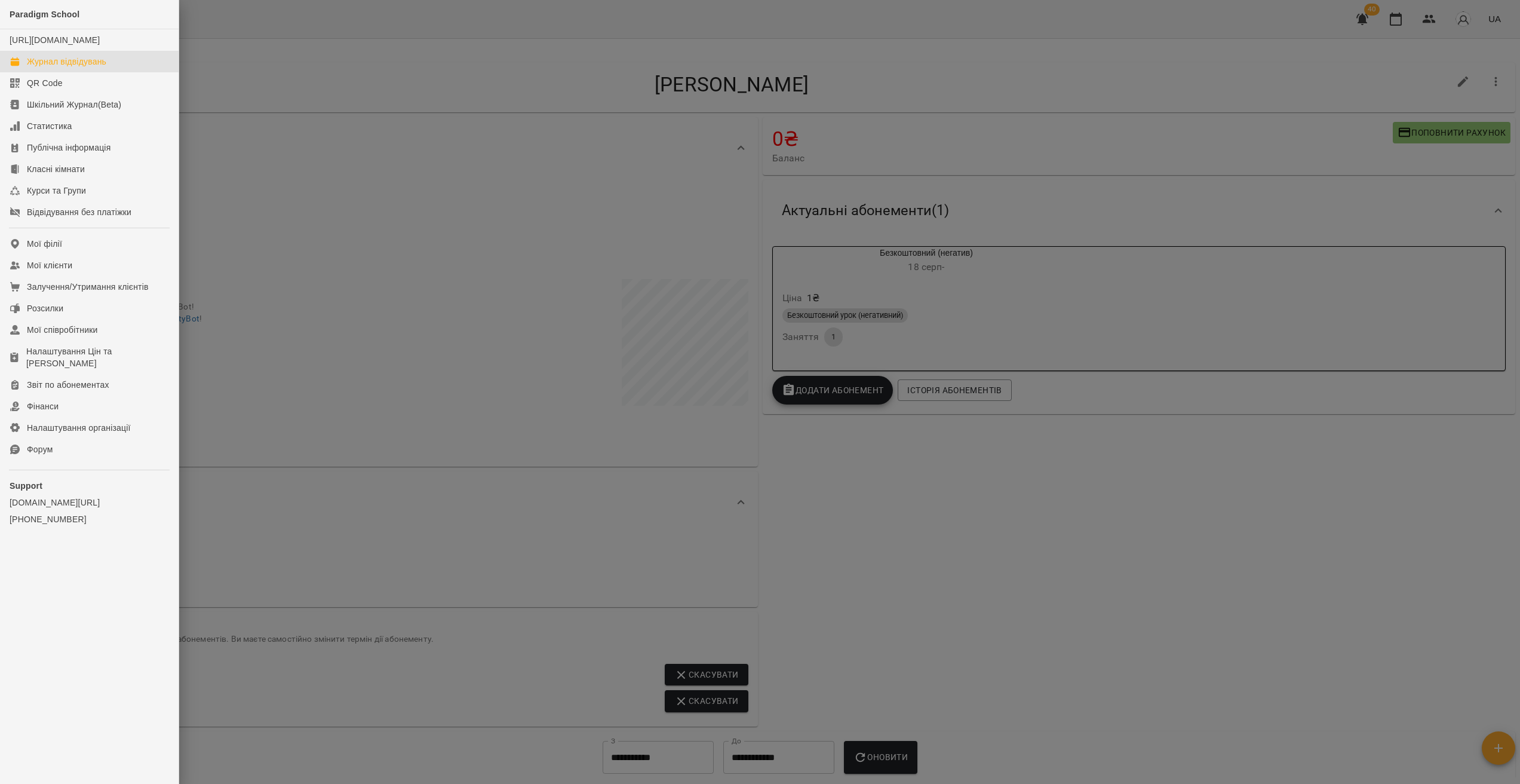
click at [72, 65] on link "Журнал відвідувань" at bounding box center [89, 61] width 179 height 21
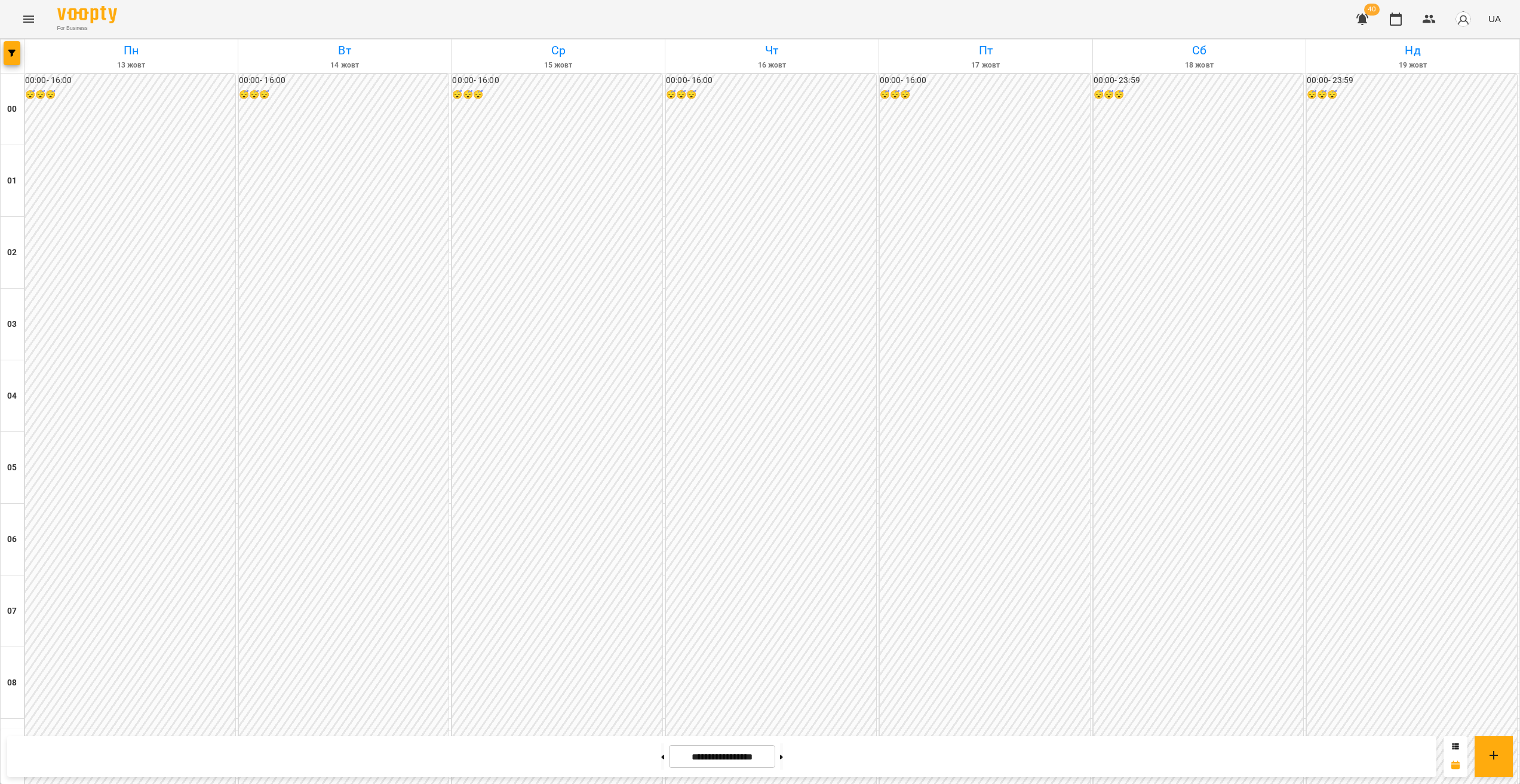
scroll to position [1064, 0]
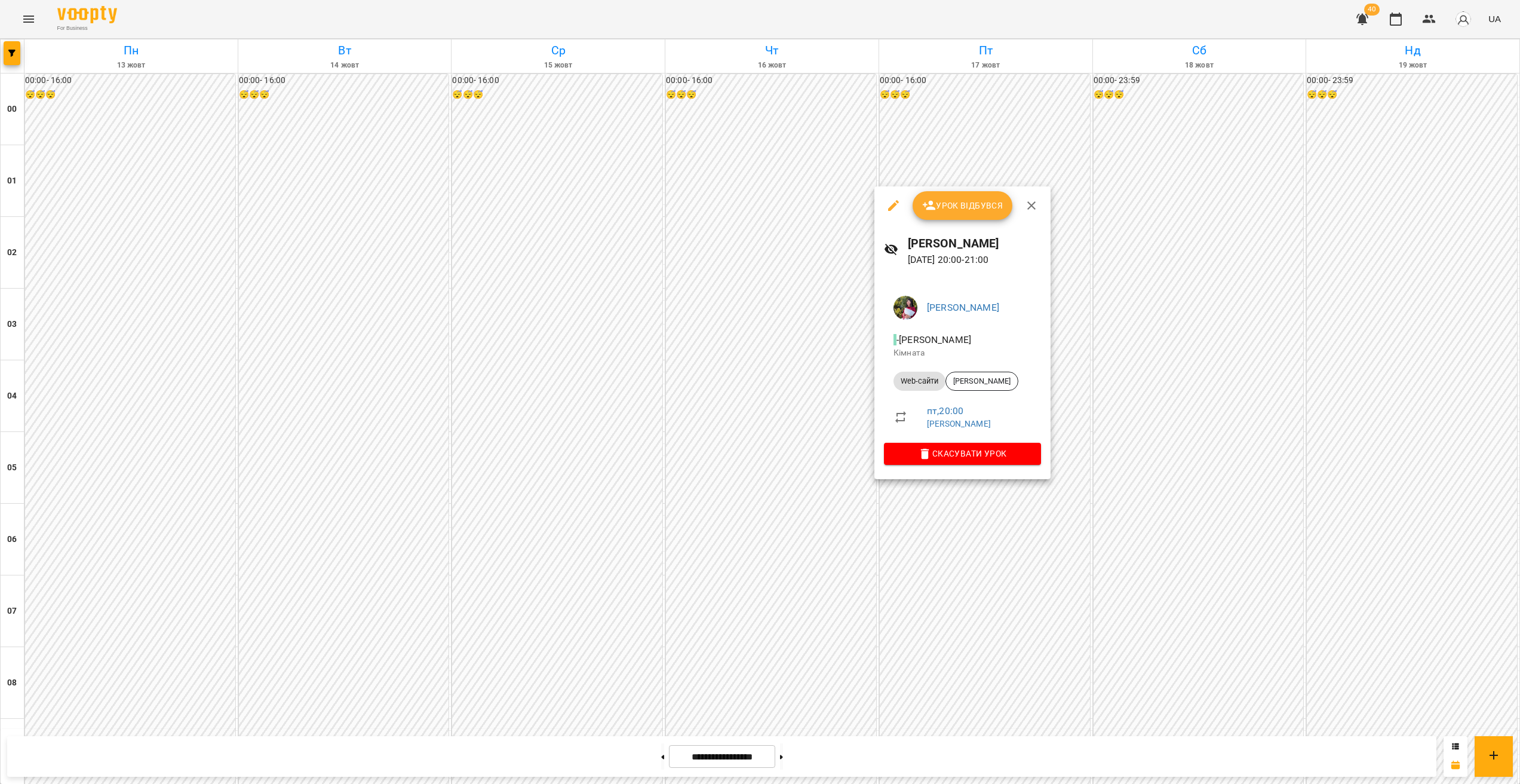
click at [107, 418] on div at bounding box center [760, 392] width 1520 height 784
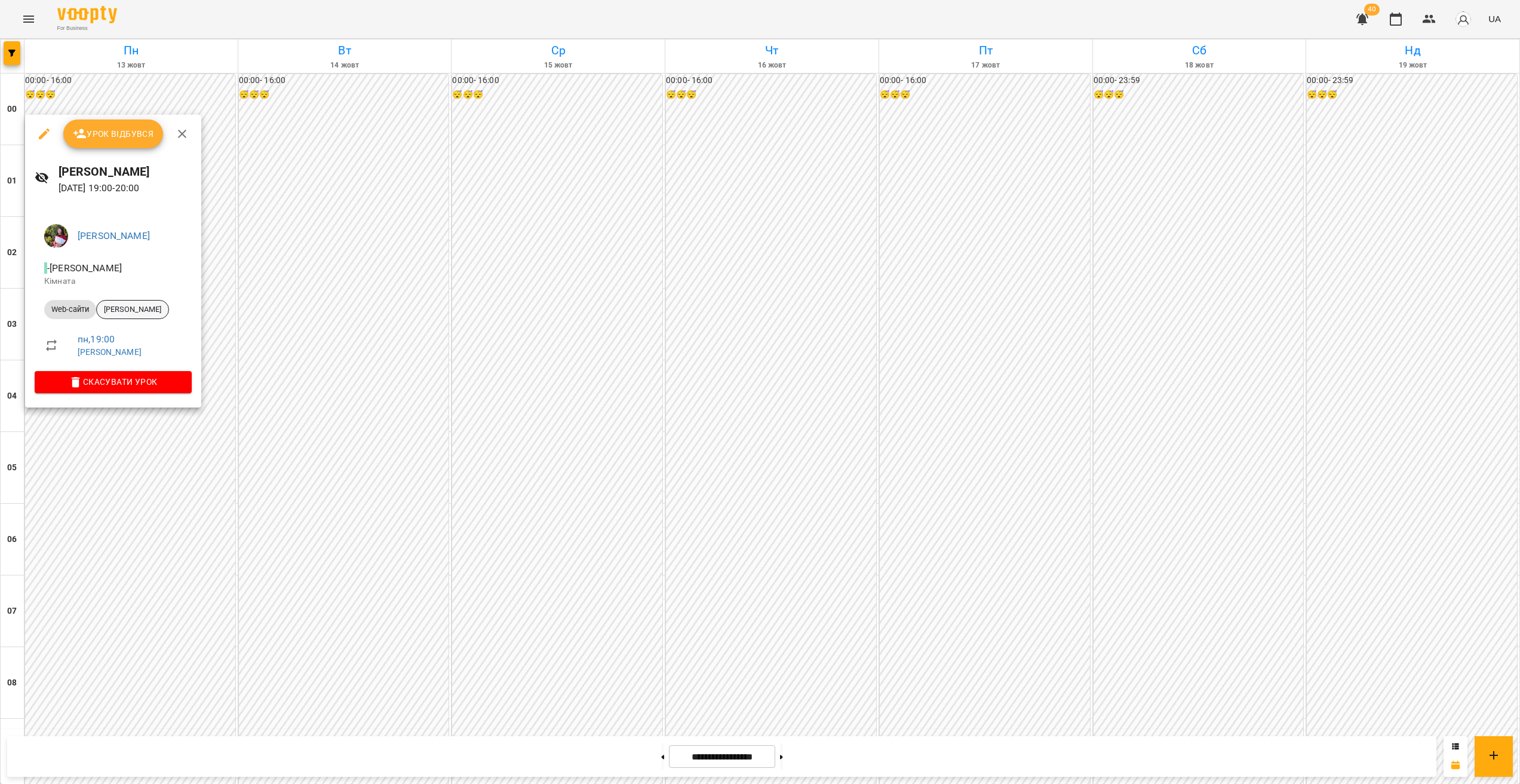
click at [158, 316] on div "[PERSON_NAME]" at bounding box center [132, 310] width 72 height 19
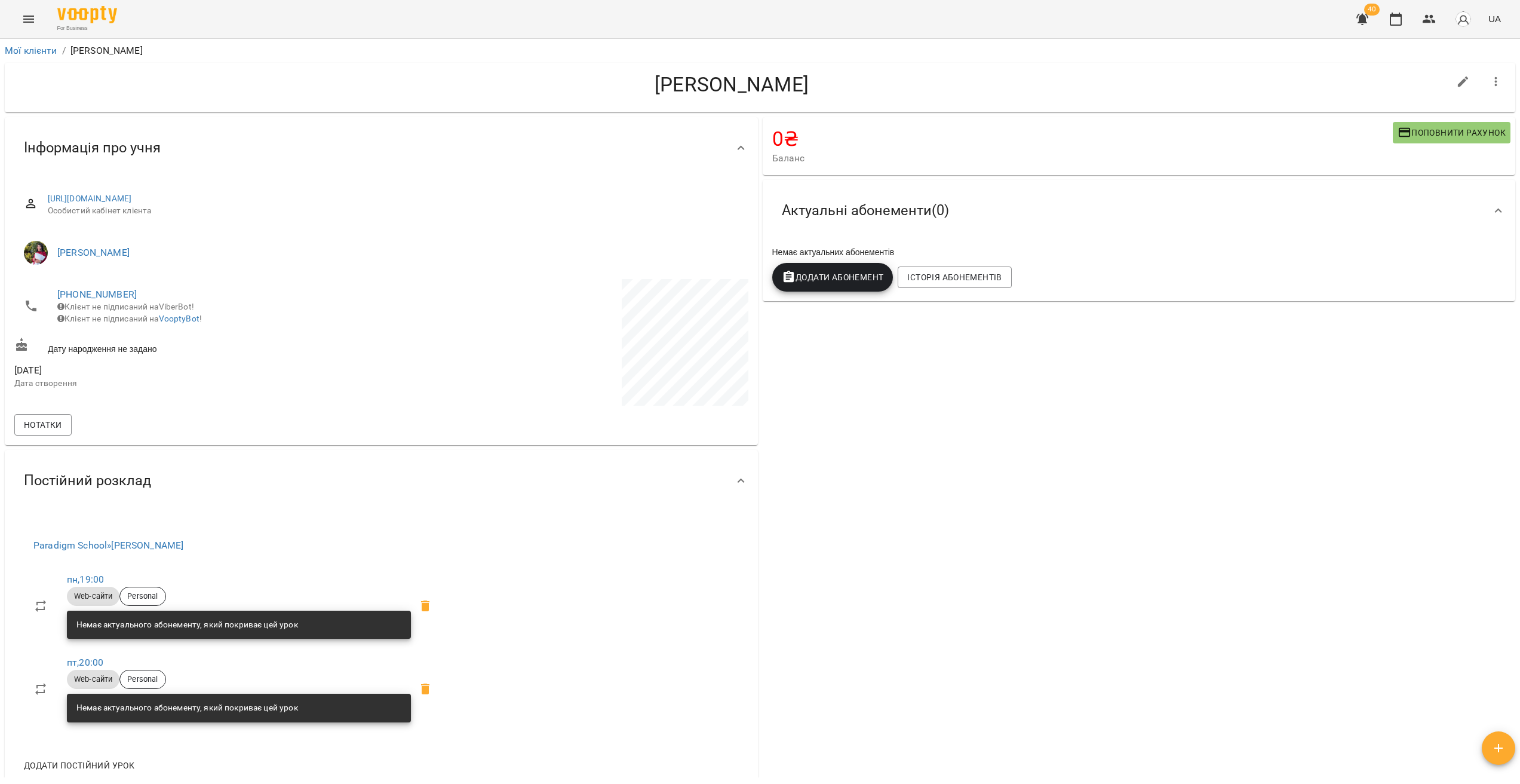
click at [1493, 76] on icon "button" at bounding box center [1496, 82] width 14 height 14
click at [373, 347] on div at bounding box center [760, 392] width 1520 height 784
click at [429, 606] on icon at bounding box center [425, 606] width 9 height 11
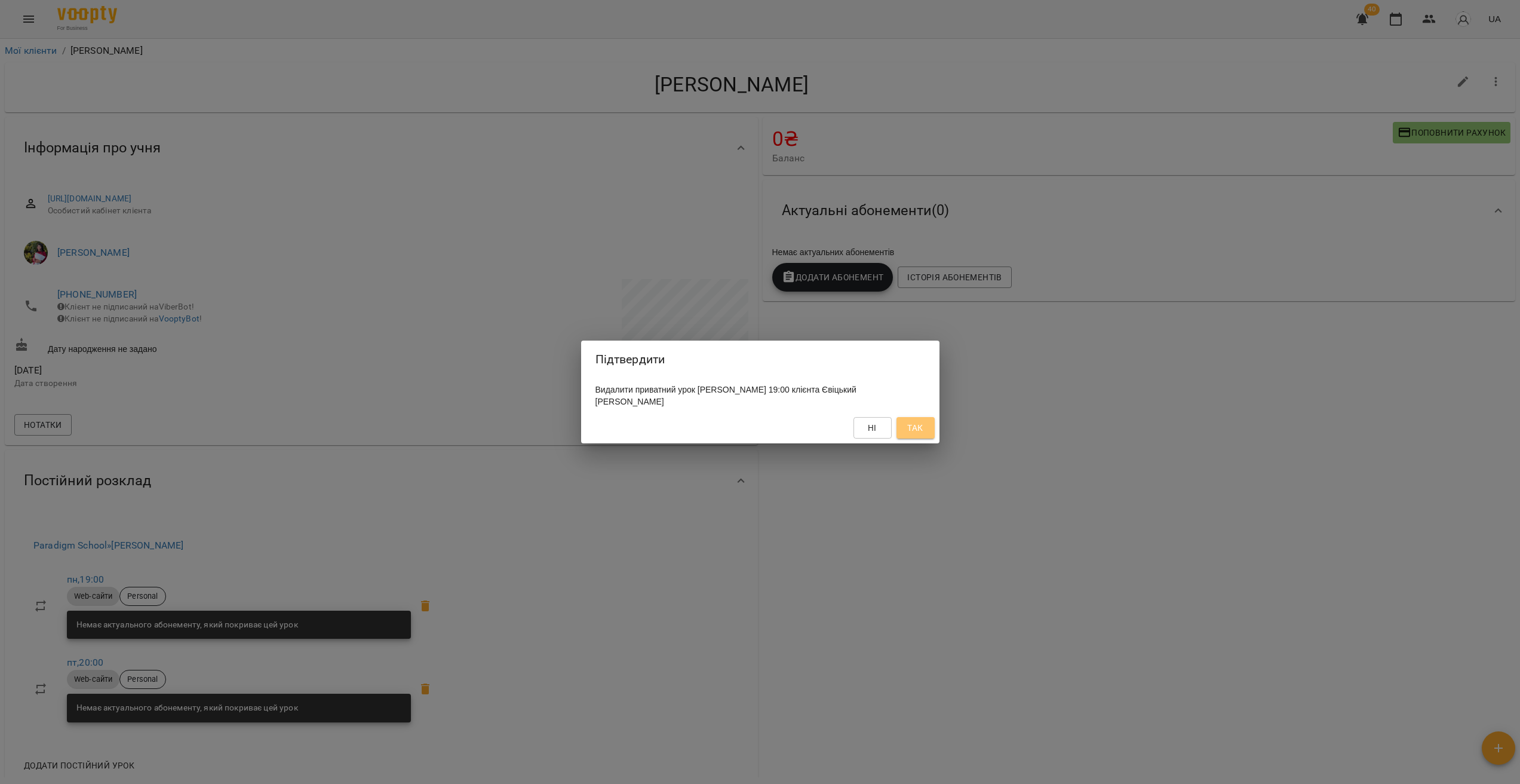
click at [906, 433] on span "Так" at bounding box center [916, 428] width 19 height 14
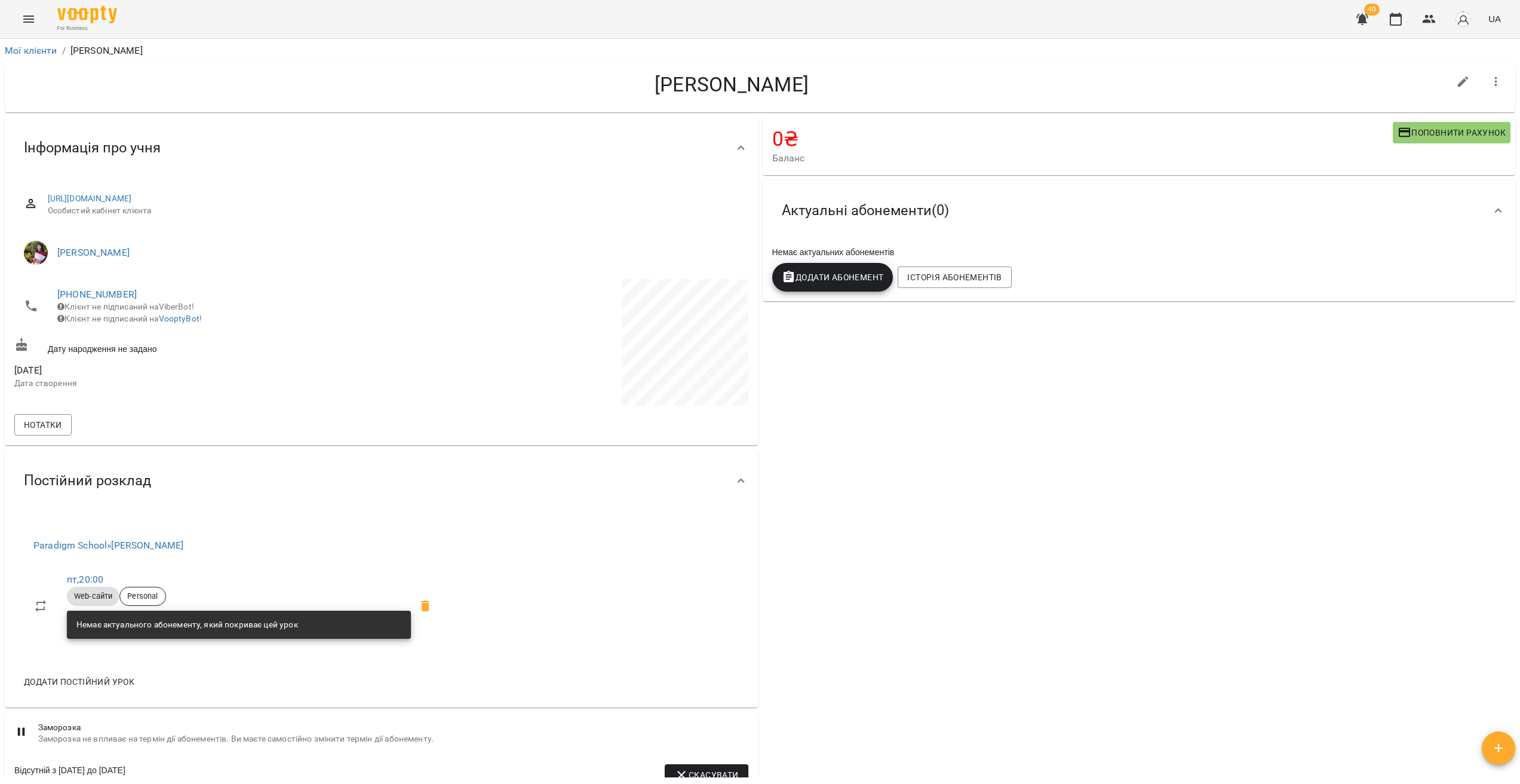
click at [429, 609] on icon at bounding box center [425, 606] width 9 height 11
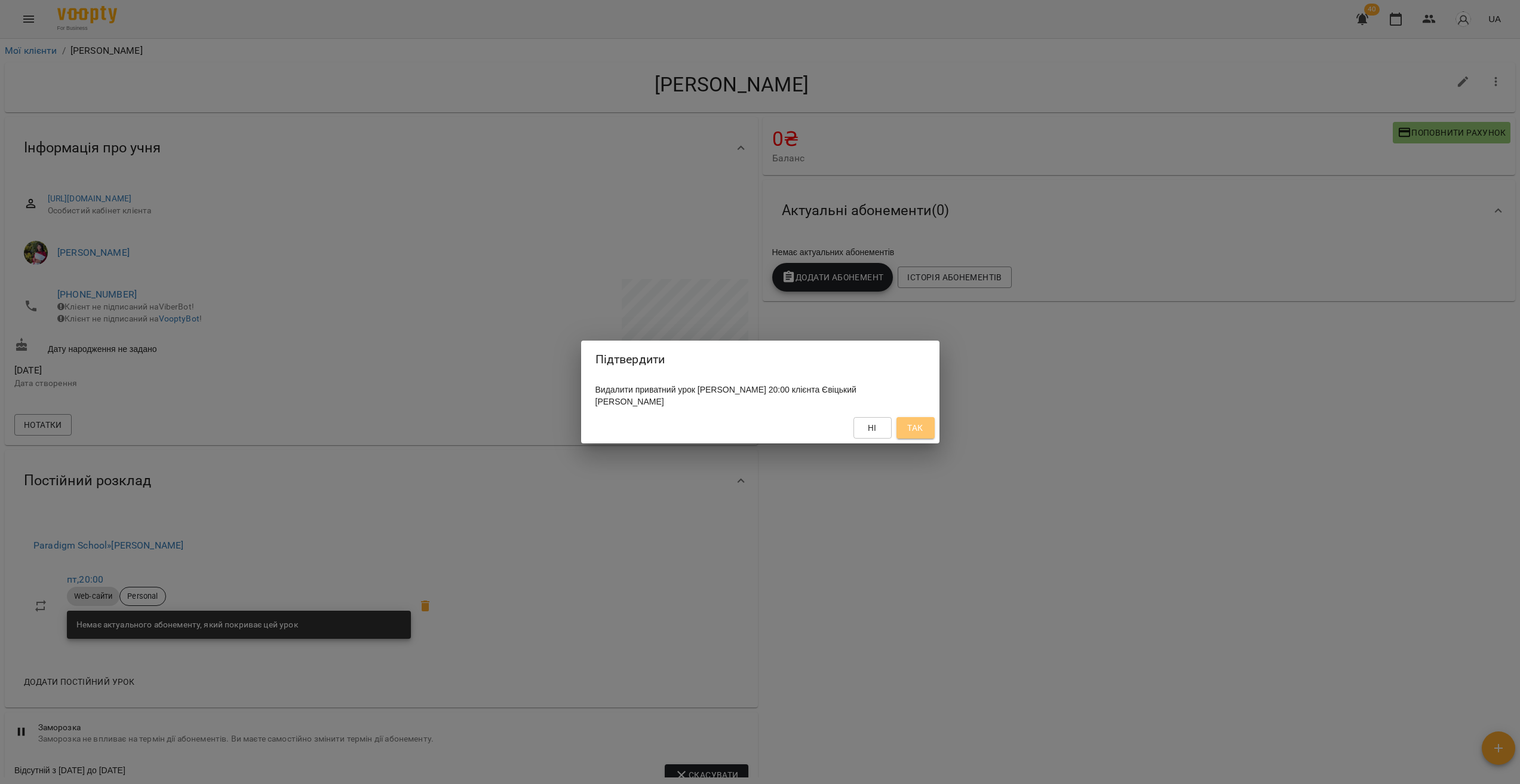
click at [915, 429] on span "Так" at bounding box center [915, 428] width 16 height 14
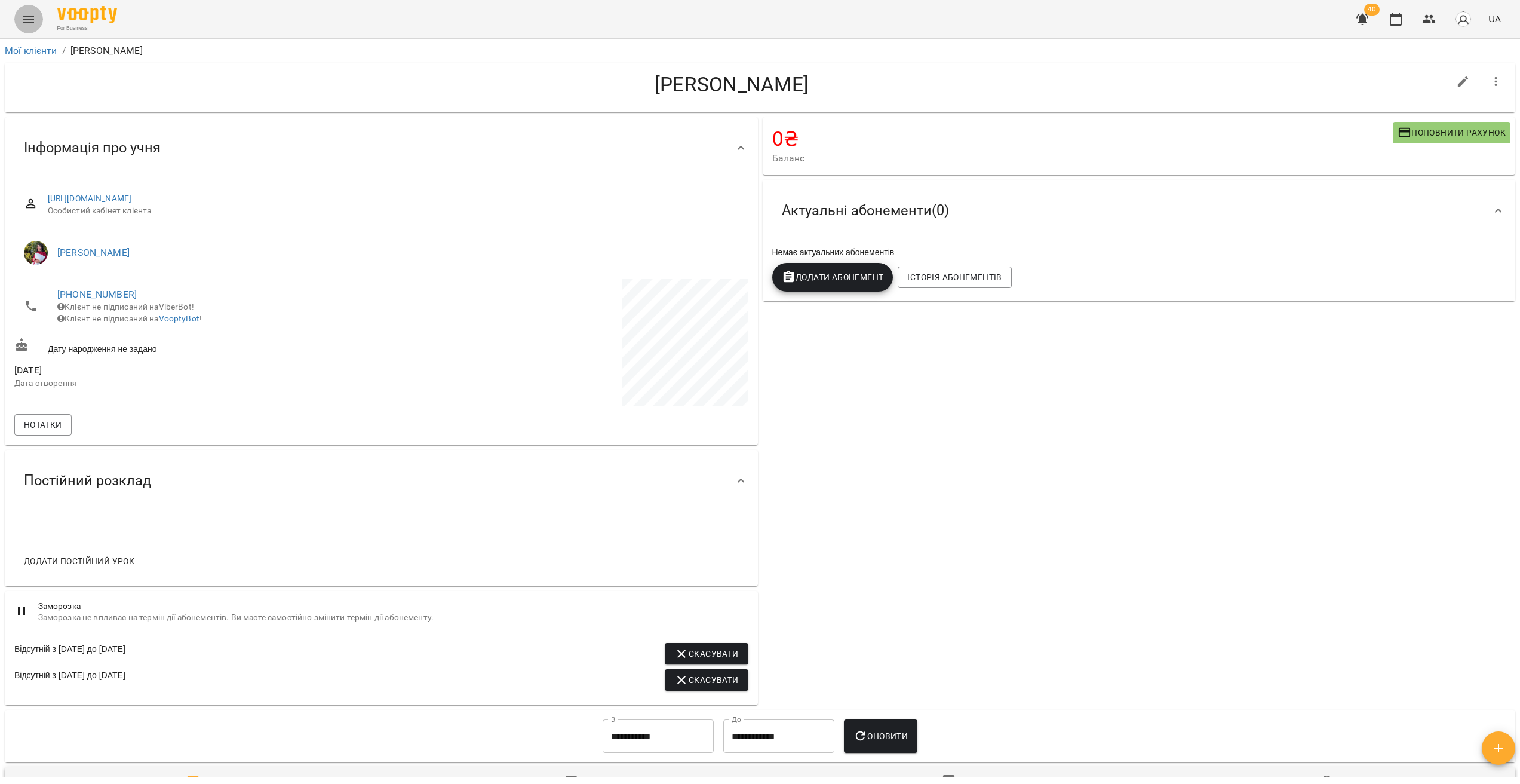
click at [21, 14] on icon "Menu" at bounding box center [28, 19] width 14 height 14
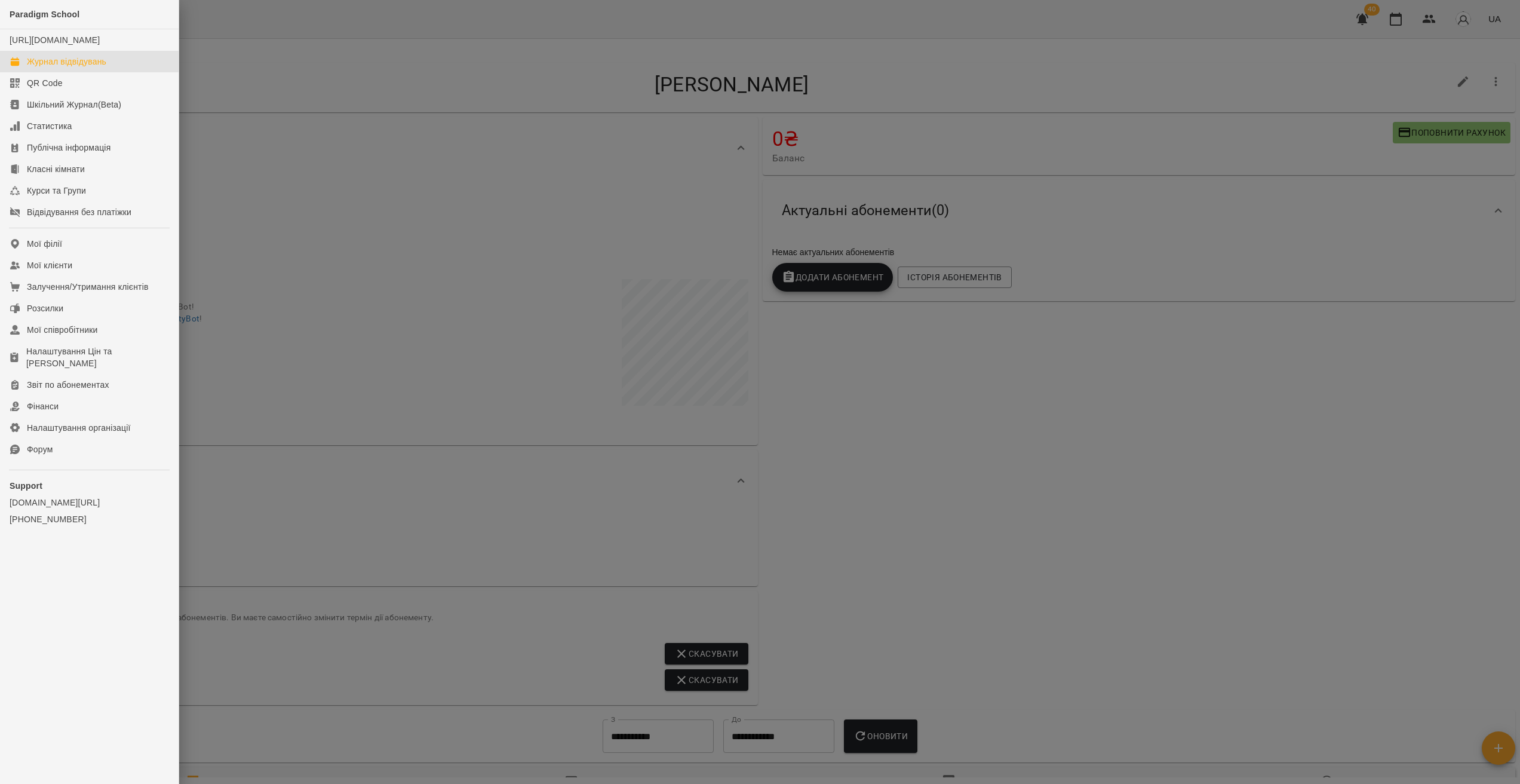
click at [84, 68] on div "Журнал відвідувань" at bounding box center [66, 61] width 80 height 12
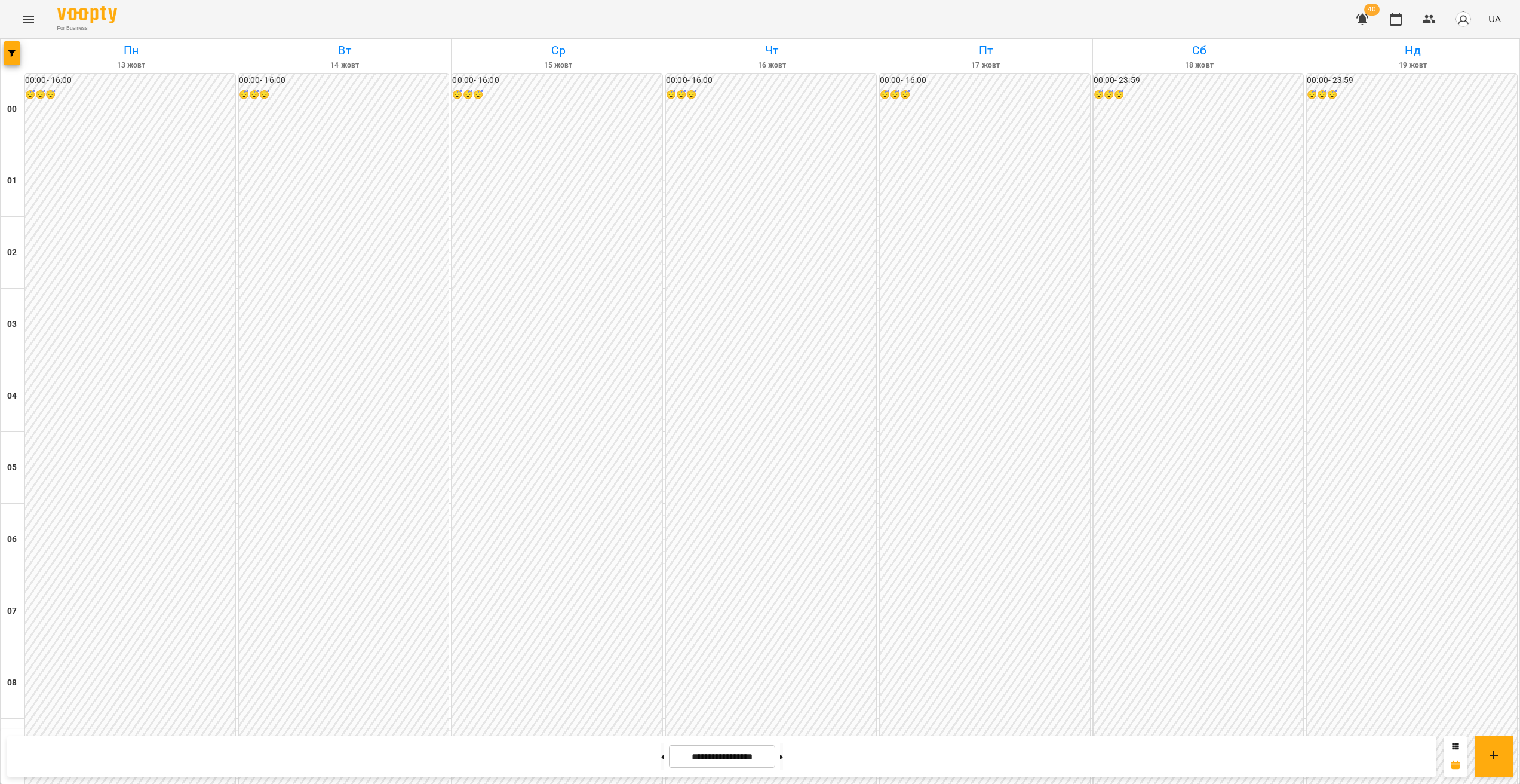
scroll to position [1064, 0]
click at [783, 754] on button at bounding box center [782, 756] width 3 height 26
type input "**********"
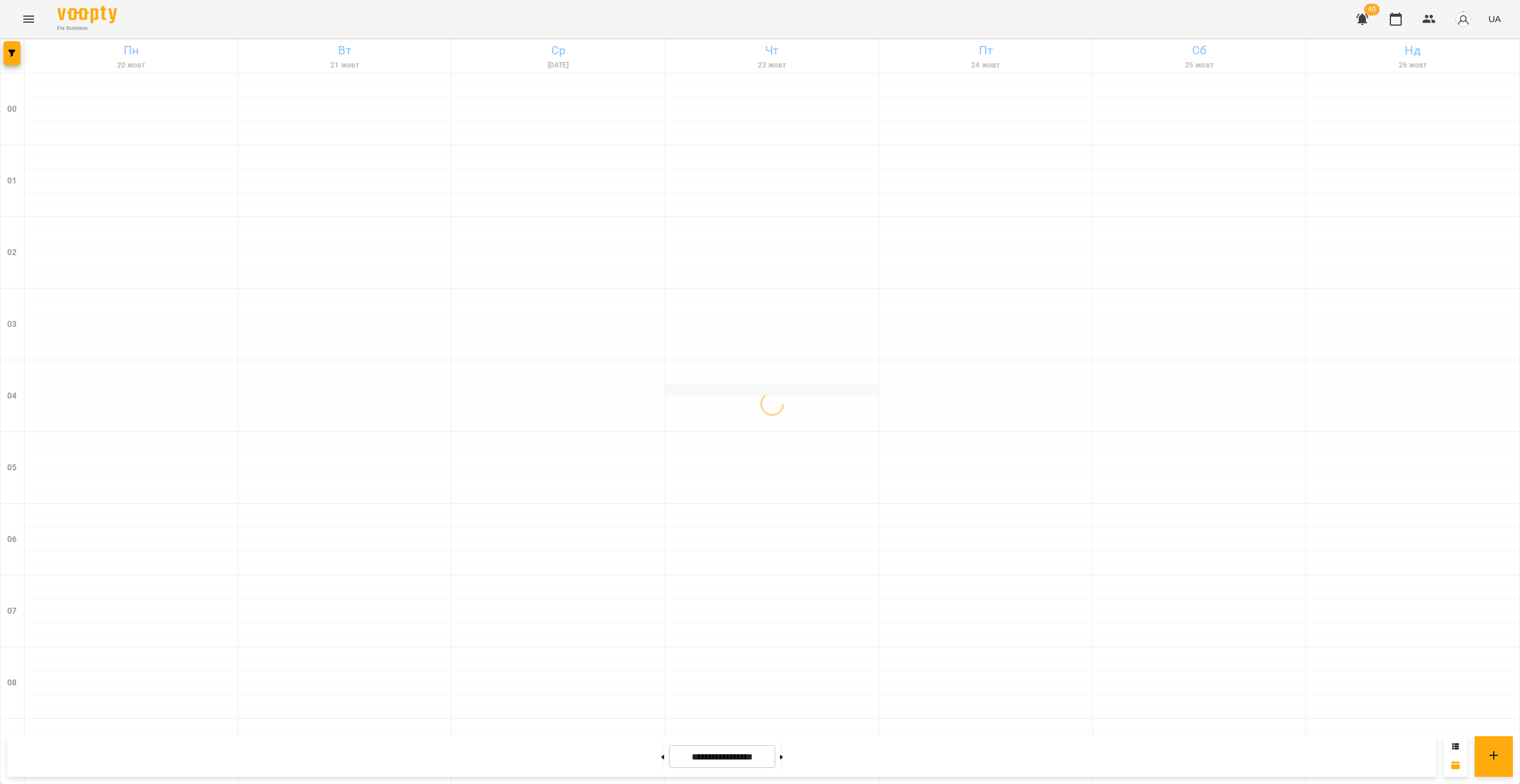
scroll to position [31, 0]
click at [16, 45] on button "button" at bounding box center [12, 53] width 17 height 24
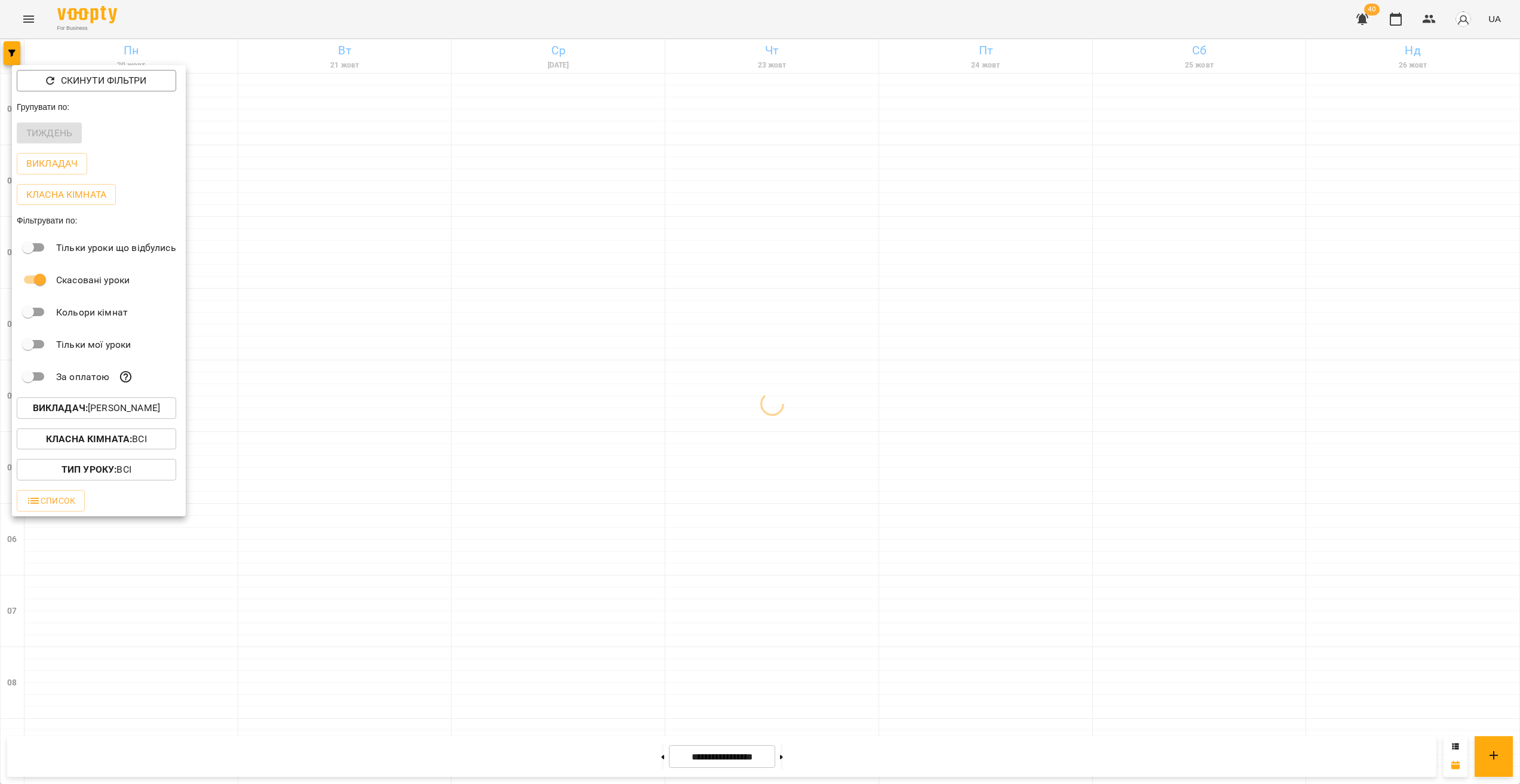
click at [95, 407] on p "Викладач : [PERSON_NAME]" at bounding box center [96, 408] width 127 height 14
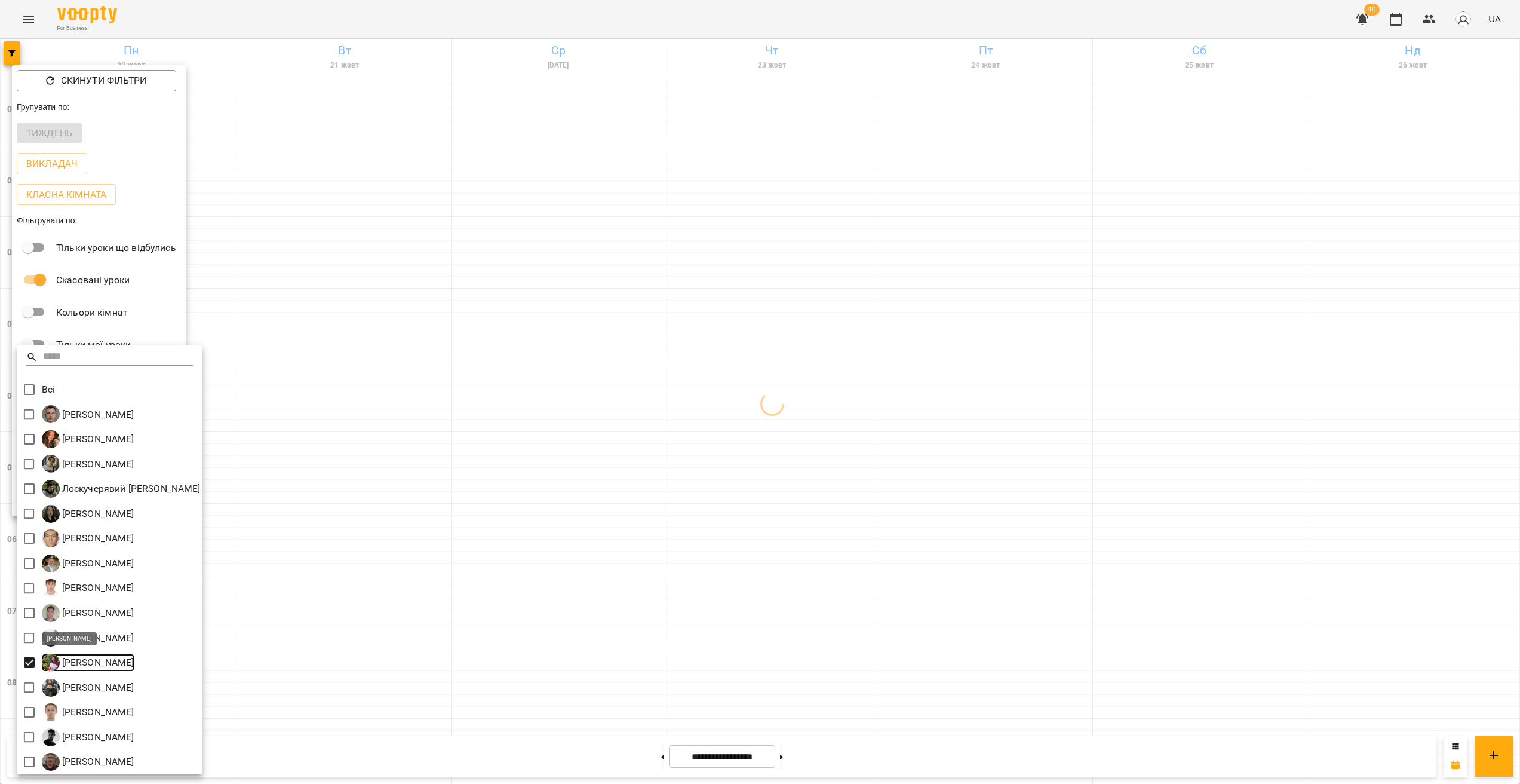
click at [104, 659] on p "[PERSON_NAME]" at bounding box center [97, 663] width 75 height 14
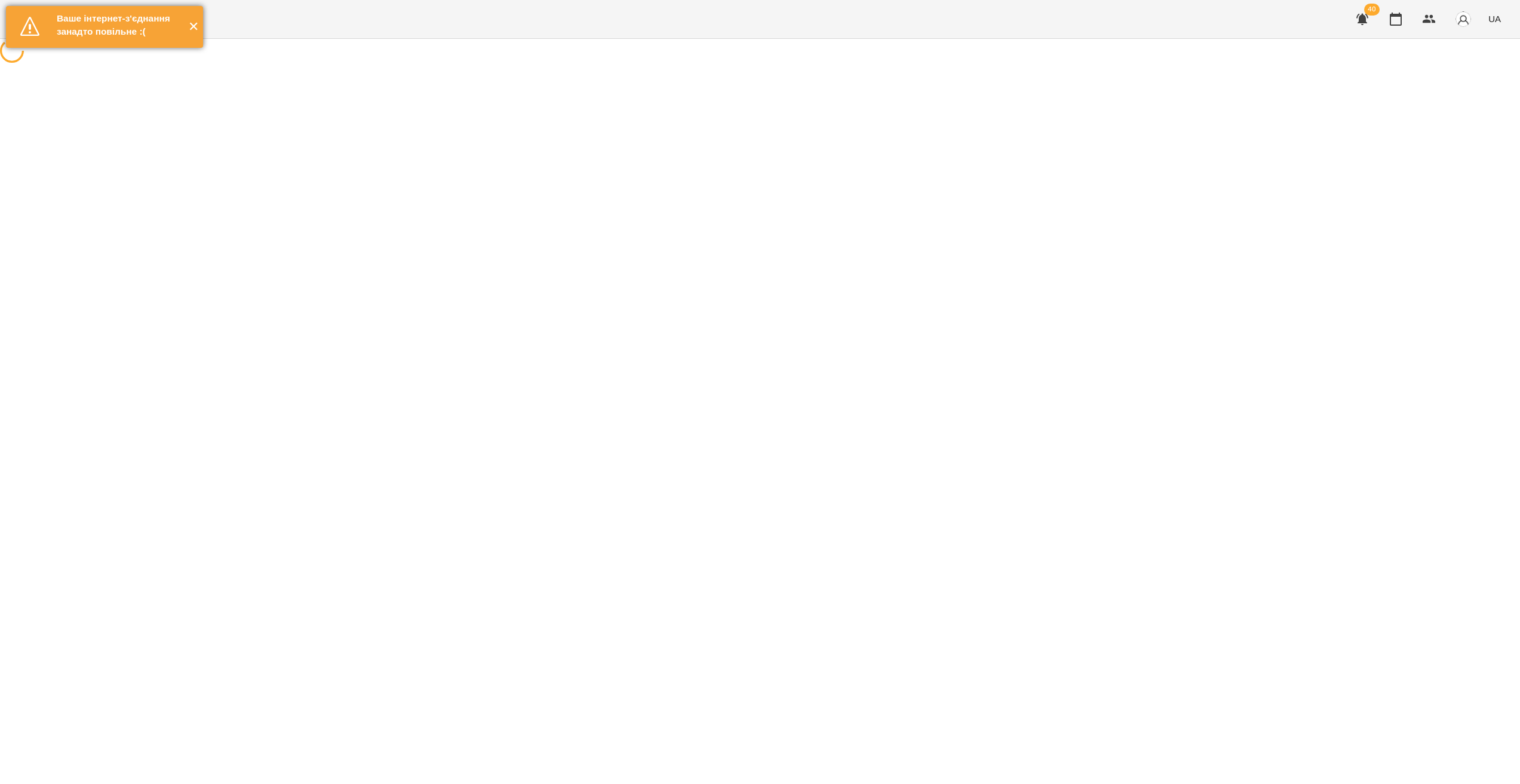
click at [194, 33] on button "✕" at bounding box center [193, 27] width 20 height 42
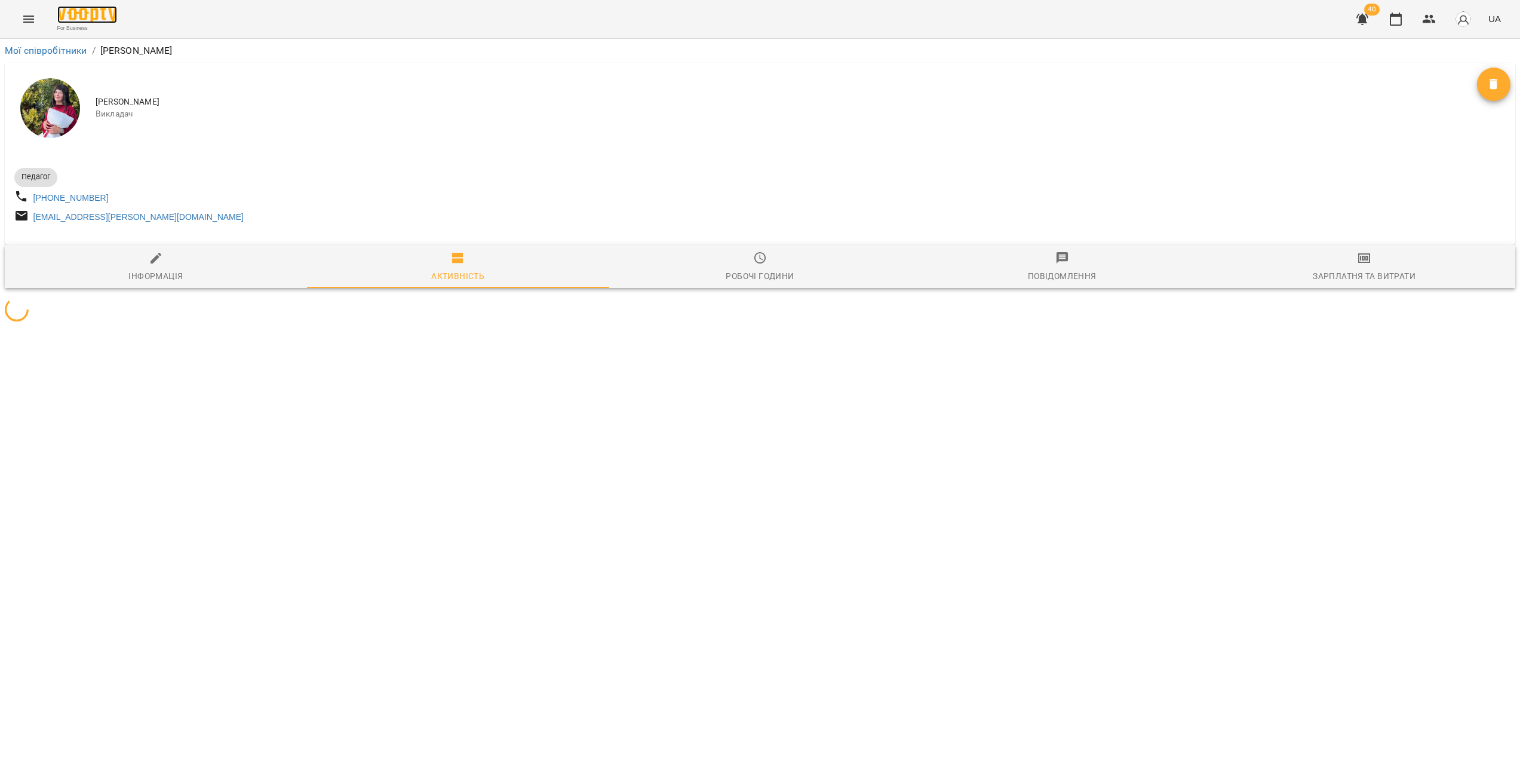
click at [82, 18] on img at bounding box center [87, 15] width 60 height 17
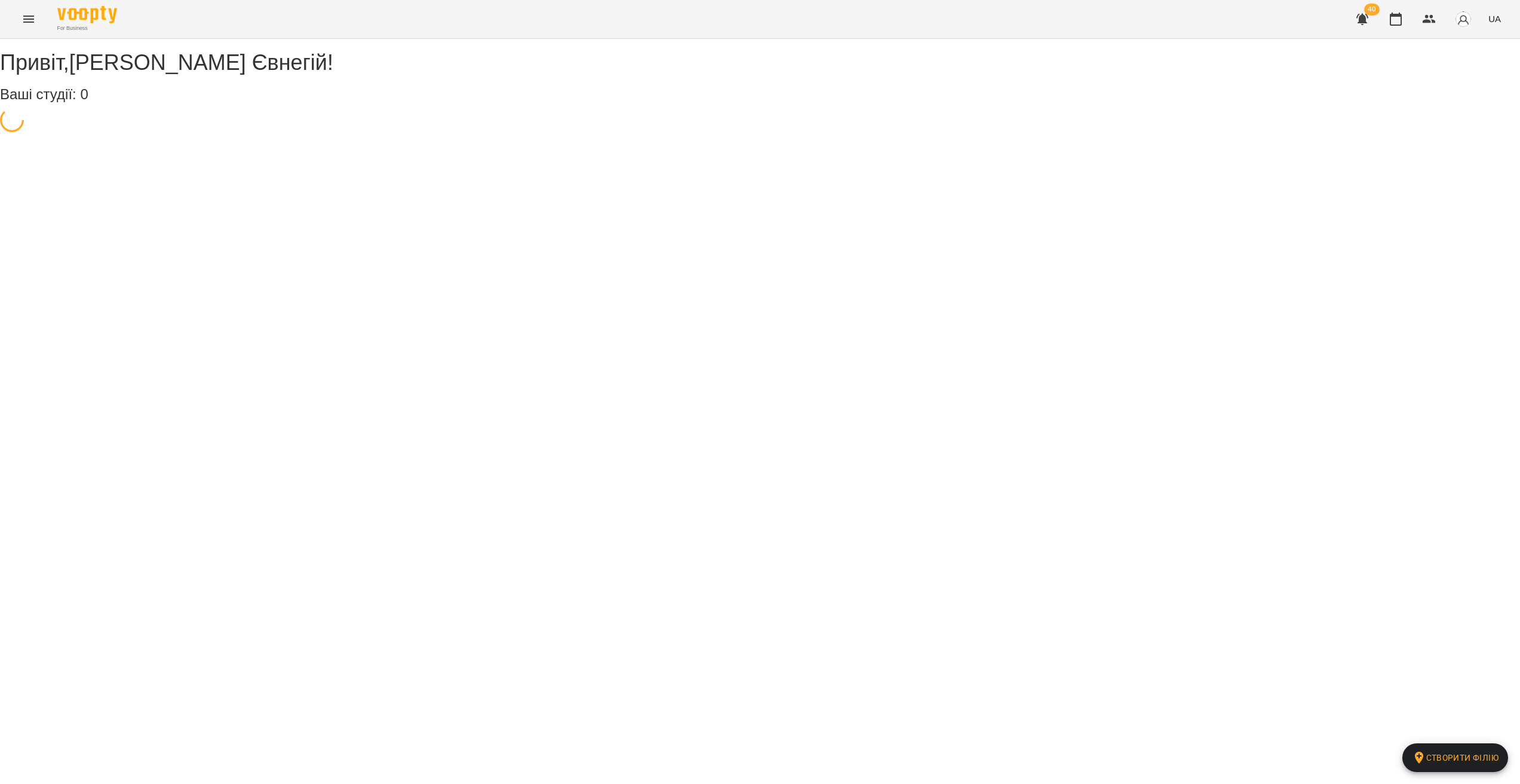
click at [26, 31] on button "Menu" at bounding box center [28, 19] width 28 height 28
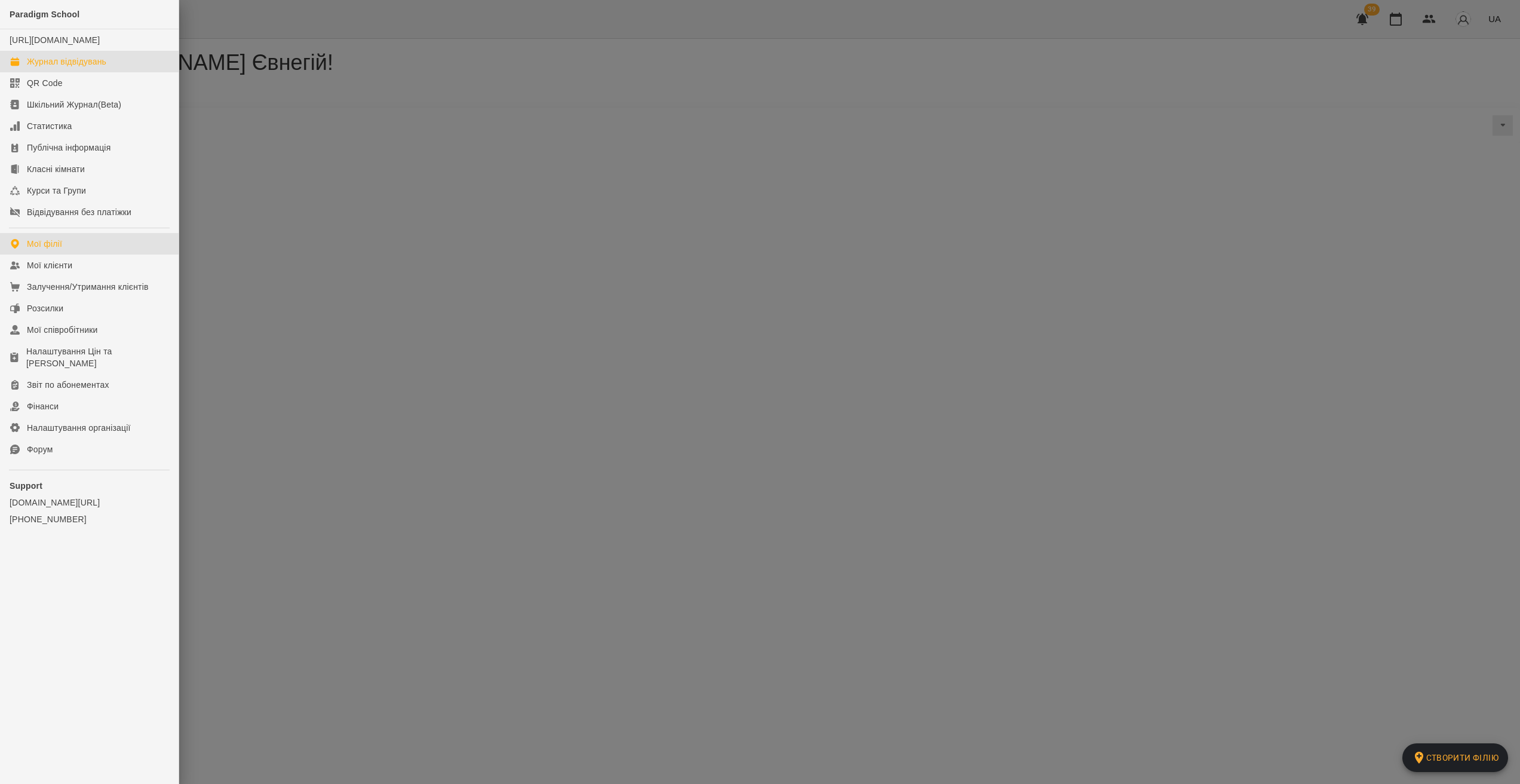
click at [76, 68] on div "Журнал відвідувань" at bounding box center [66, 61] width 80 height 12
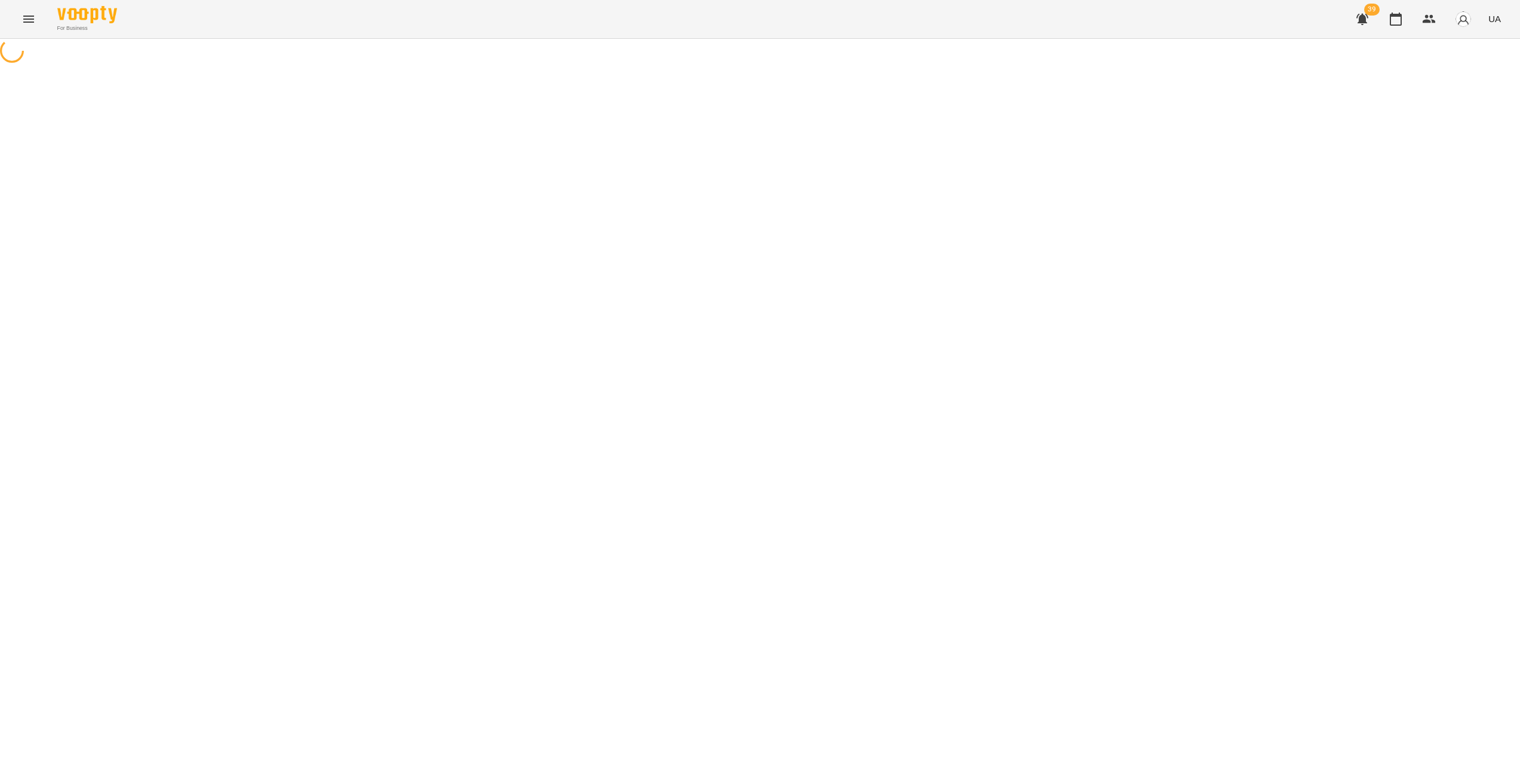
click at [26, 27] on button "Menu" at bounding box center [28, 19] width 28 height 28
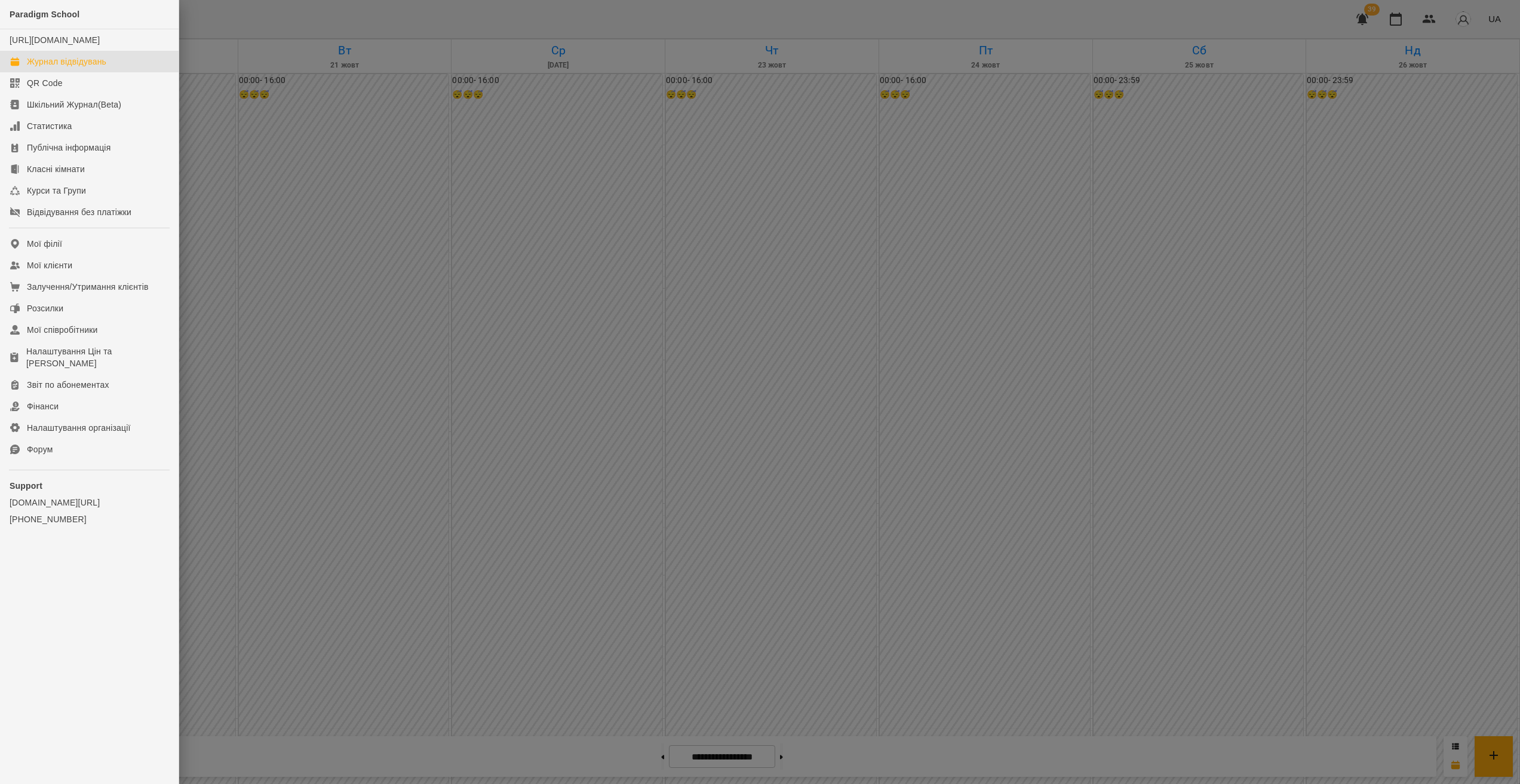
click at [280, 203] on div at bounding box center [760, 392] width 1520 height 784
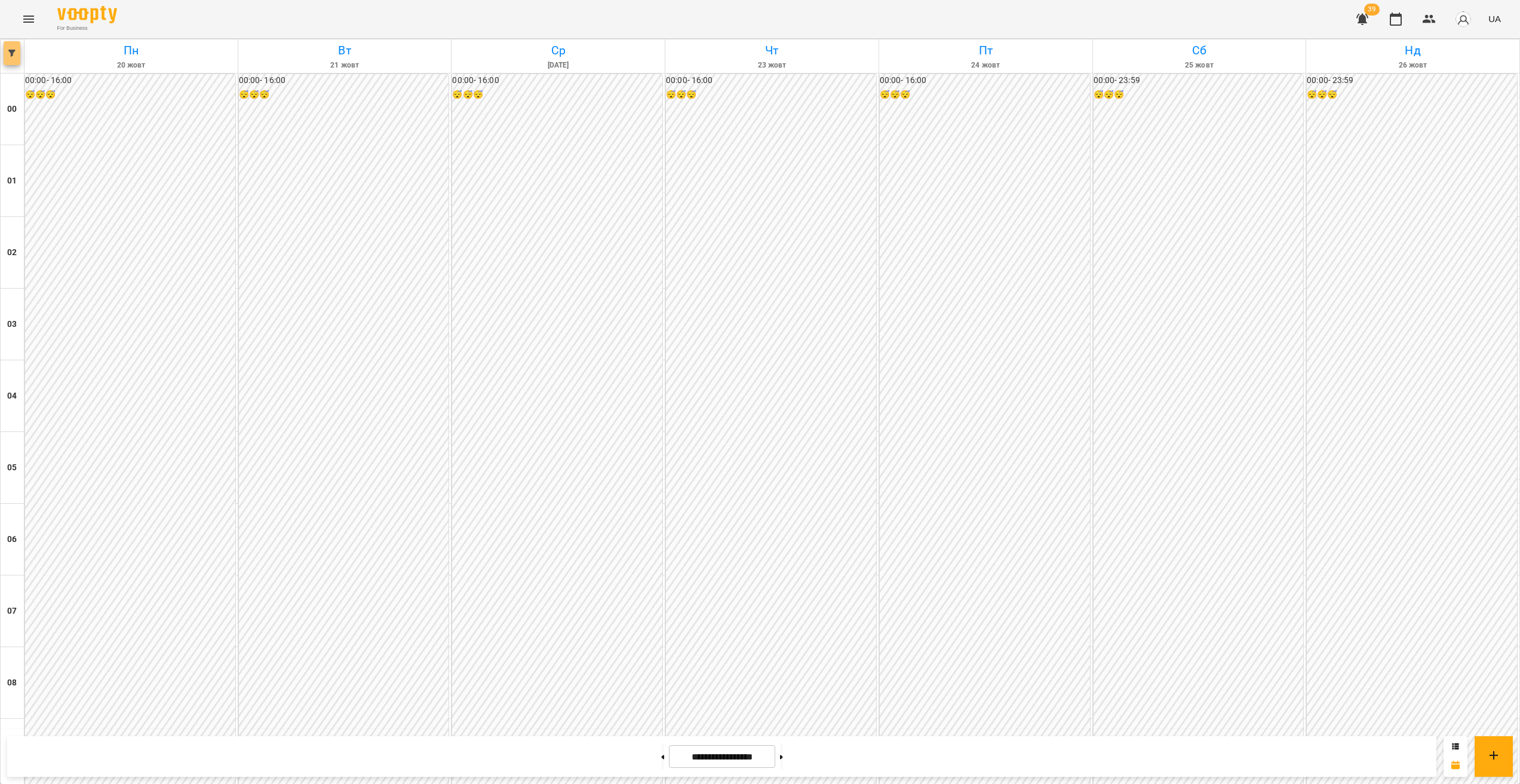
click at [15, 51] on icon "button" at bounding box center [12, 53] width 7 height 7
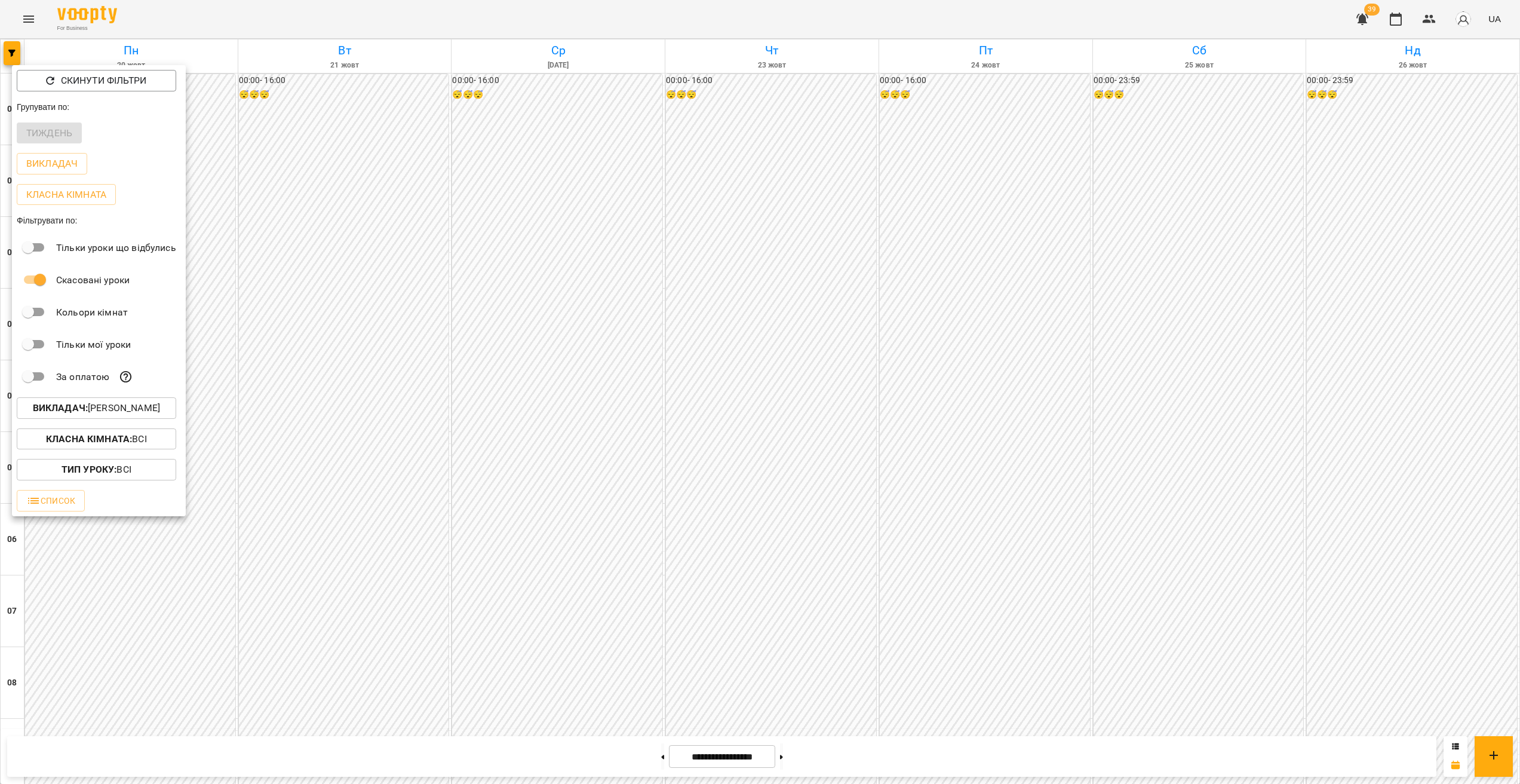
click at [124, 410] on p "Викладач : [PERSON_NAME]" at bounding box center [96, 408] width 127 height 14
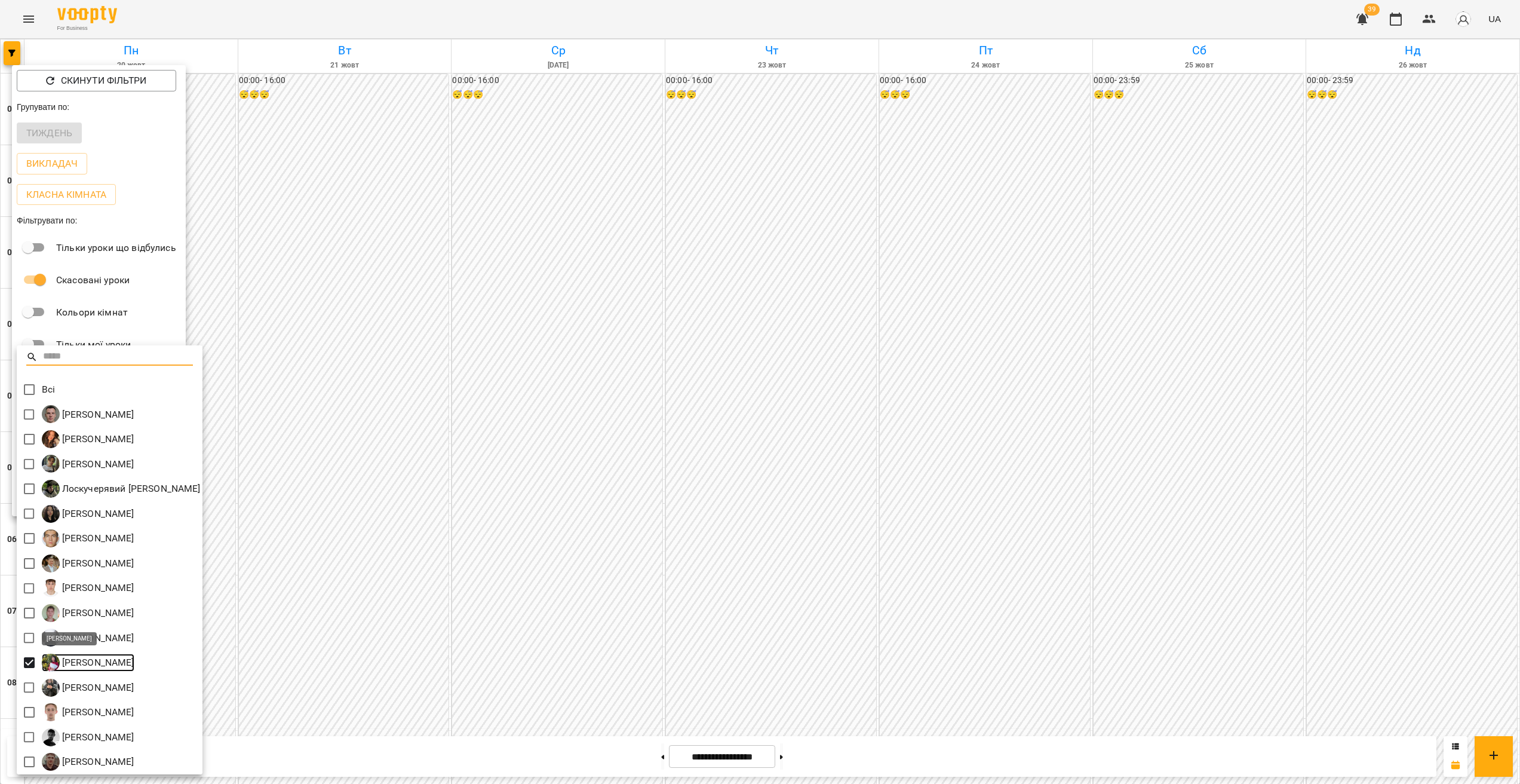
click at [102, 656] on p "[PERSON_NAME]" at bounding box center [97, 663] width 75 height 14
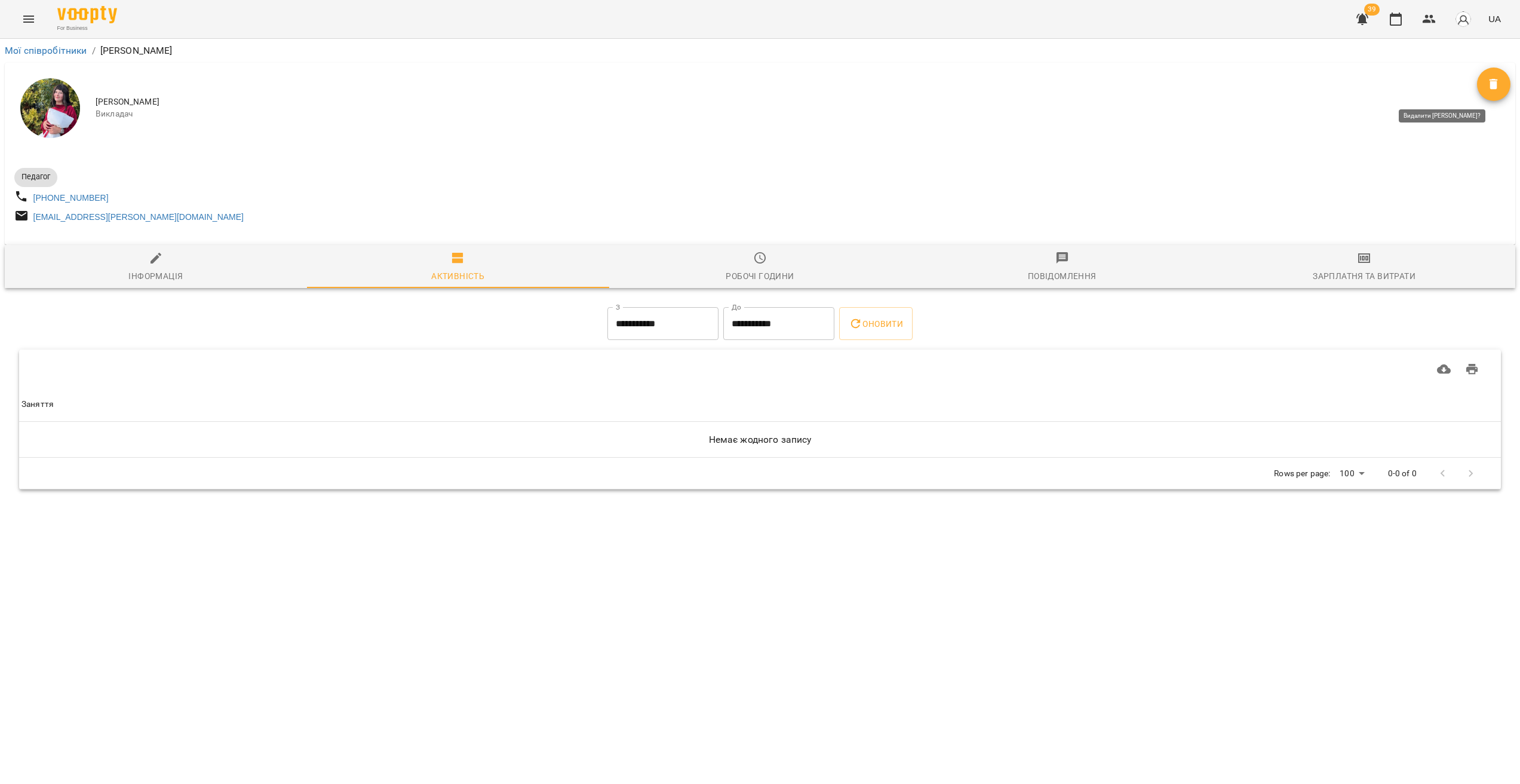
click at [1496, 82] on icon "Видалити" at bounding box center [1494, 84] width 9 height 11
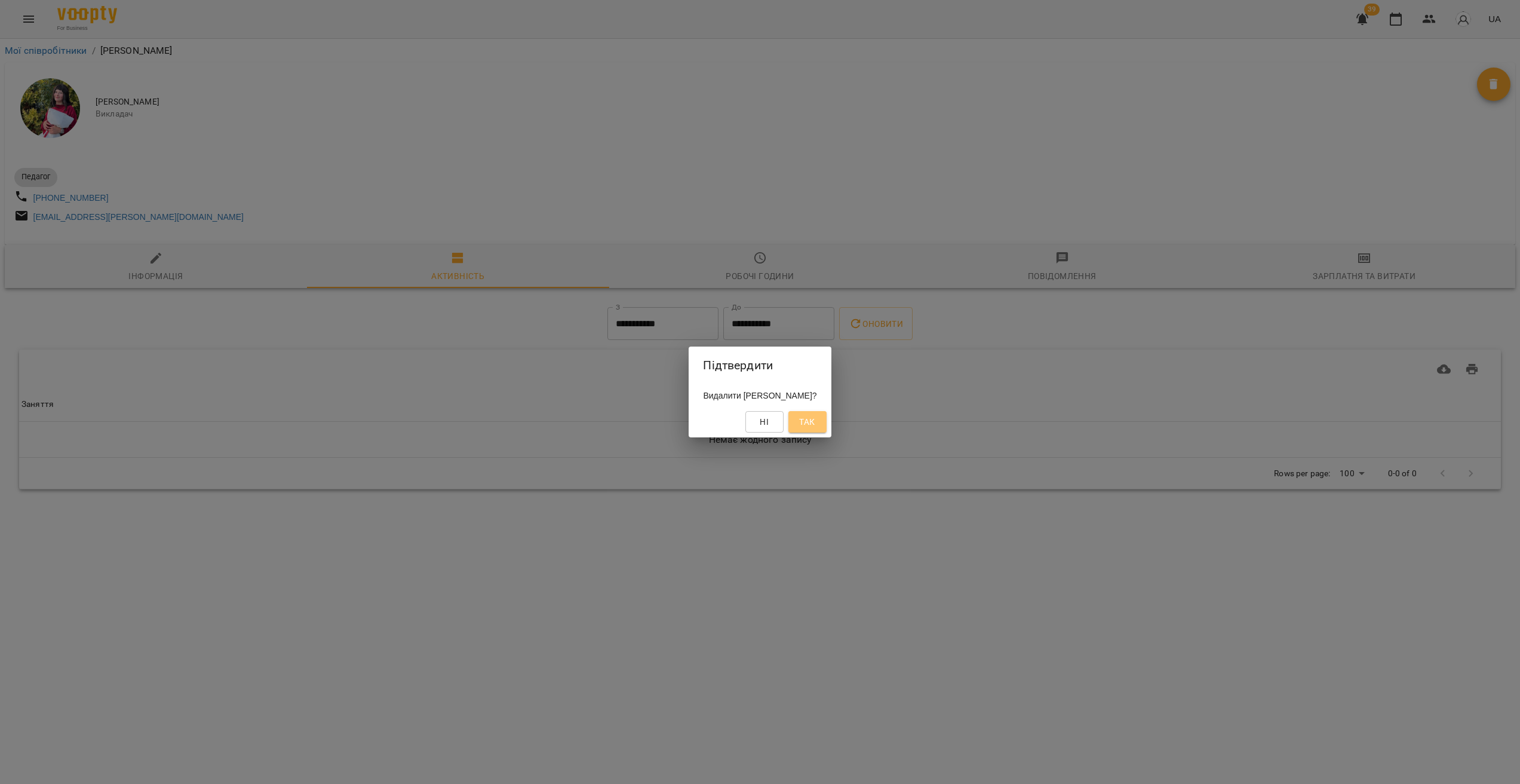
click at [815, 416] on span "Так" at bounding box center [807, 422] width 16 height 14
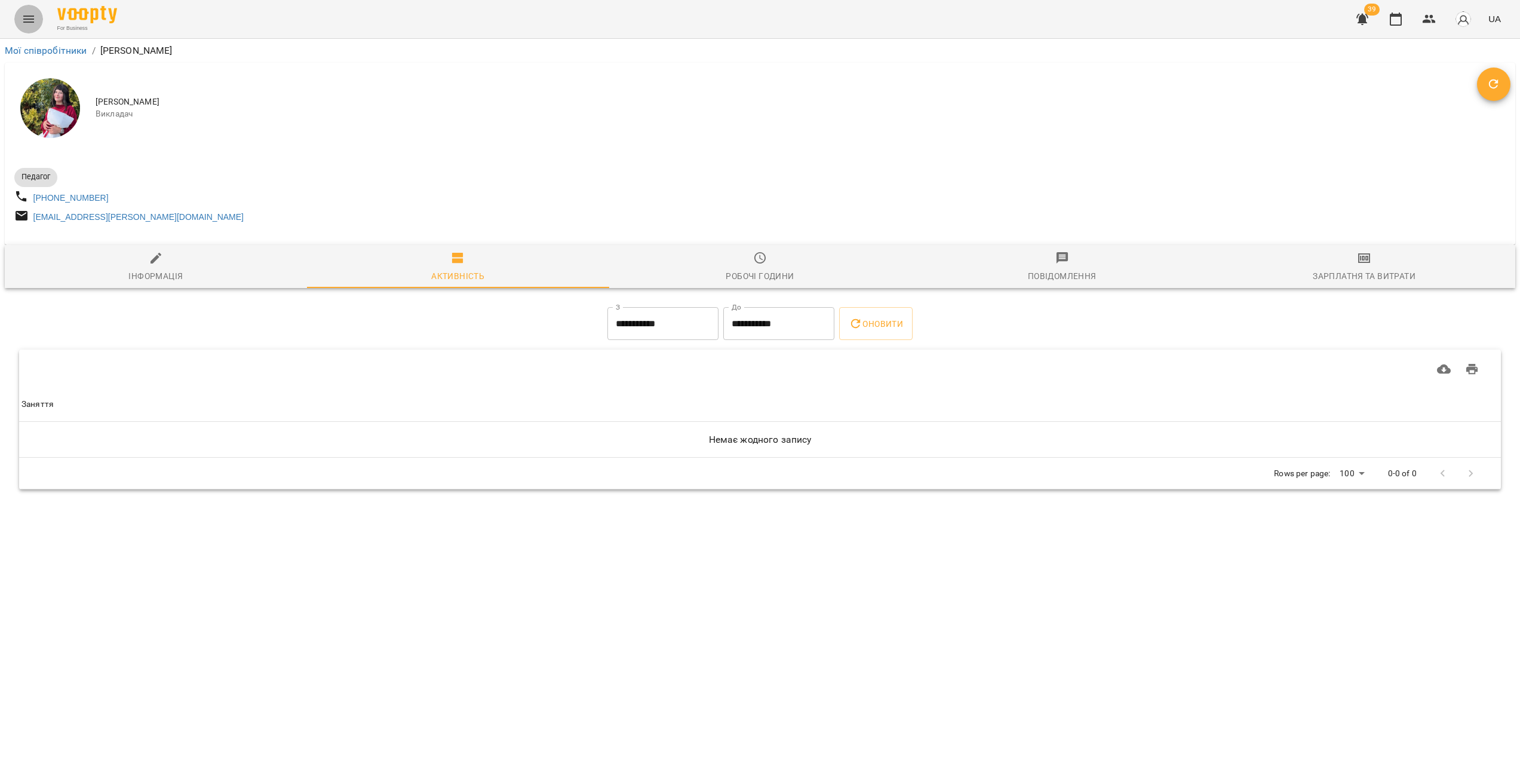
click at [35, 17] on button "Menu" at bounding box center [28, 19] width 28 height 28
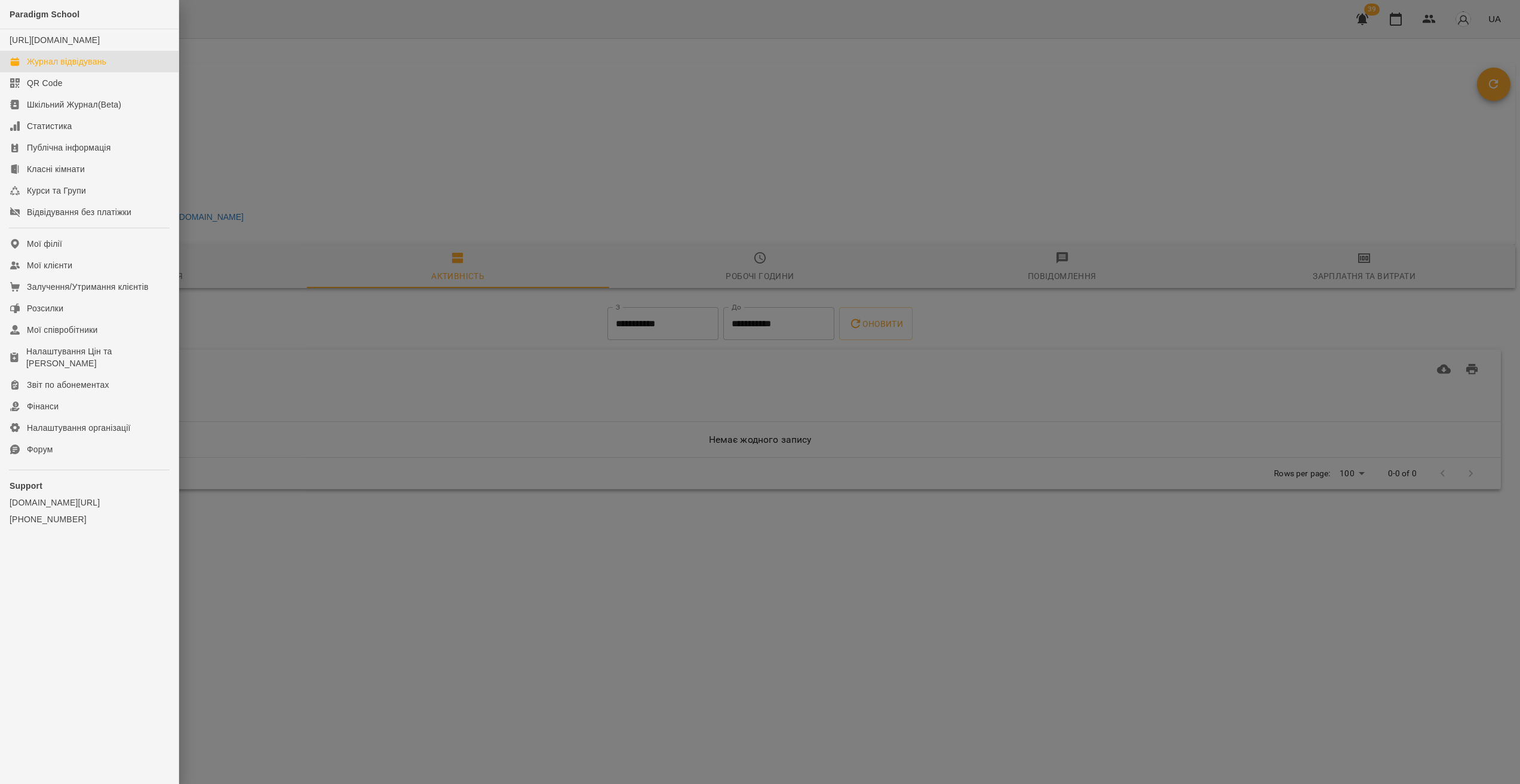
click at [81, 68] on div "Журнал відвідувань" at bounding box center [66, 61] width 80 height 12
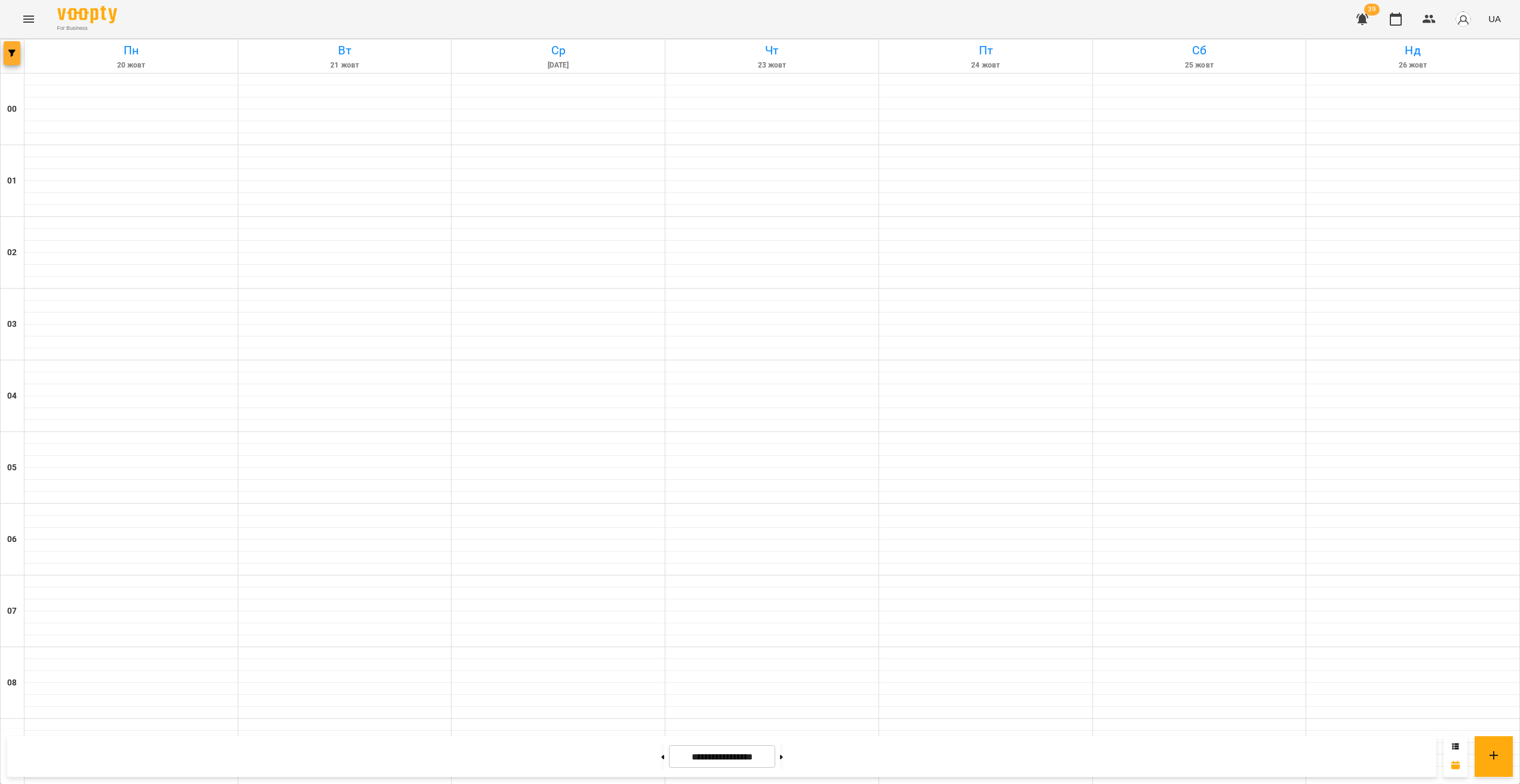
click at [7, 53] on span "button" at bounding box center [12, 53] width 17 height 7
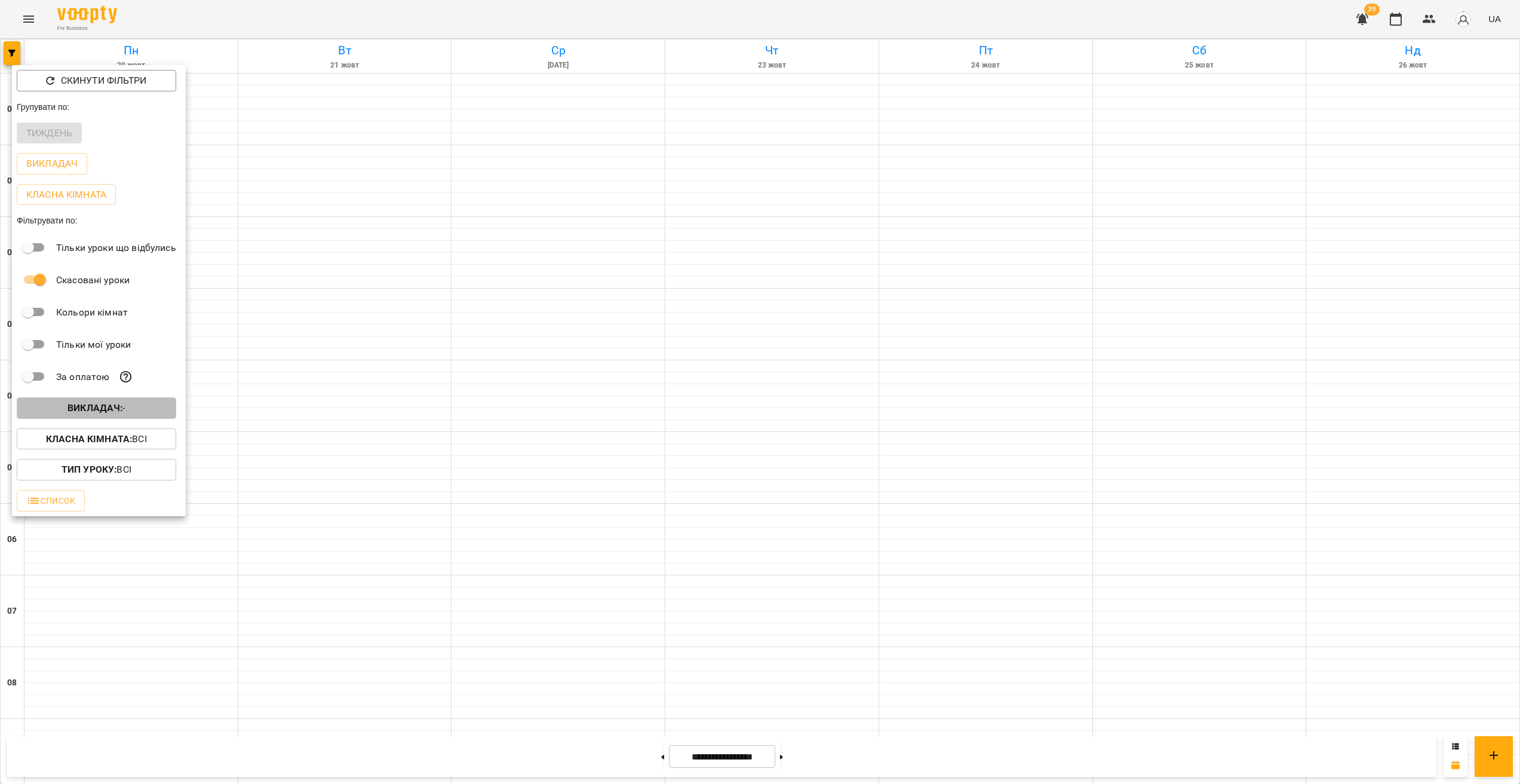
click at [122, 411] on b "Викладач :" at bounding box center [95, 407] width 55 height 11
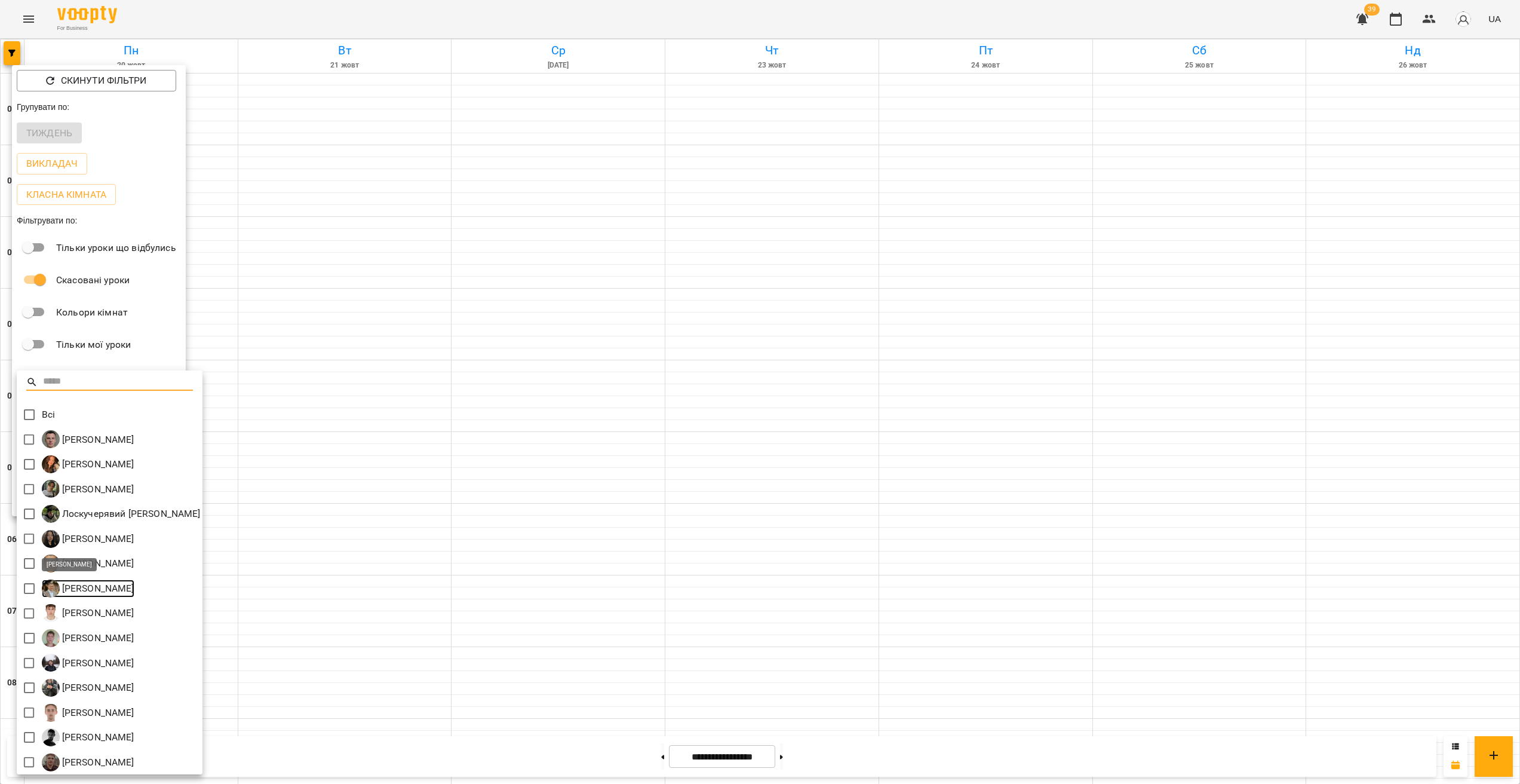
click at [104, 589] on p "[PERSON_NAME]" at bounding box center [97, 589] width 75 height 14
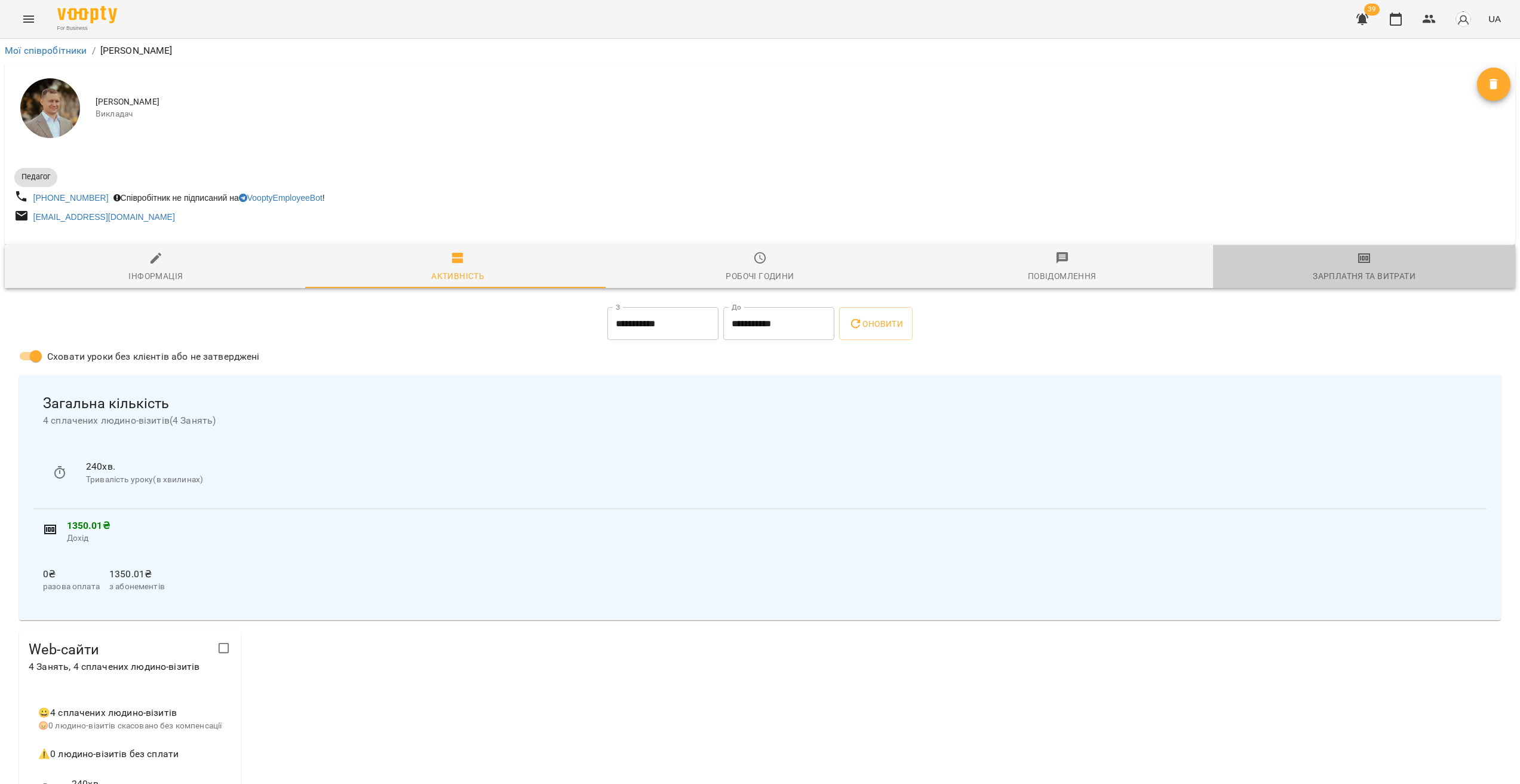
click at [1357, 281] on div "Зарплатня та Витрати" at bounding box center [1364, 276] width 102 height 14
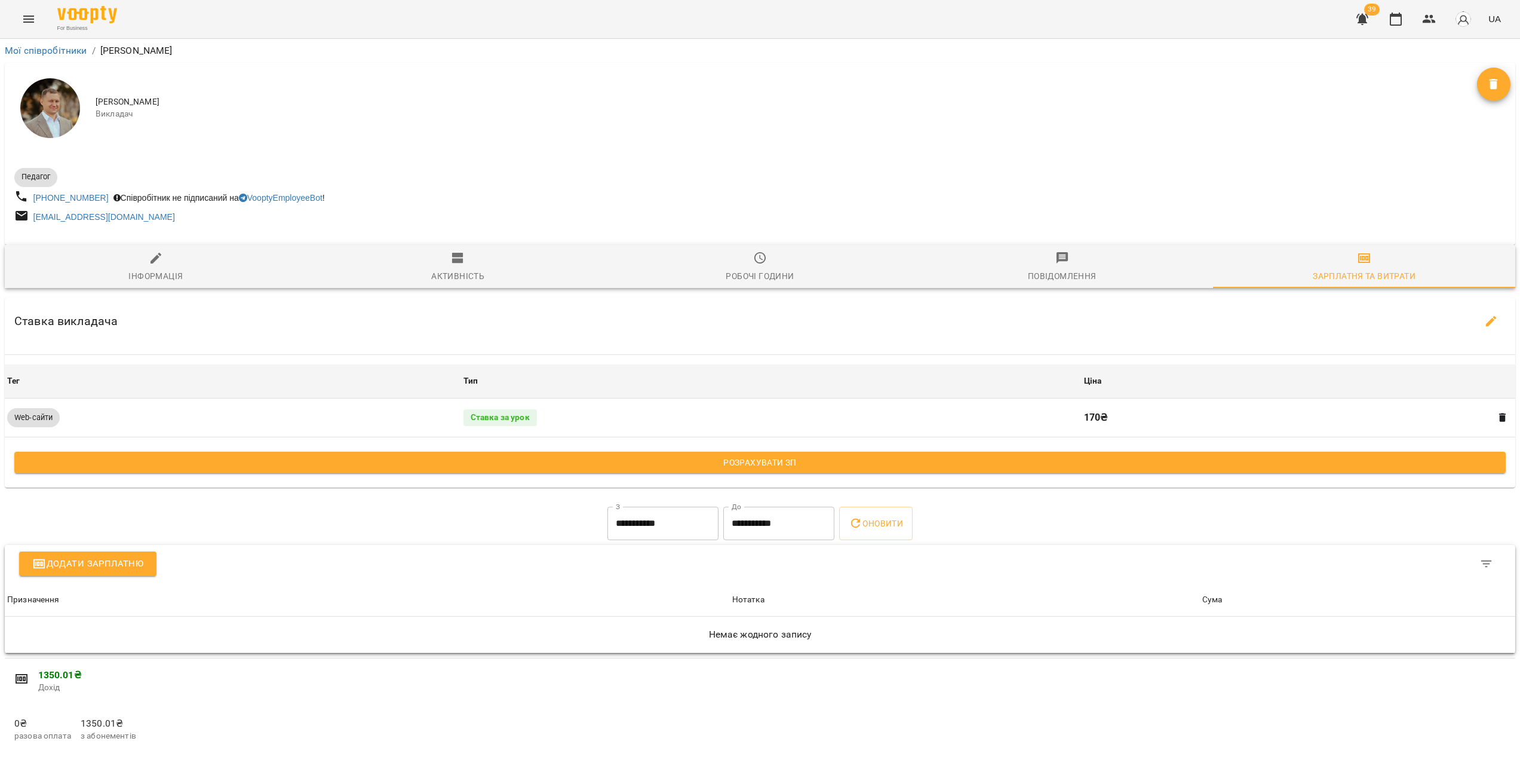
click at [32, 30] on button "Menu" at bounding box center [28, 19] width 28 height 28
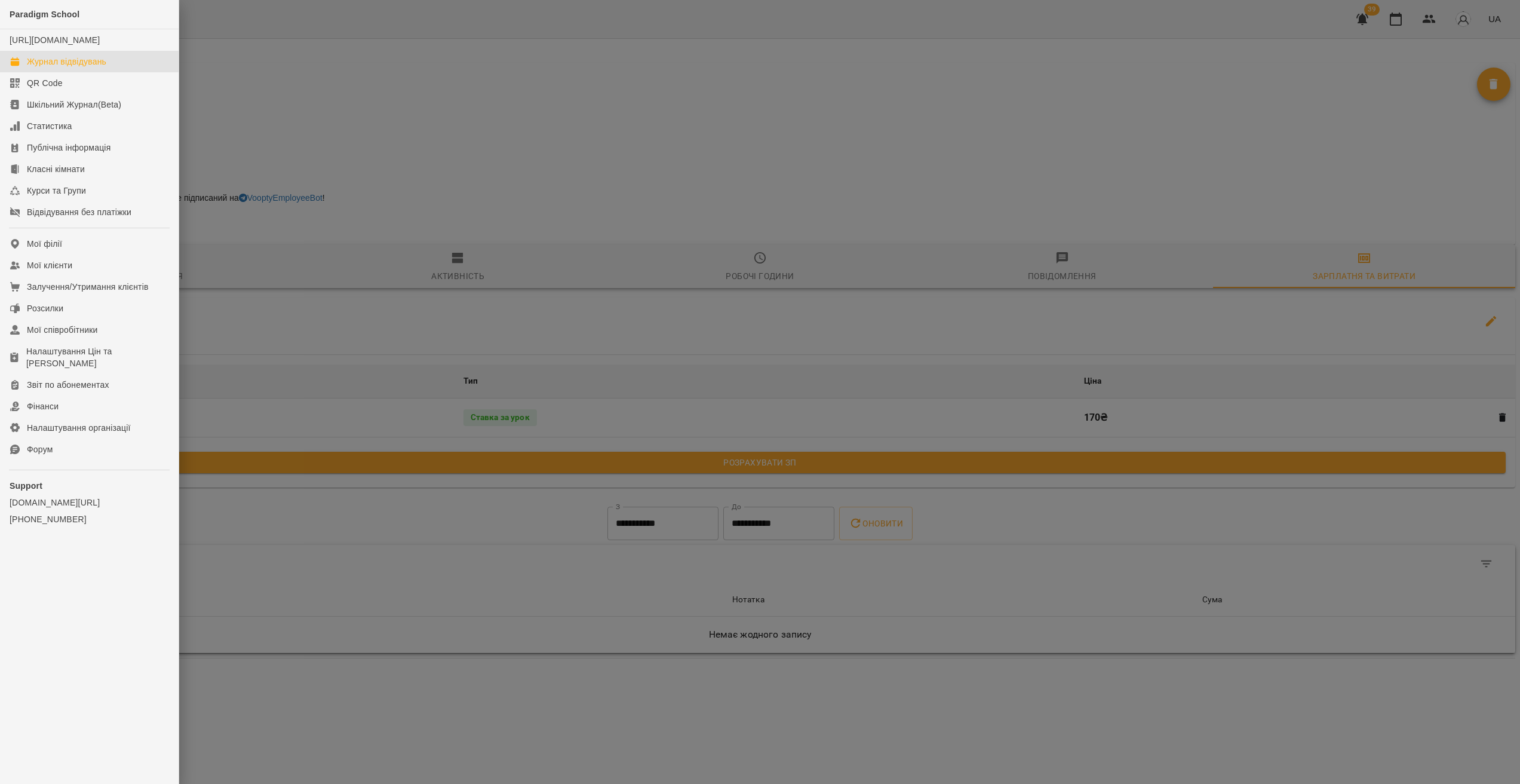
click at [77, 68] on div "Журнал відвідувань" at bounding box center [66, 61] width 80 height 12
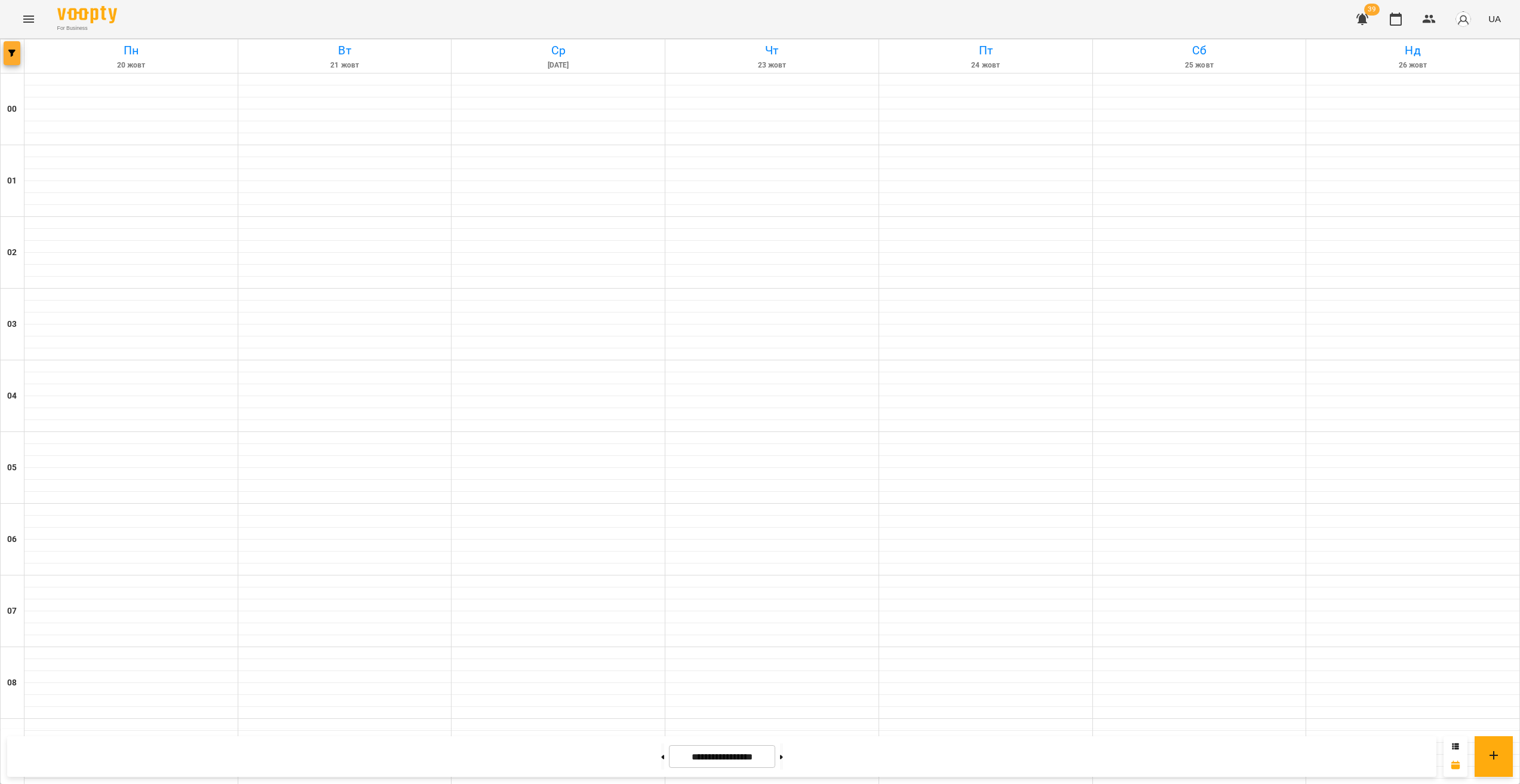
click at [10, 55] on icon "button" at bounding box center [12, 53] width 7 height 7
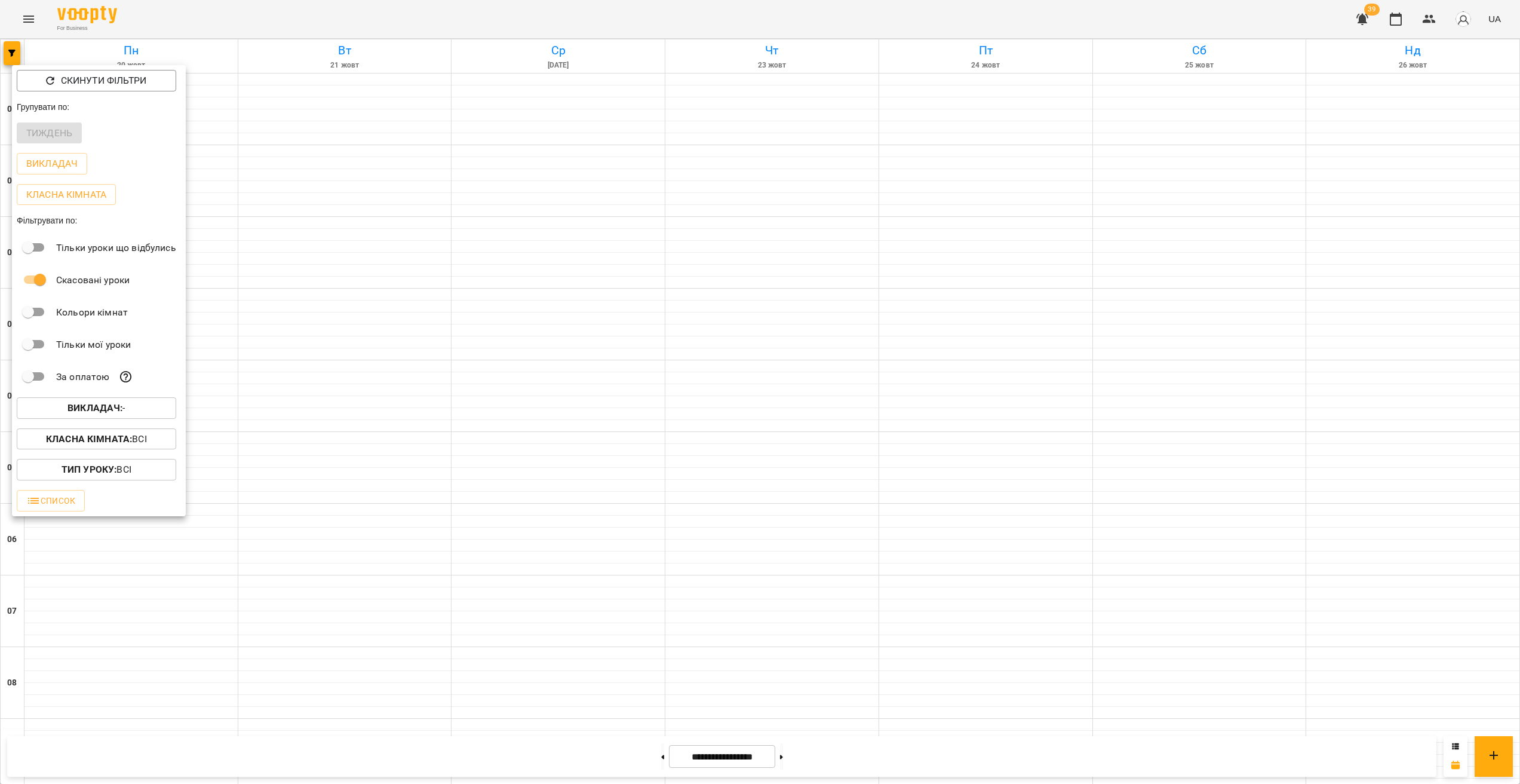
click at [125, 412] on p "Викладач : -" at bounding box center [97, 408] width 58 height 14
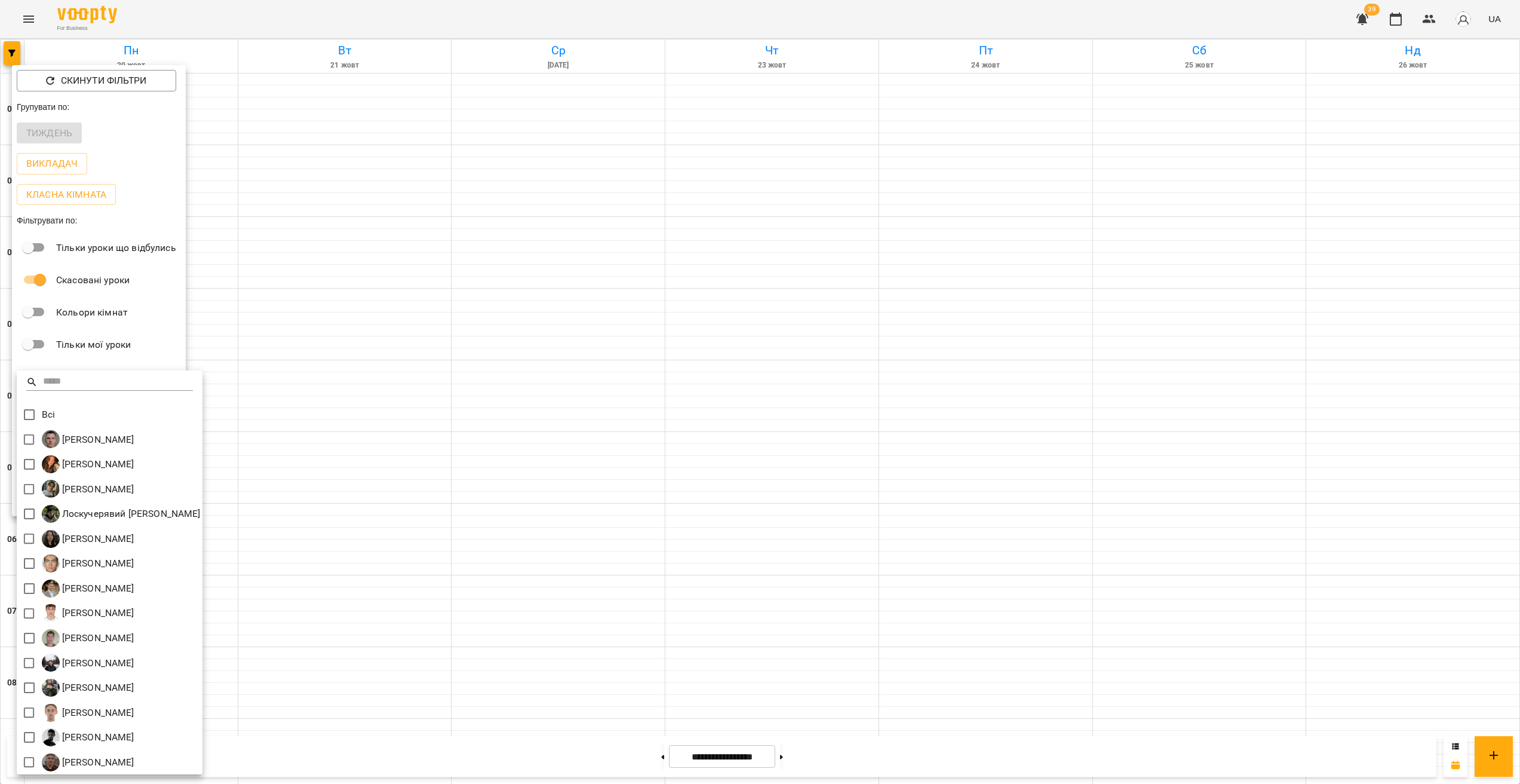
click at [365, 124] on div at bounding box center [760, 392] width 1520 height 784
